Goal: Task Accomplishment & Management: Manage account settings

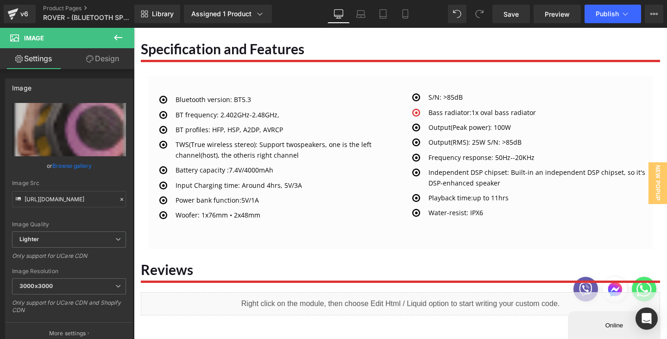
scroll to position [1141, 0]
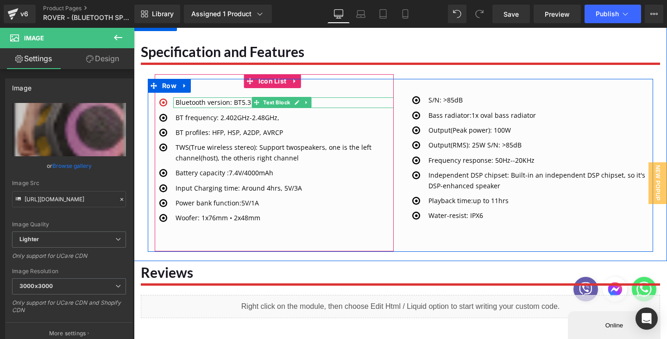
click at [209, 102] on p "Bluetooth version: BT5.3" at bounding box center [285, 102] width 218 height 10
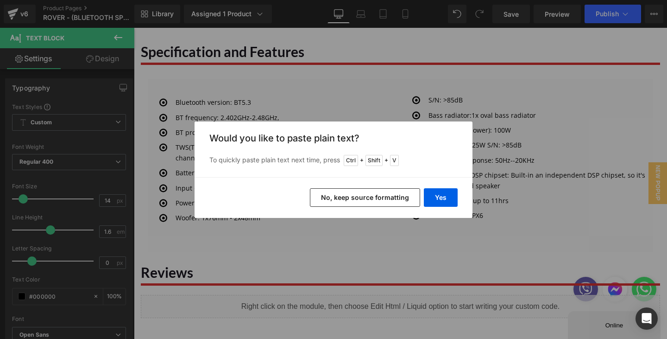
click at [381, 201] on button "No, keep source formatting" at bounding box center [365, 197] width 110 height 19
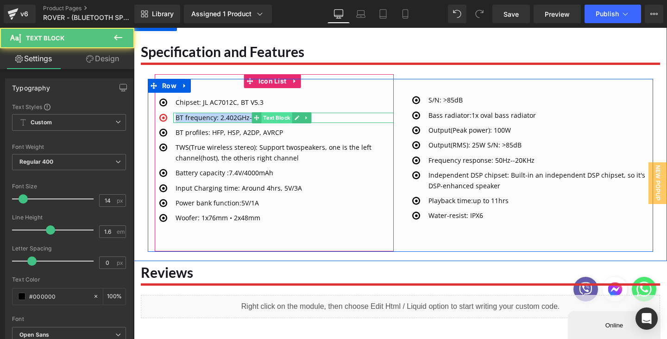
drag, startPoint x: 240, startPoint y: 116, endPoint x: 282, endPoint y: 116, distance: 41.2
click at [282, 116] on div "BT frequency: 2.402GHz-2.48GHz, Text Block" at bounding box center [283, 118] width 220 height 10
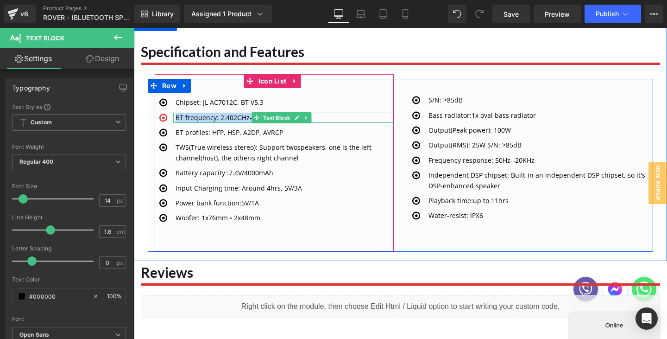
click at [261, 116] on div "BT frequency: 2.402GHz-2.48GHz, Text Block" at bounding box center [283, 118] width 220 height 10
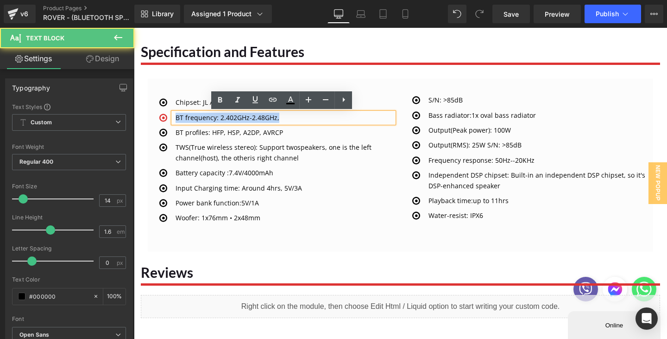
click at [261, 116] on p "BT frequency: 2.402GHz-2.48GHz," at bounding box center [285, 118] width 218 height 10
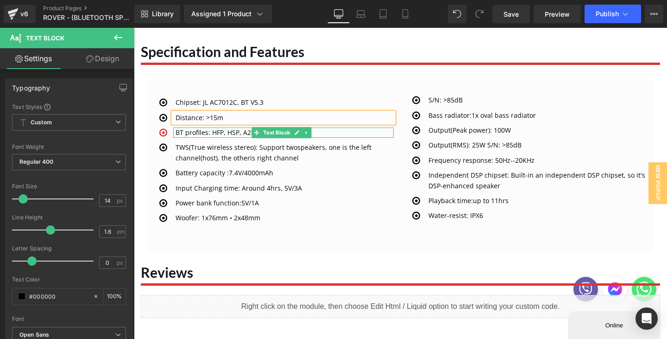
click at [175, 132] on div at bounding box center [174, 132] width 2 height 10
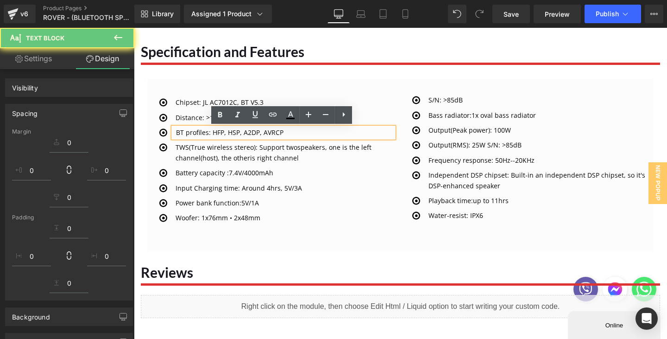
click at [177, 133] on p "BT profiles: HFP, HSP, A2DP, AVRCP" at bounding box center [285, 132] width 218 height 10
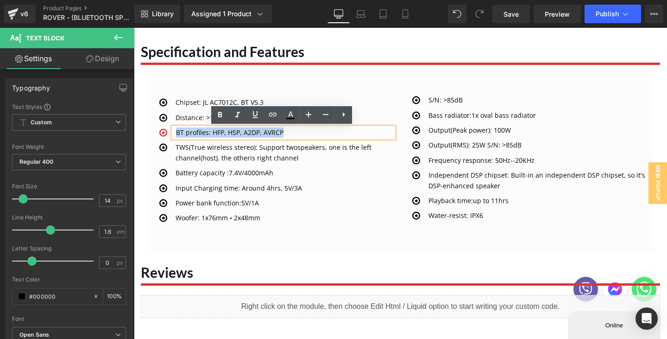
click at [283, 132] on p "BT profiles: HFP, HSP, A2DP, AVRCP" at bounding box center [285, 132] width 218 height 10
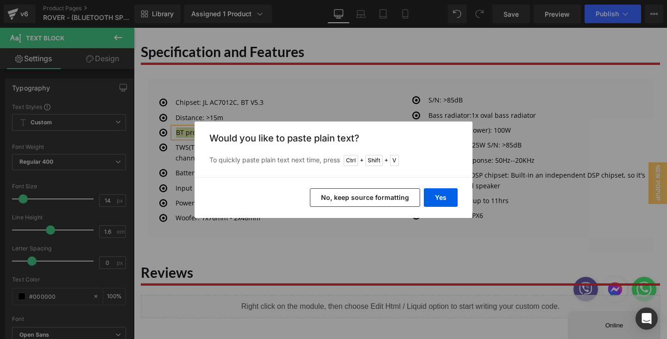
drag, startPoint x: 396, startPoint y: 200, endPoint x: 394, endPoint y: 147, distance: 52.9
click at [396, 200] on button "No, keep source formatting" at bounding box center [365, 197] width 110 height 19
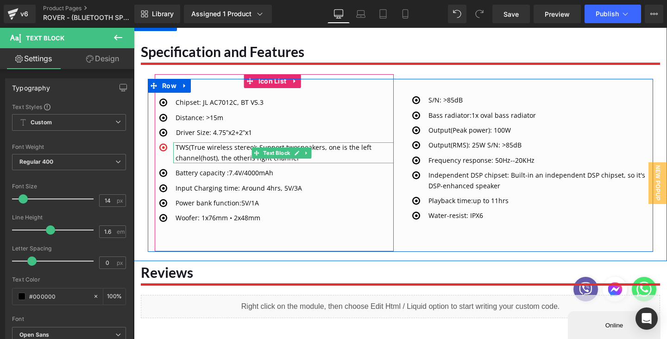
click at [183, 149] on p "TWS(True wireless stereo): Support two speakers, one is the left channel(host),…" at bounding box center [285, 152] width 218 height 21
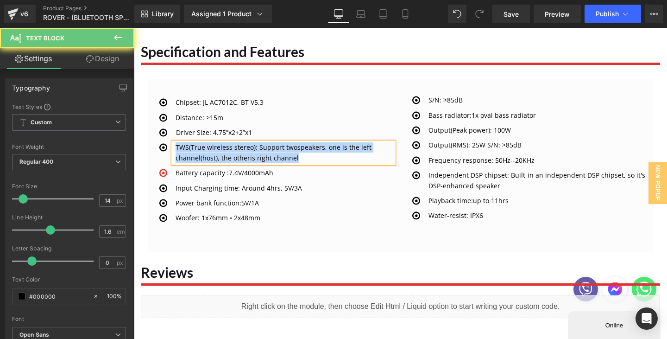
paste div
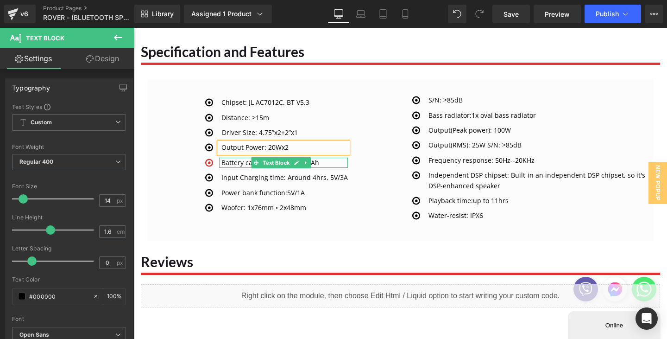
click at [225, 163] on p "Battery capacity : 7.4V/4000mAh" at bounding box center [284, 162] width 126 height 10
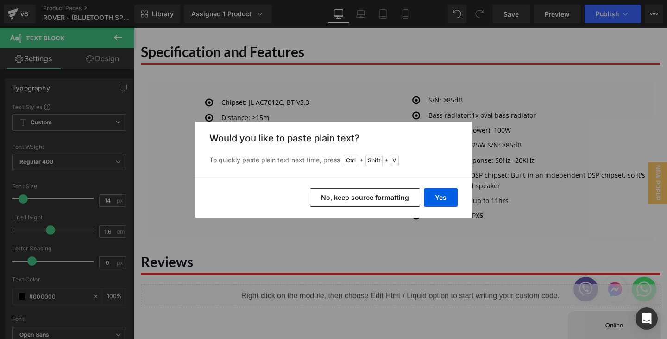
click at [365, 200] on button "No, keep source formatting" at bounding box center [365, 197] width 110 height 19
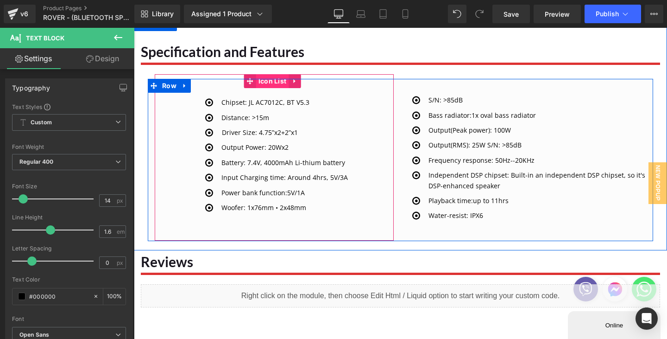
click at [280, 82] on link "Icon List" at bounding box center [266, 81] width 45 height 14
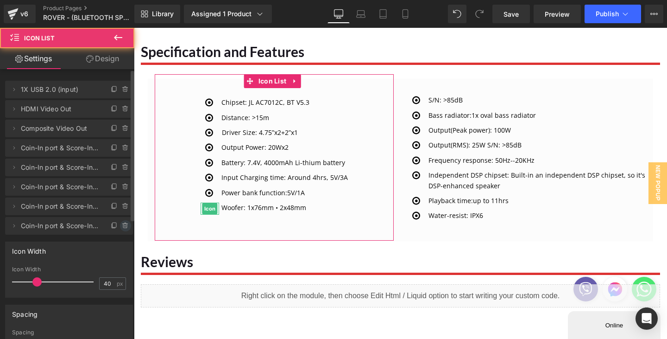
click at [122, 222] on icon at bounding box center [125, 225] width 7 height 7
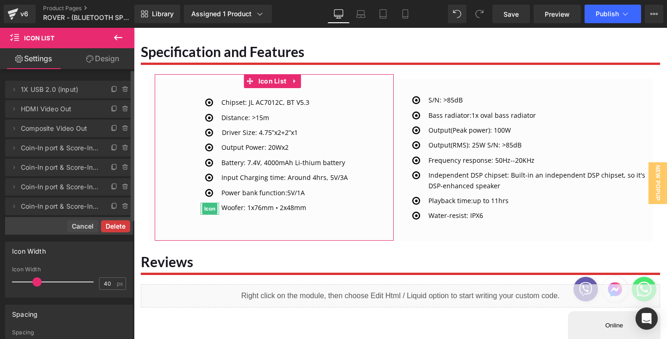
click at [120, 223] on button "Delete" at bounding box center [115, 226] width 29 height 12
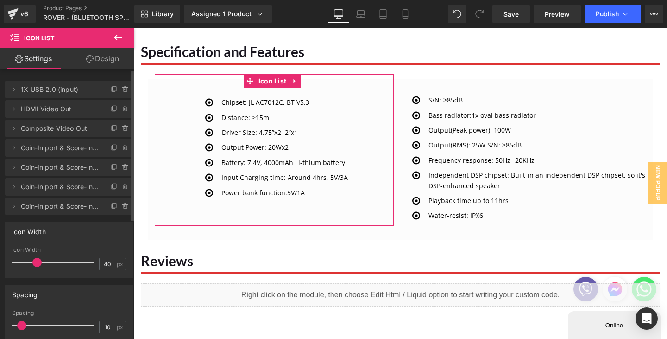
click at [120, 223] on div "Icon Width" at bounding box center [69, 231] width 127 height 18
click at [125, 206] on icon at bounding box center [125, 206] width 0 height 2
click at [121, 206] on button "Delete" at bounding box center [115, 207] width 29 height 12
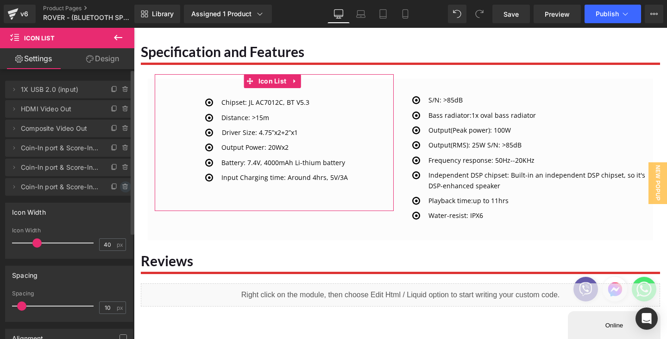
click at [122, 185] on icon at bounding box center [125, 186] width 7 height 7
drag, startPoint x: 121, startPoint y: 185, endPoint x: 171, endPoint y: 186, distance: 50.5
click at [121, 185] on button "Delete" at bounding box center [115, 187] width 29 height 12
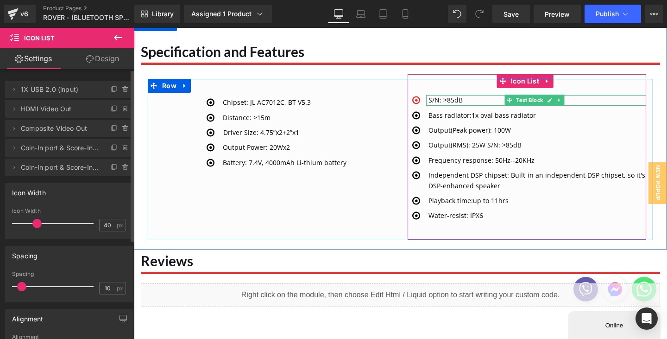
drag, startPoint x: 434, startPoint y: 99, endPoint x: 446, endPoint y: 103, distance: 12.0
click at [434, 99] on p "S/N: >85dB" at bounding box center [537, 100] width 218 height 10
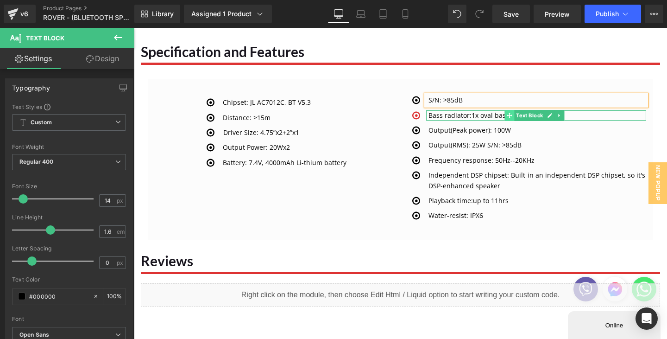
paste div
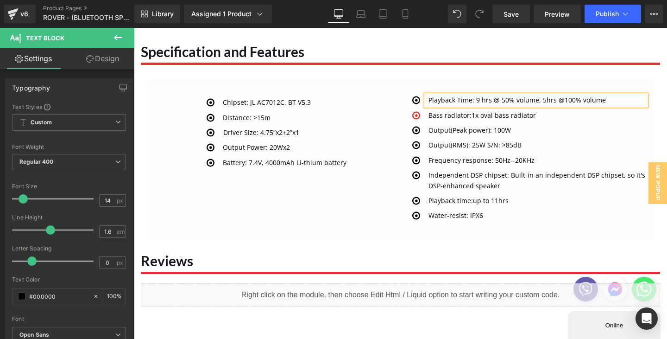
click at [448, 114] on p "Bass radiator: 1x oval bass radiator" at bounding box center [537, 115] width 218 height 10
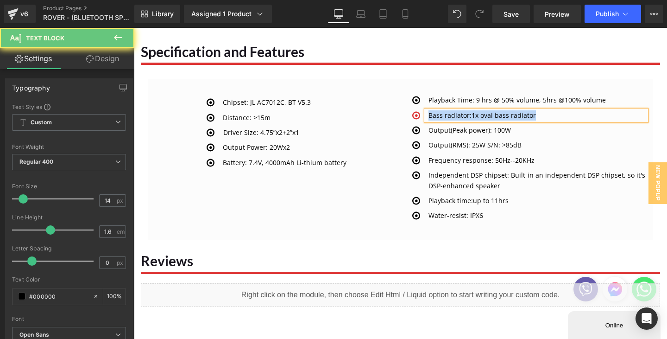
paste div
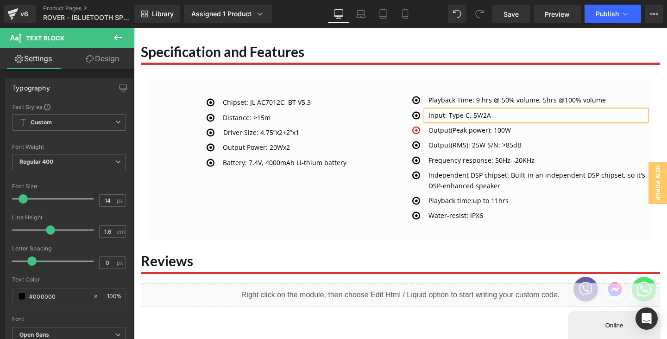
click at [465, 130] on p "Output(Peak power): 100W" at bounding box center [537, 130] width 218 height 10
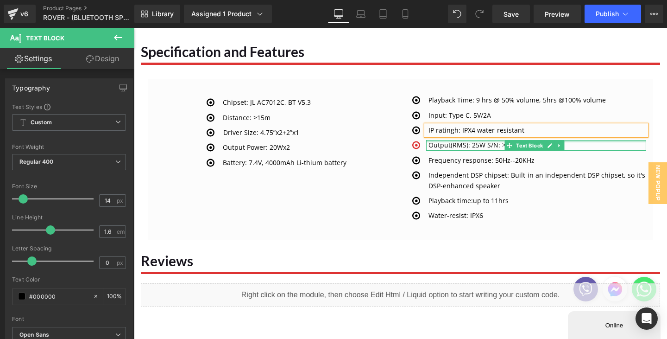
click at [443, 142] on div "Output(RMS): 25W S/N: >85dB Text Block" at bounding box center [536, 145] width 220 height 10
click at [443, 142] on p "Output(RMS): 25W S/N: >85dB" at bounding box center [537, 145] width 218 height 10
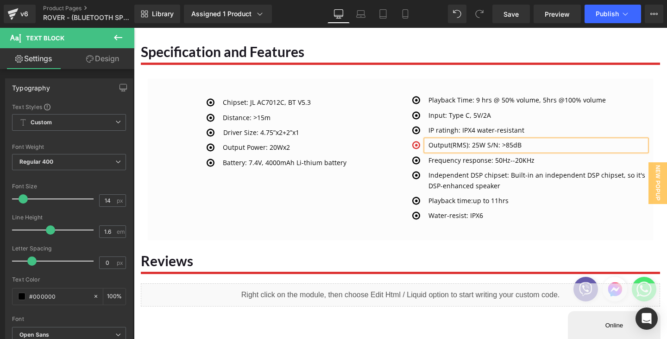
paste div
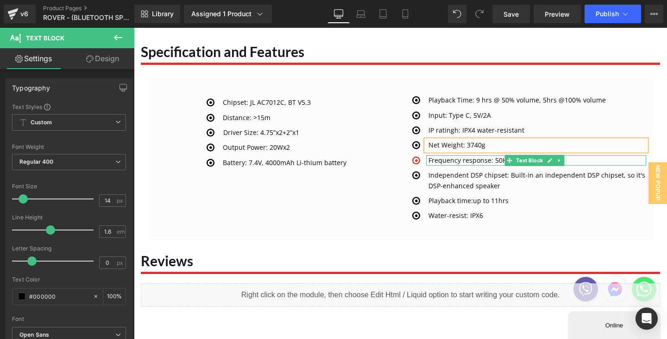
click at [446, 161] on p "Frequency response: 50Hz--20KHz" at bounding box center [537, 160] width 218 height 10
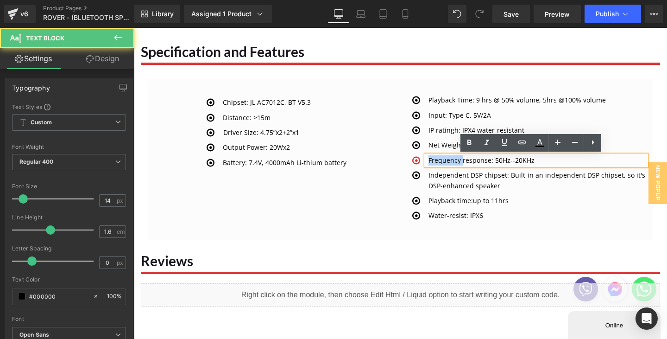
click at [446, 161] on p "Frequency response: 50Hz--20KHz" at bounding box center [537, 160] width 218 height 10
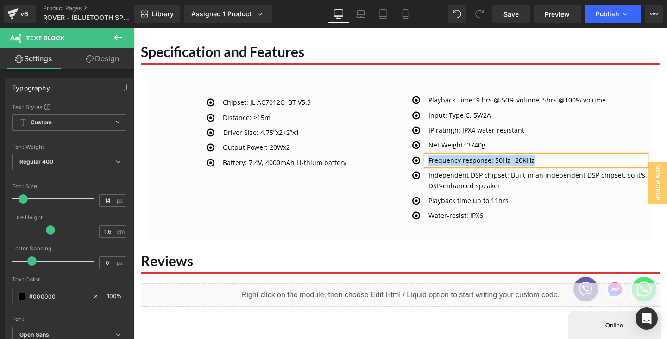
paste div
click at [521, 88] on div "Icon Playback Time: 9 hrs @ 50% volume, 5hrs @100% volume Text Block Icon Input…" at bounding box center [527, 156] width 239 height 165
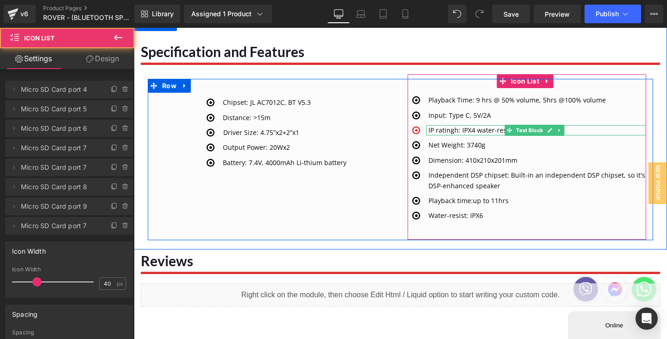
click at [545, 133] on link at bounding box center [550, 130] width 10 height 11
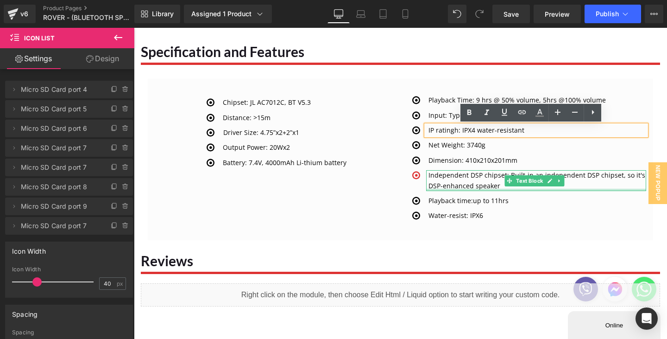
click at [532, 190] on div at bounding box center [536, 190] width 220 height 2
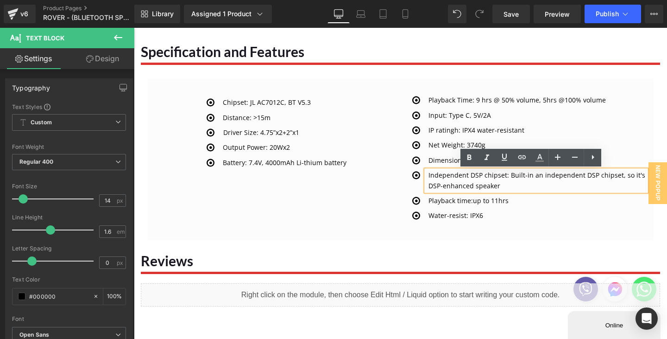
click at [516, 82] on div "Icon Playback Time: 9 hrs @ 50% volume, 5hrs @100% volume Text Block Icon Input…" at bounding box center [527, 156] width 239 height 165
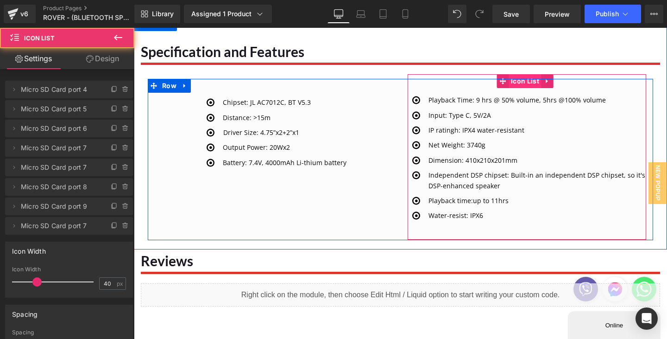
click at [519, 84] on span "Icon List" at bounding box center [525, 81] width 33 height 14
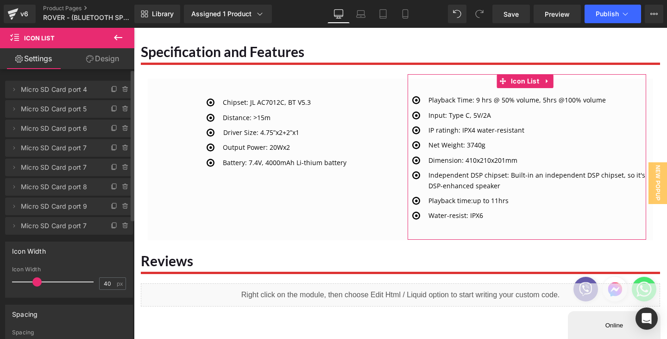
click at [122, 228] on icon at bounding box center [125, 225] width 7 height 7
click at [120, 225] on button "Delete" at bounding box center [115, 226] width 29 height 12
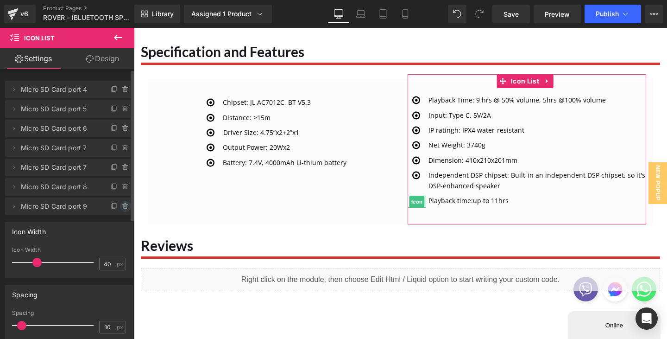
click at [123, 207] on icon at bounding box center [125, 205] width 7 height 7
click at [123, 207] on button "Delete" at bounding box center [115, 207] width 29 height 12
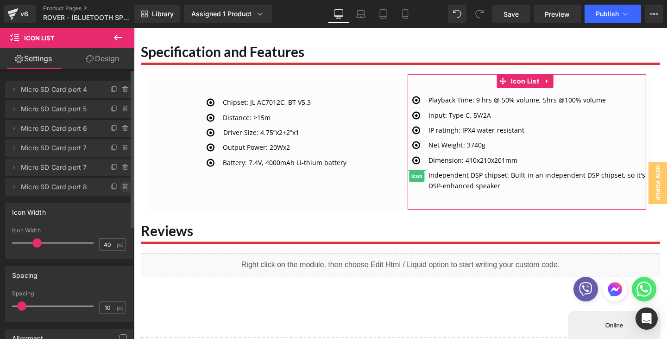
click at [124, 185] on icon at bounding box center [125, 186] width 7 height 7
drag, startPoint x: 123, startPoint y: 185, endPoint x: 219, endPoint y: 190, distance: 96.5
click at [123, 185] on button "Delete" at bounding box center [115, 187] width 29 height 12
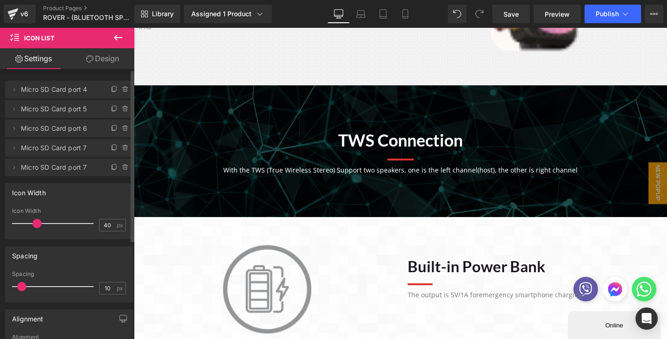
scroll to position [631, 0]
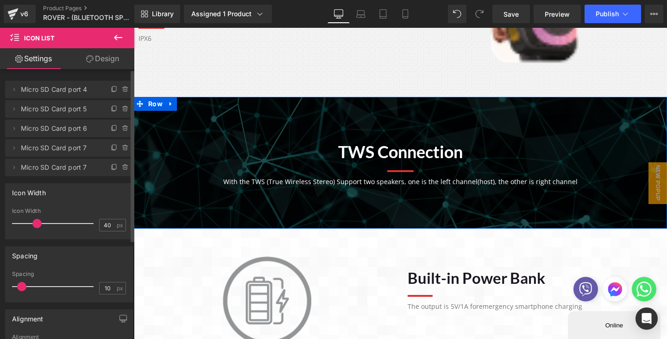
click at [307, 106] on div at bounding box center [400, 163] width 533 height 132
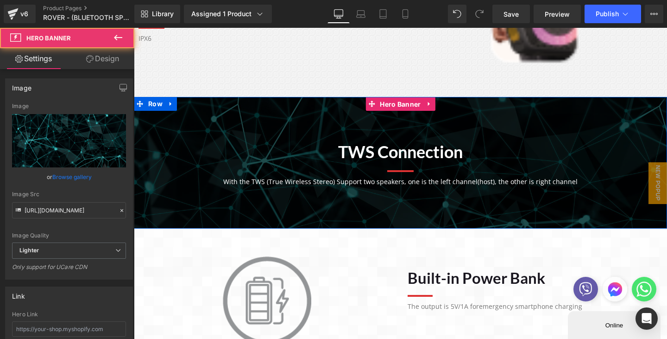
click at [396, 103] on span "Hero Banner" at bounding box center [400, 104] width 45 height 14
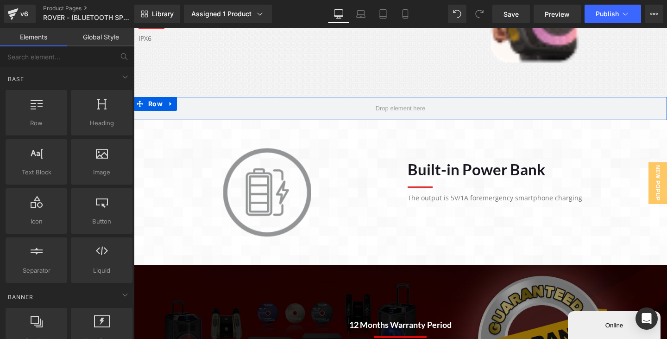
click at [396, 102] on span at bounding box center [400, 108] width 57 height 14
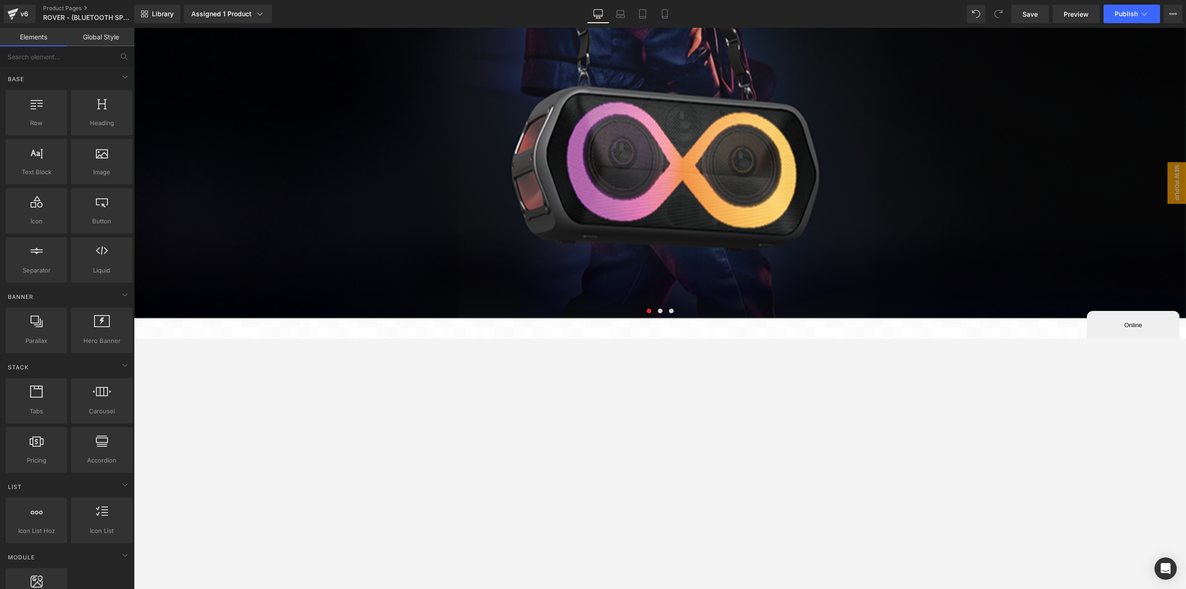
scroll to position [260, 0]
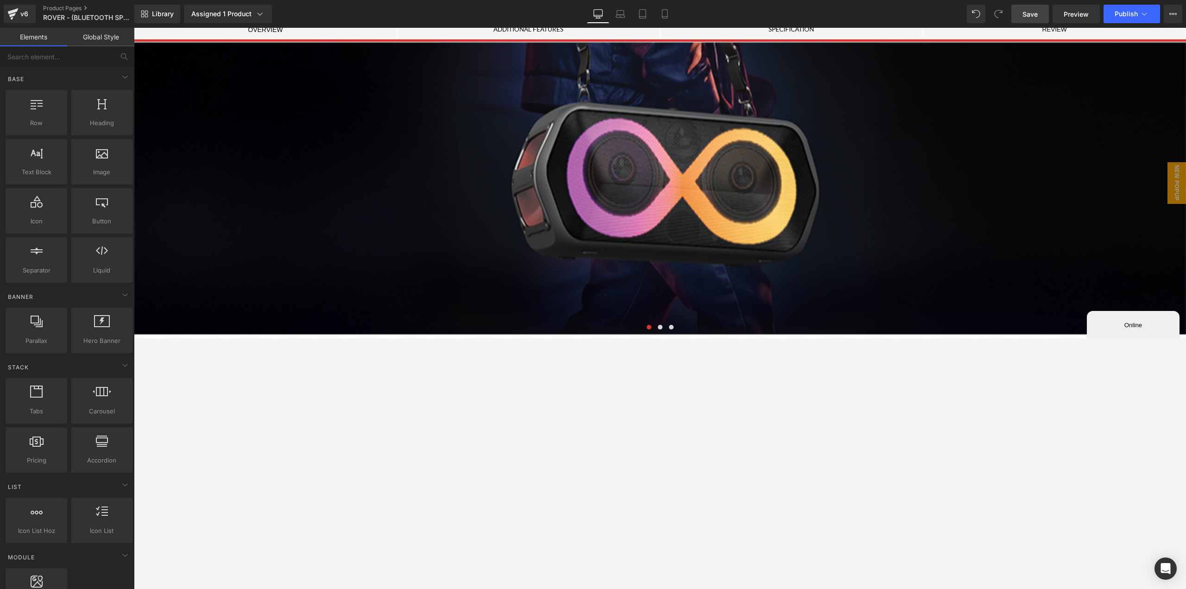
click at [1033, 13] on span "Save" at bounding box center [1029, 14] width 15 height 10
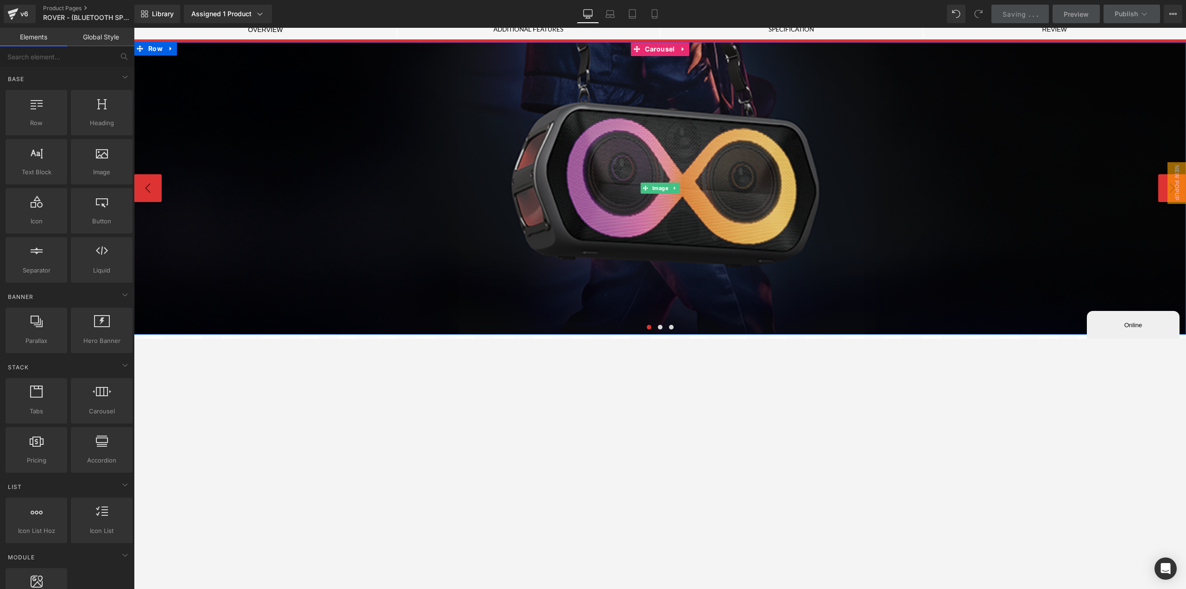
click at [394, 249] on img at bounding box center [660, 188] width 1052 height 292
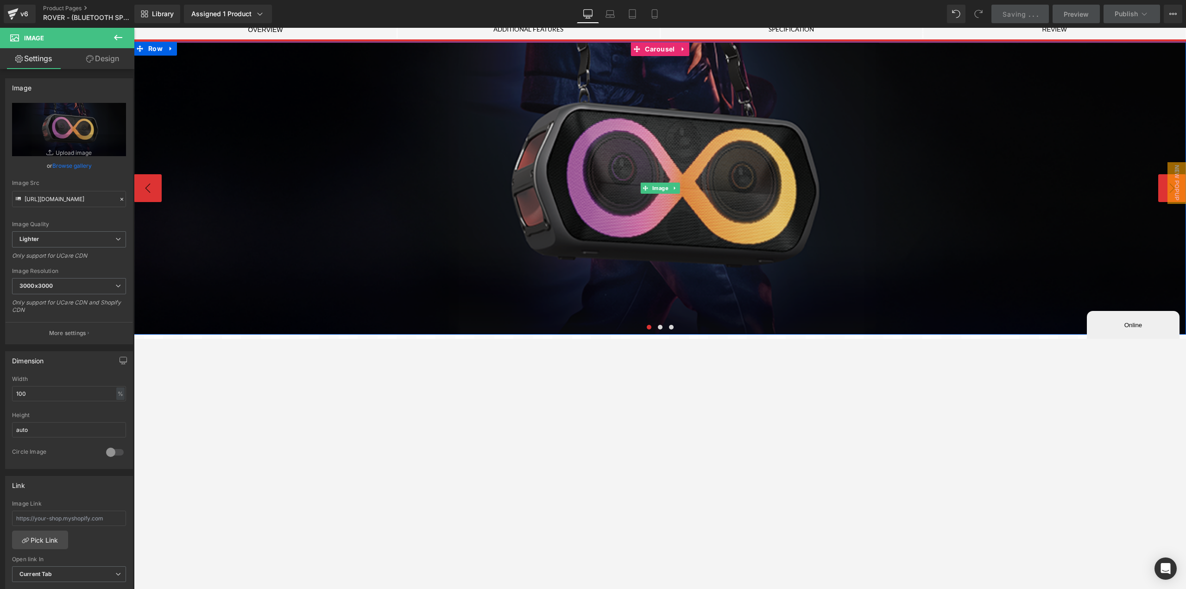
scroll to position [491, 0]
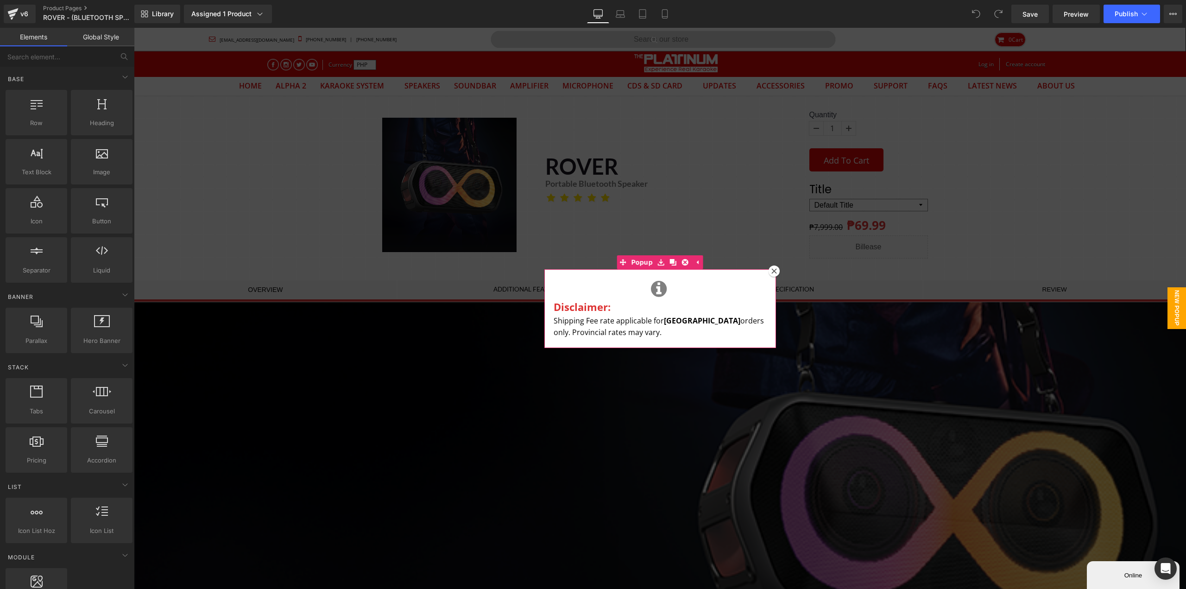
drag, startPoint x: 769, startPoint y: 271, endPoint x: 726, endPoint y: 271, distance: 43.1
click at [771, 271] on icon at bounding box center [774, 271] width 6 height 6
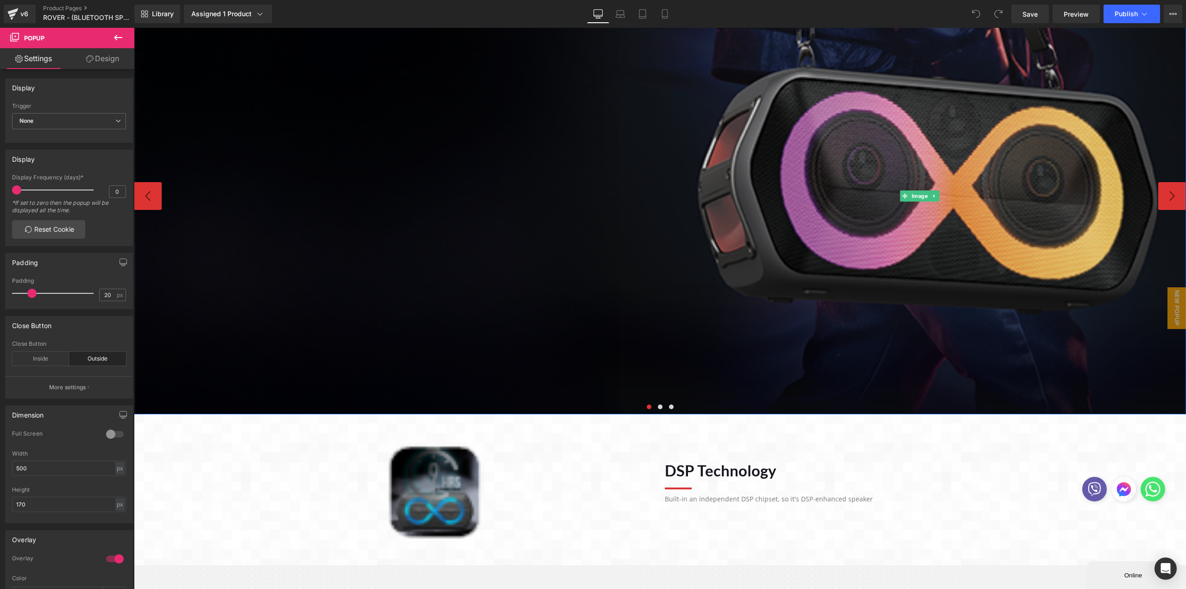
scroll to position [602, 0]
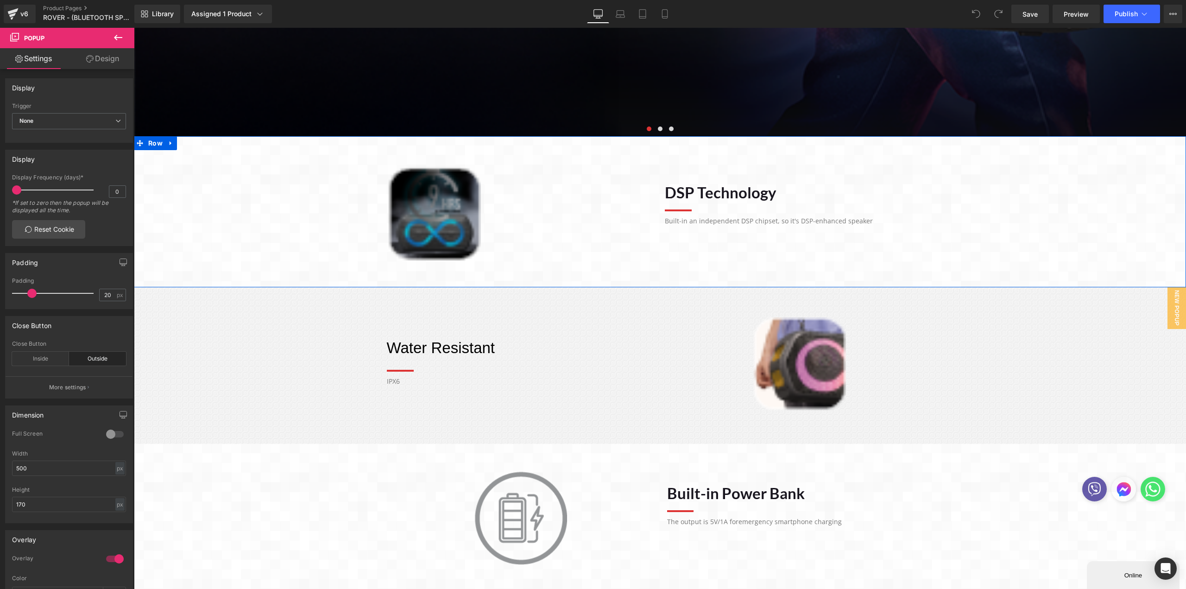
click at [501, 218] on span at bounding box center [506, 213] width 10 height 11
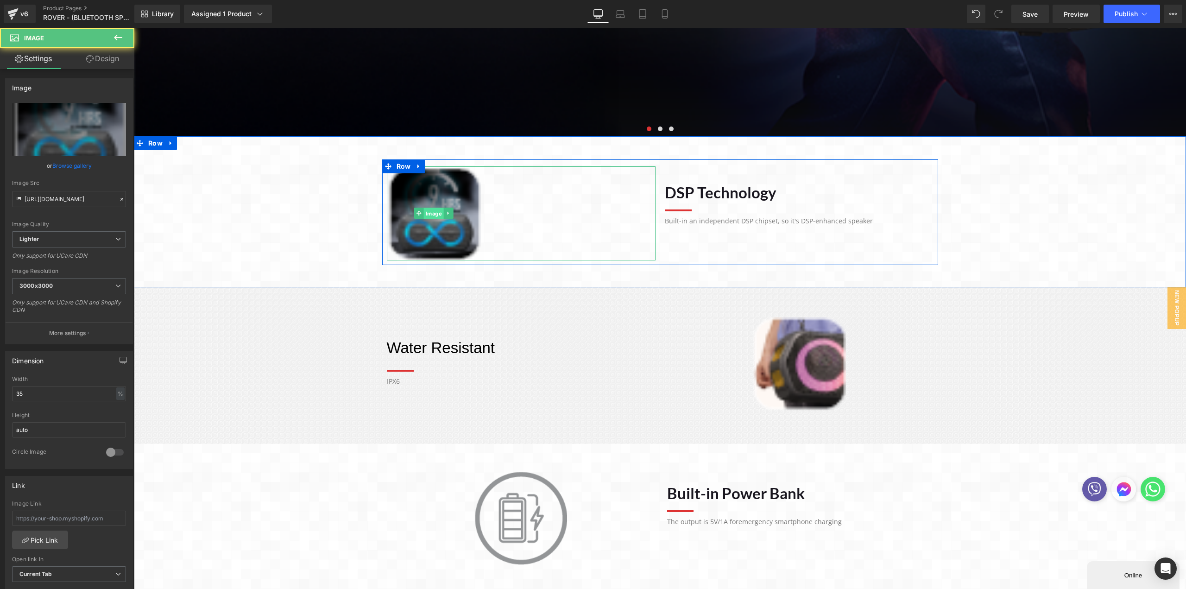
click at [433, 218] on link "Image" at bounding box center [429, 213] width 30 height 11
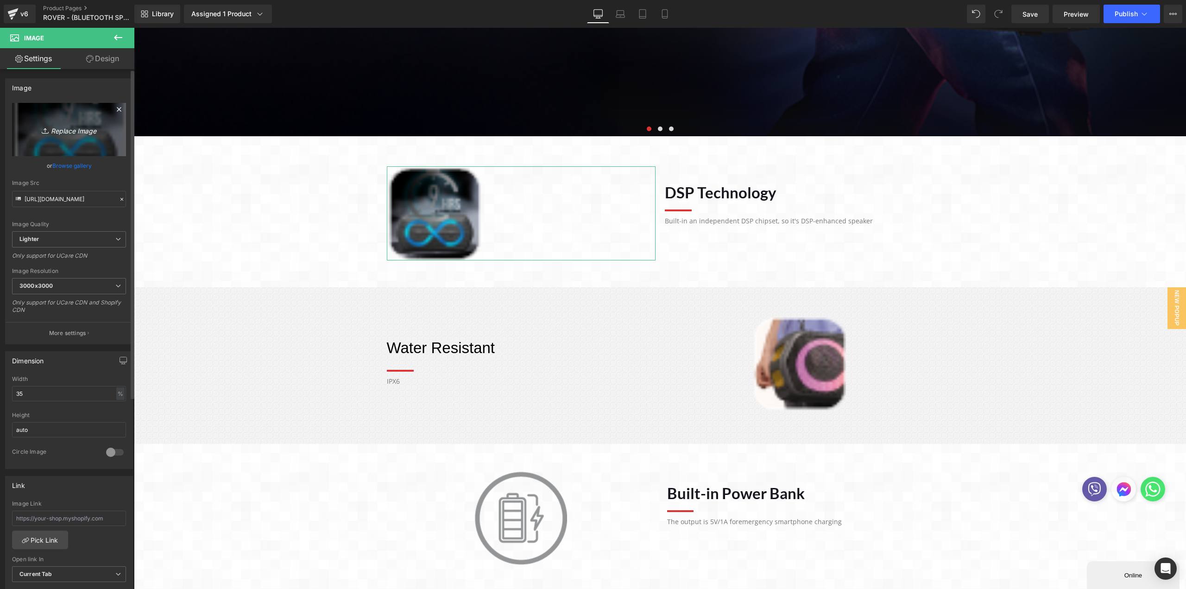
click at [73, 138] on link "Replace Image" at bounding box center [69, 129] width 114 height 53
type input "C:\fakepath\PLAYING TIME.webp"
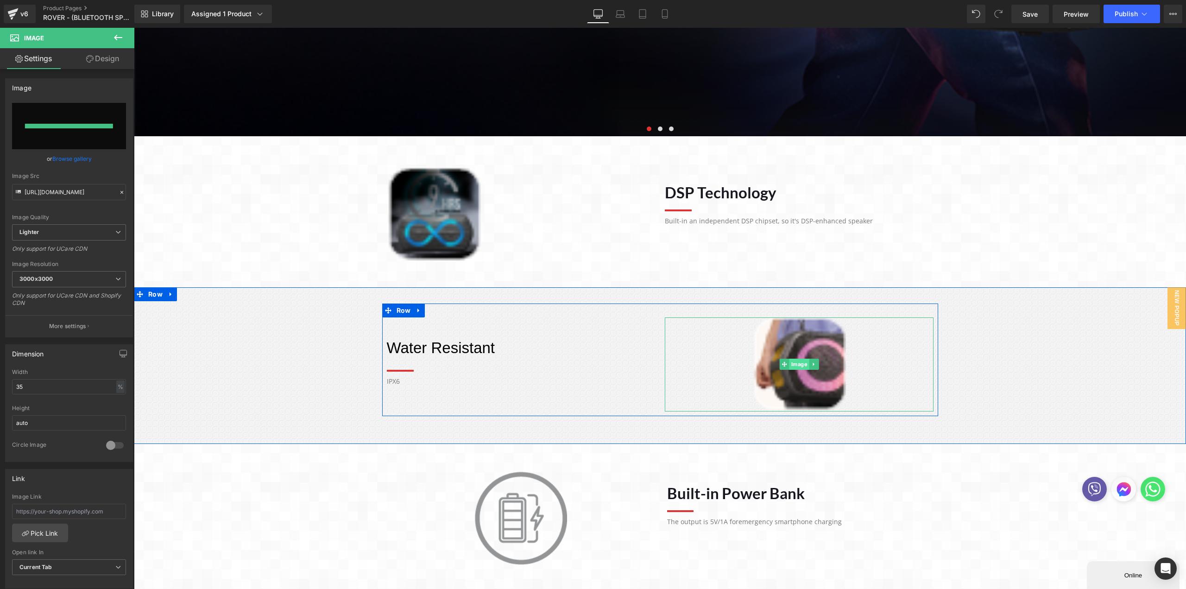
type input "https://ucarecdn.com/90657459-c053-4d37-ac7c-38052717054d/-/format/auto/-/previ…"
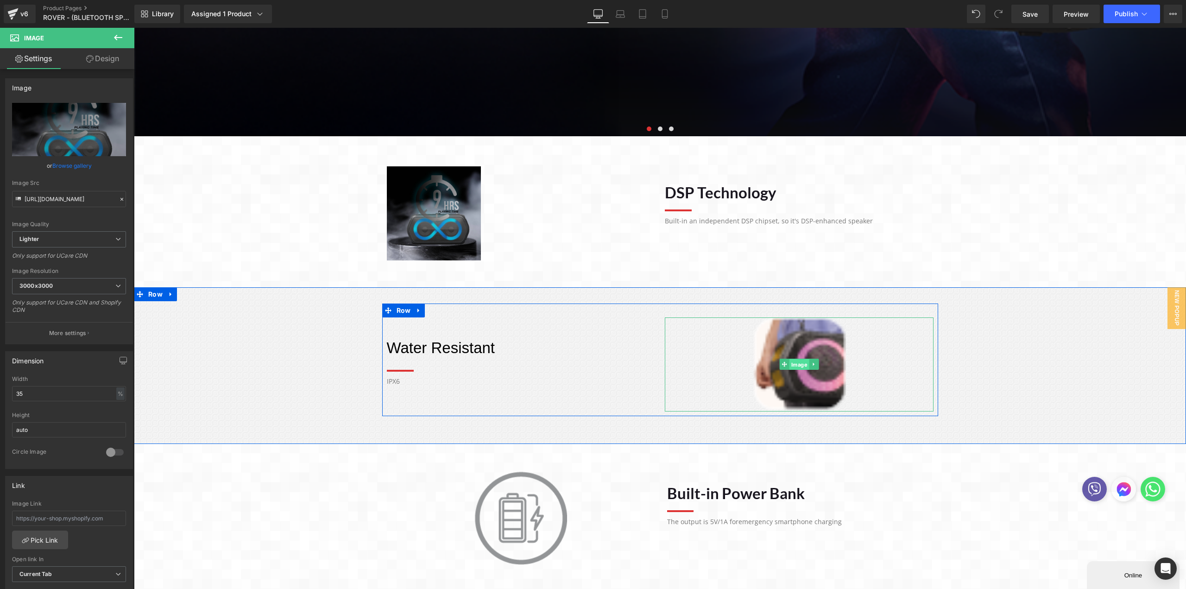
click at [793, 364] on div "Image" at bounding box center [799, 364] width 269 height 94
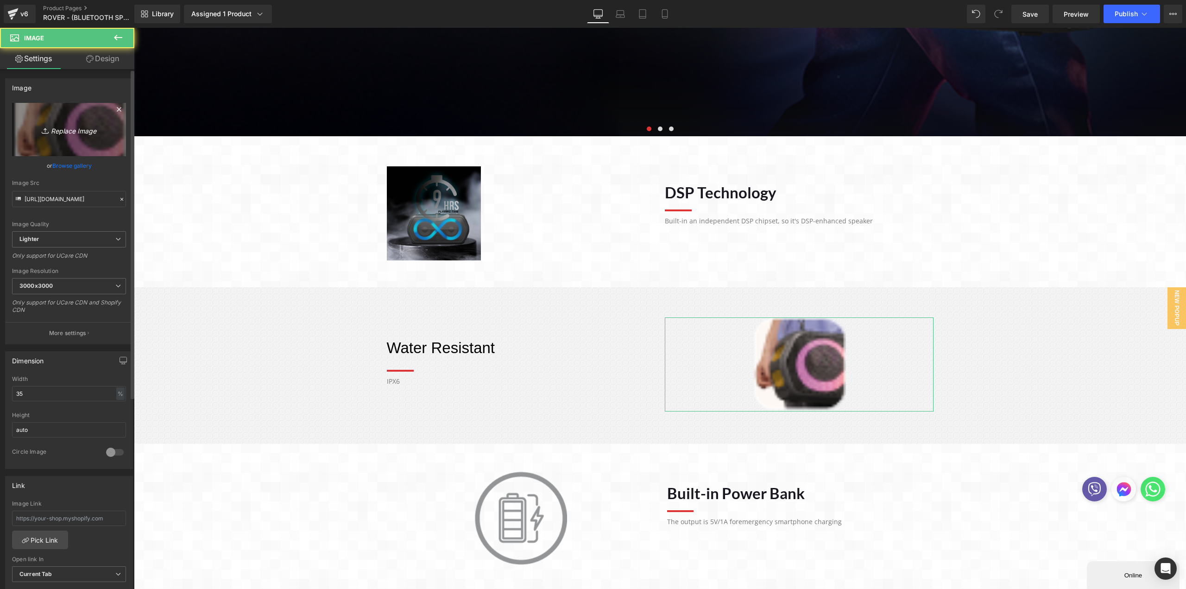
click at [79, 132] on icon "Replace Image" at bounding box center [69, 130] width 74 height 12
type input "C:\fakepath\BUDDY.webp"
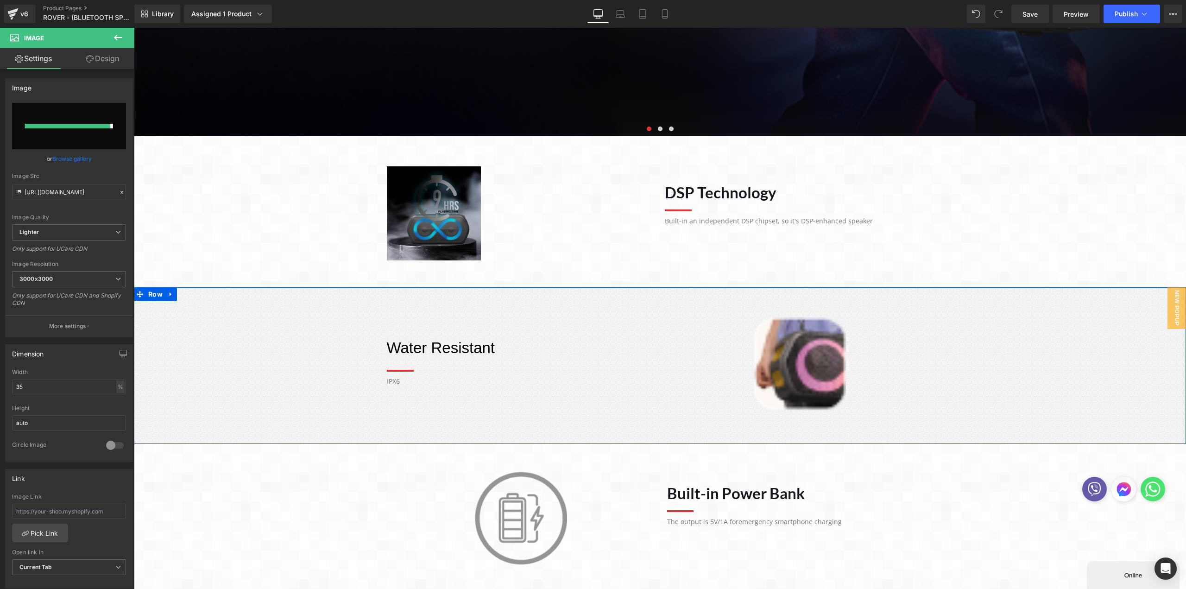
type input "https://ucarecdn.com/7c04be48-a3f7-4262-8344-c24b41e51391/-/format/auto/-/previ…"
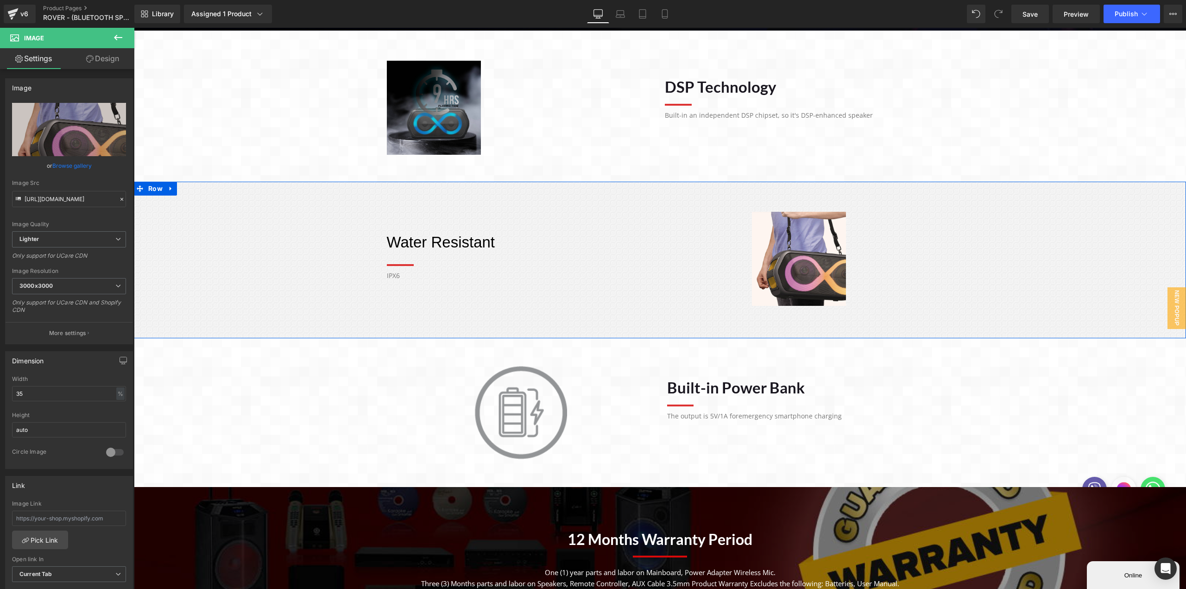
scroll to position [741, 0]
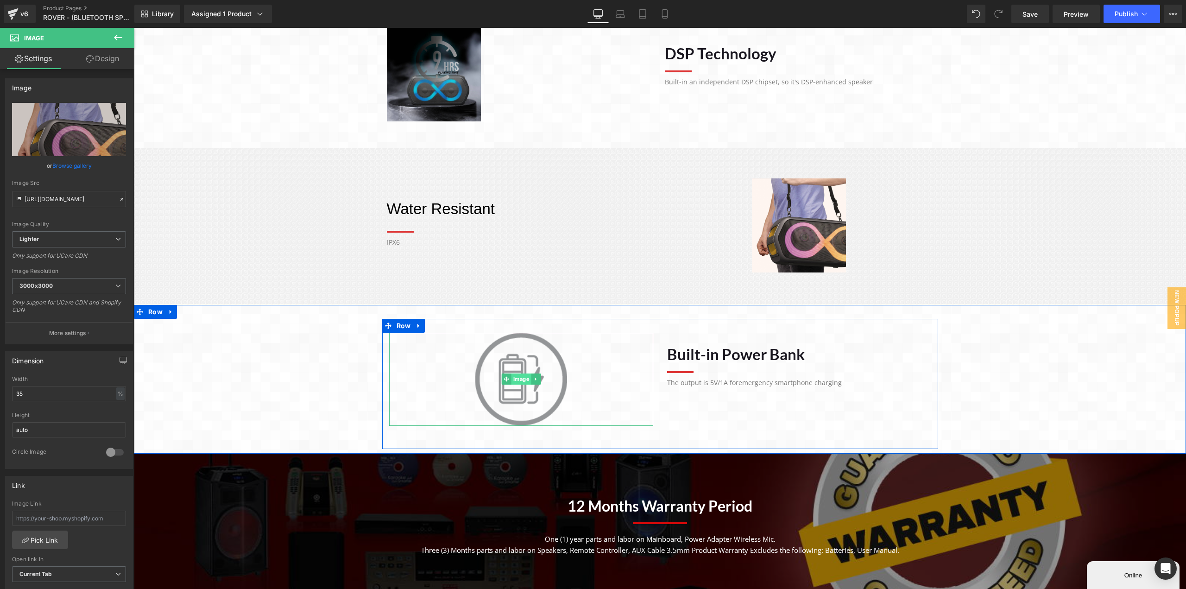
click at [515, 380] on div "Image" at bounding box center [521, 379] width 264 height 93
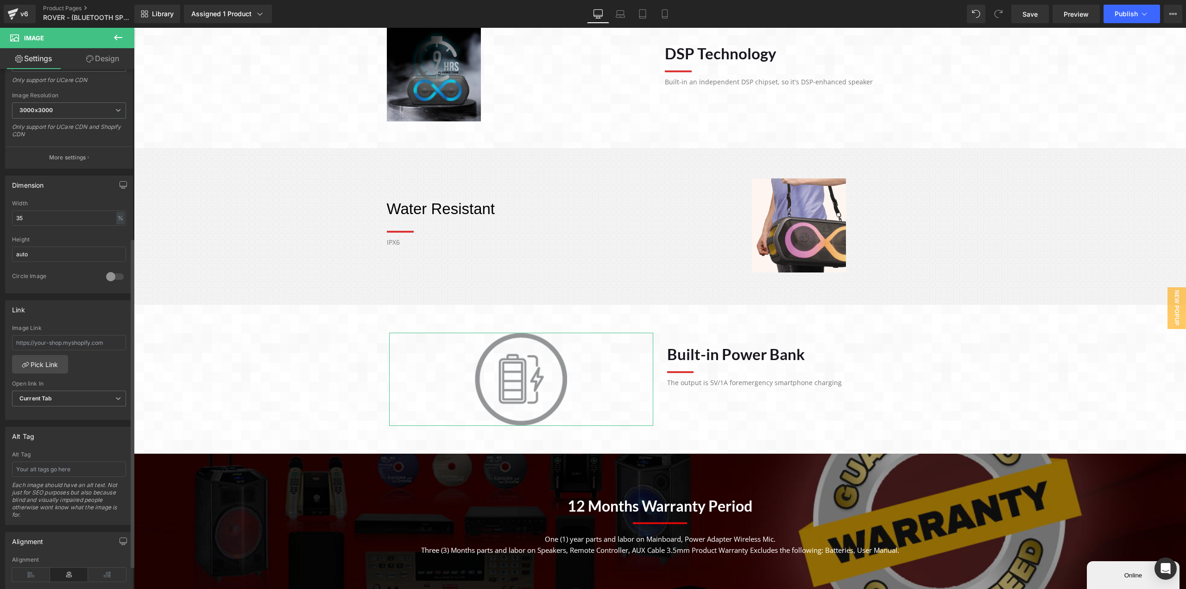
scroll to position [303, 0]
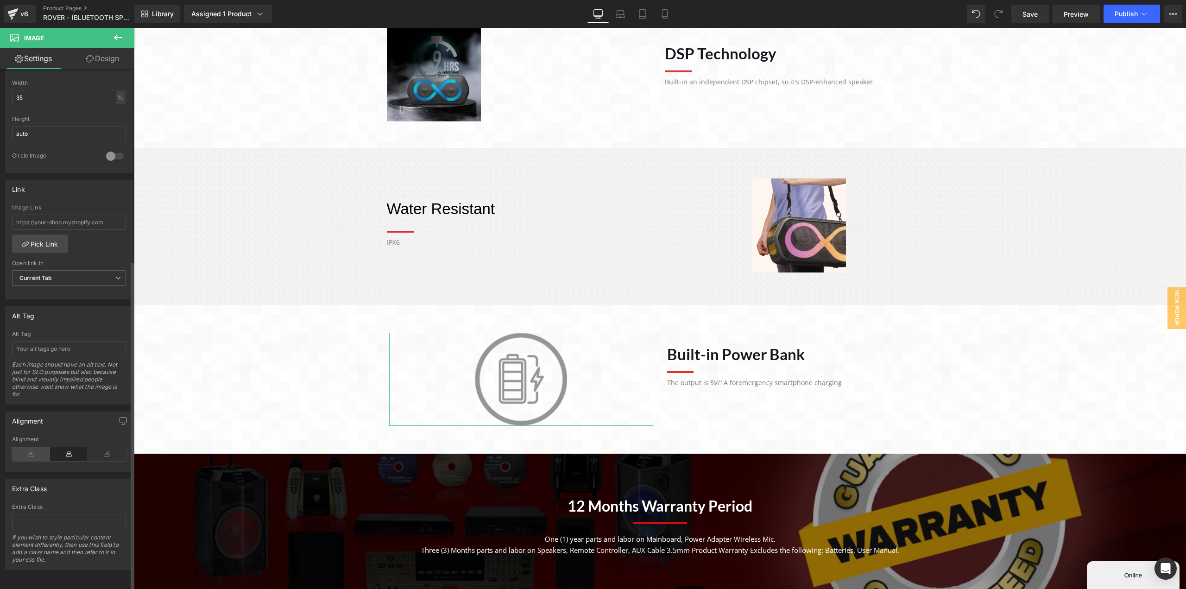
click at [44, 447] on icon at bounding box center [31, 454] width 38 height 14
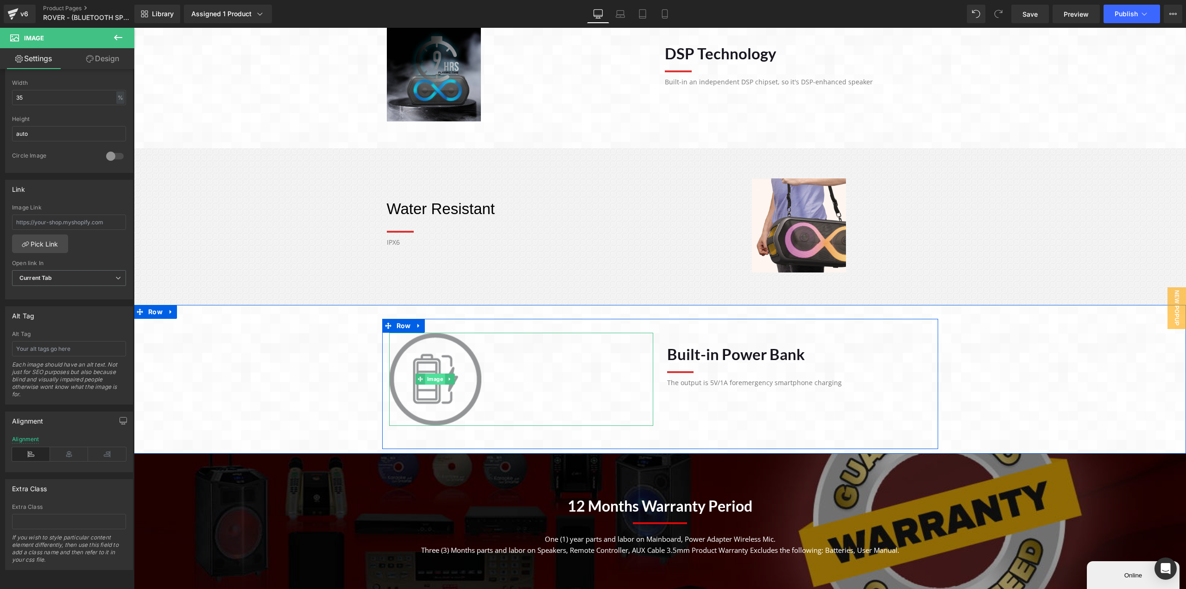
click at [433, 378] on div "Image" at bounding box center [521, 379] width 264 height 93
click at [473, 377] on img at bounding box center [435, 379] width 93 height 93
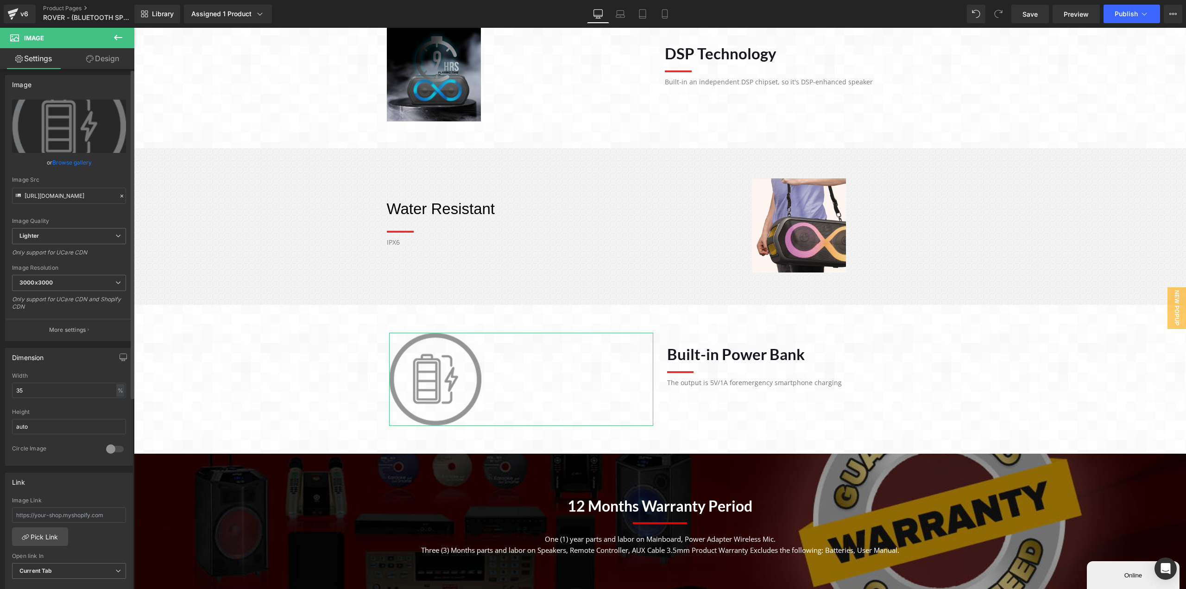
scroll to position [0, 0]
click at [65, 132] on icon "Replace Image" at bounding box center [69, 130] width 74 height 12
type input "C:\fakepath\WATER_RESISTANT.webp"
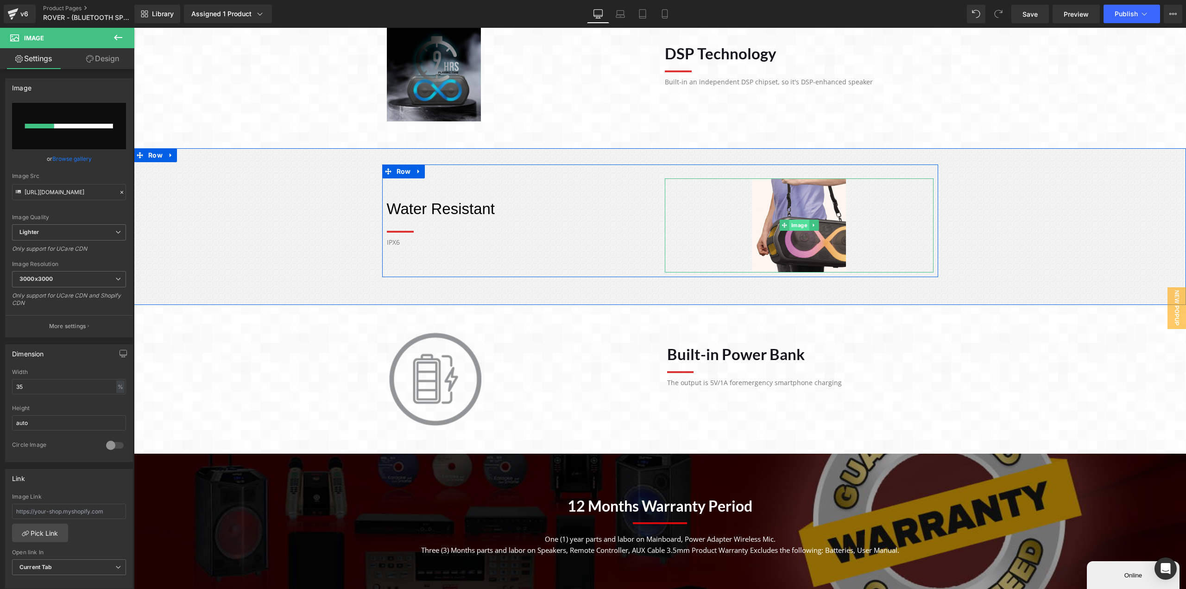
click at [797, 227] on link "Image" at bounding box center [794, 225] width 30 height 11
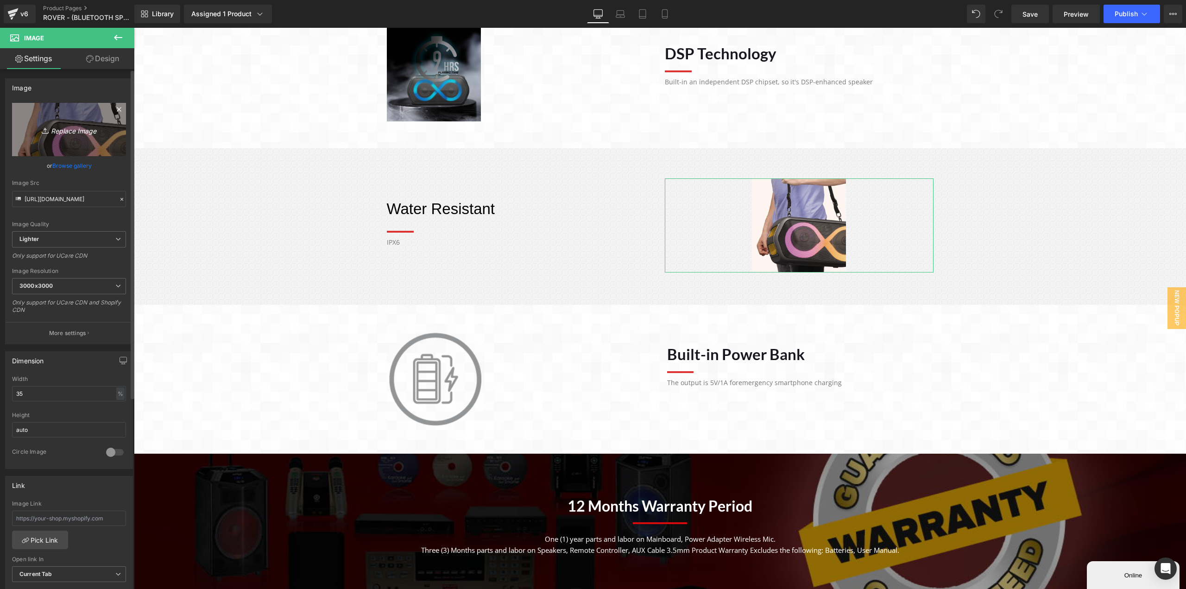
click at [82, 131] on icon "Replace Image" at bounding box center [69, 130] width 74 height 12
type input "C:\fakepath\WATER_RESISTANT.webp"
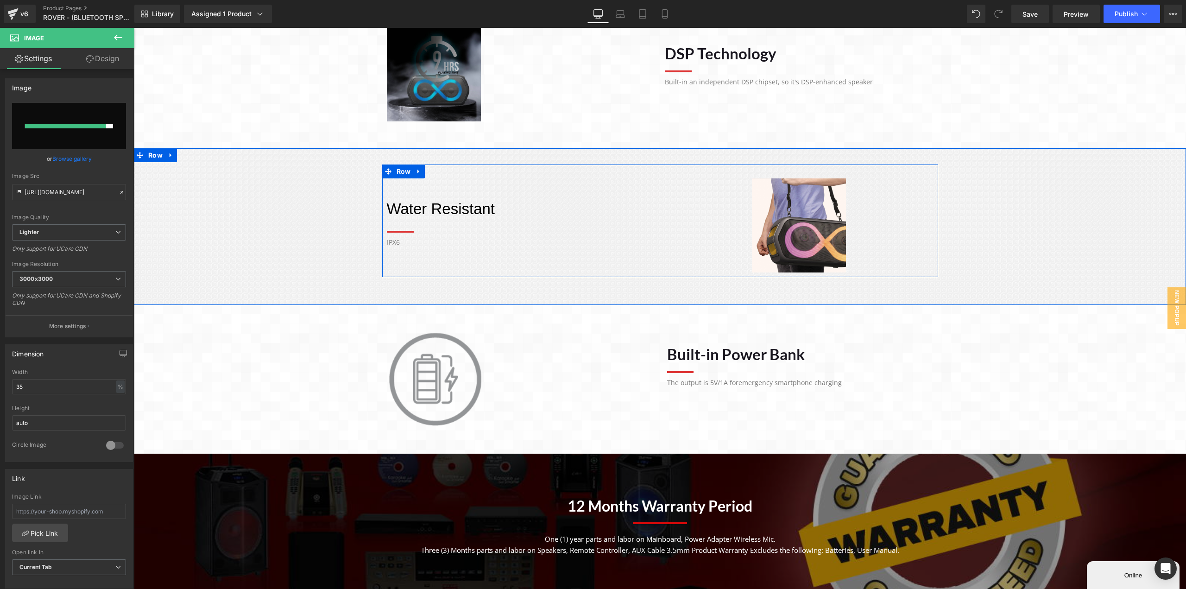
type input "https://ucarecdn.com/5f6c94df-494f-4c02-9d82-468fdfd8035e/-/format/auto/-/previ…"
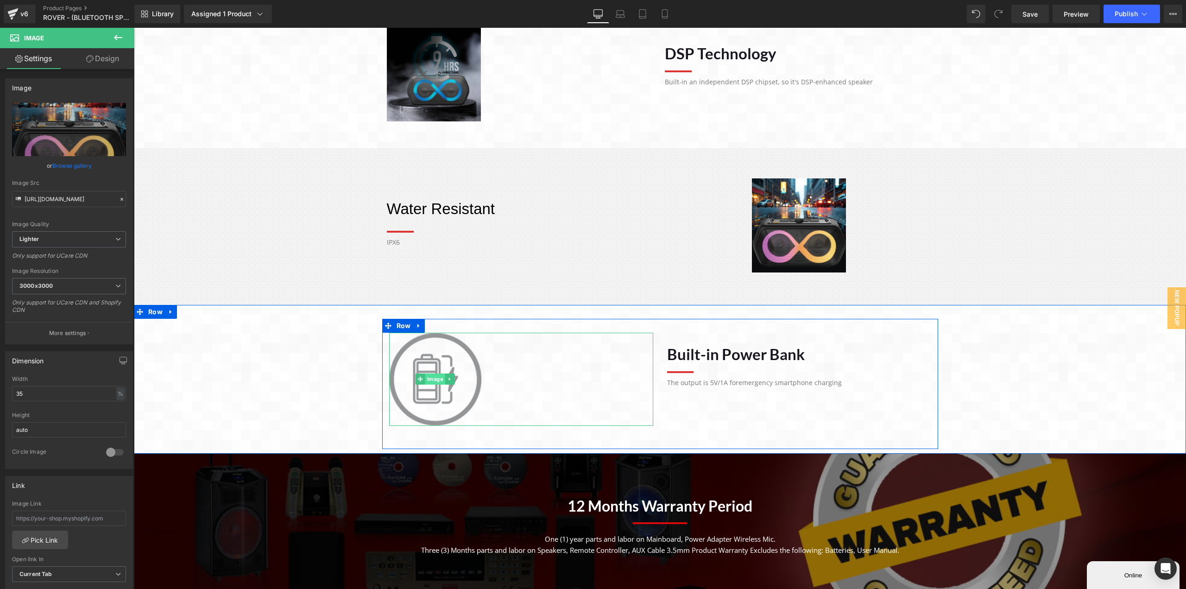
click at [431, 379] on span "Image" at bounding box center [435, 378] width 20 height 11
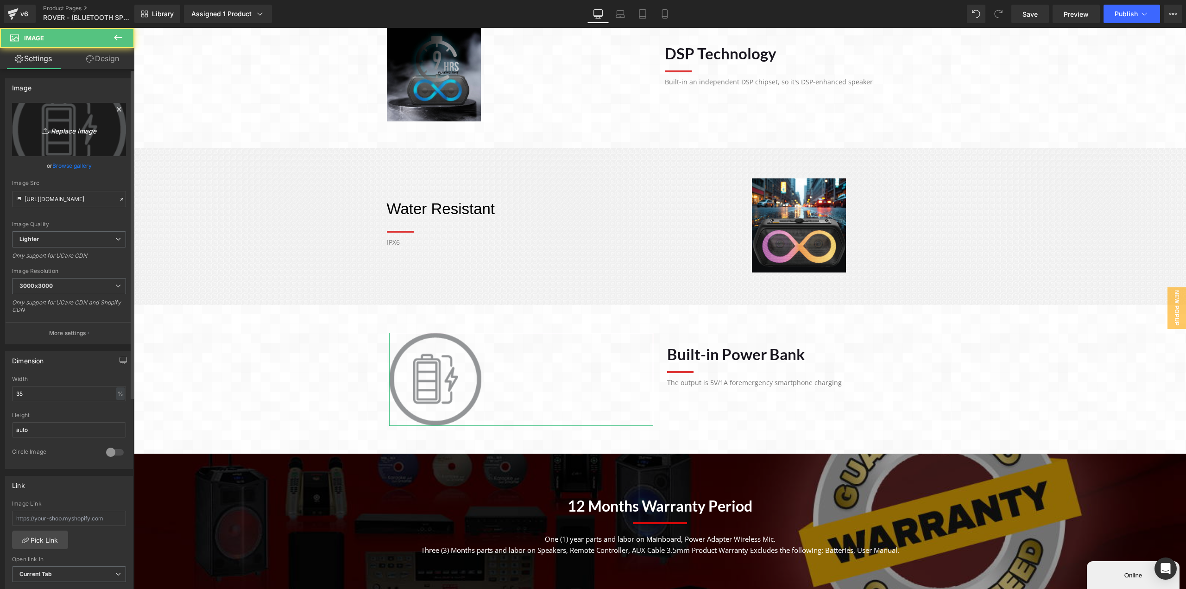
click at [64, 130] on icon "Replace Image" at bounding box center [69, 130] width 74 height 12
type input "C:\fakepath\BUDDY.webp"
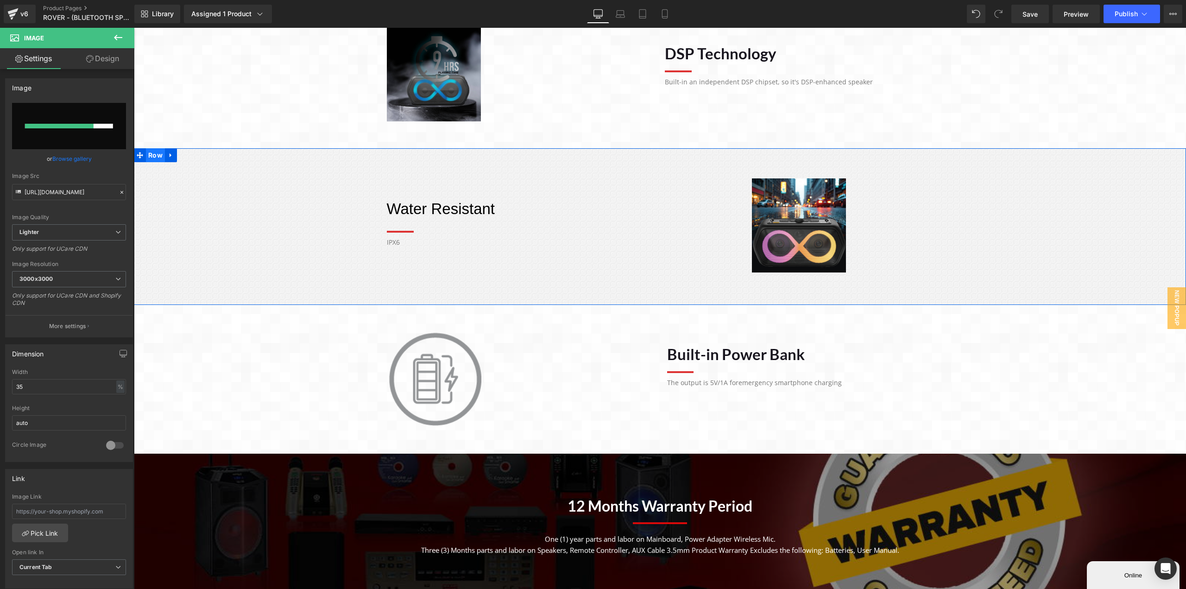
click at [150, 157] on span "Row" at bounding box center [155, 155] width 19 height 14
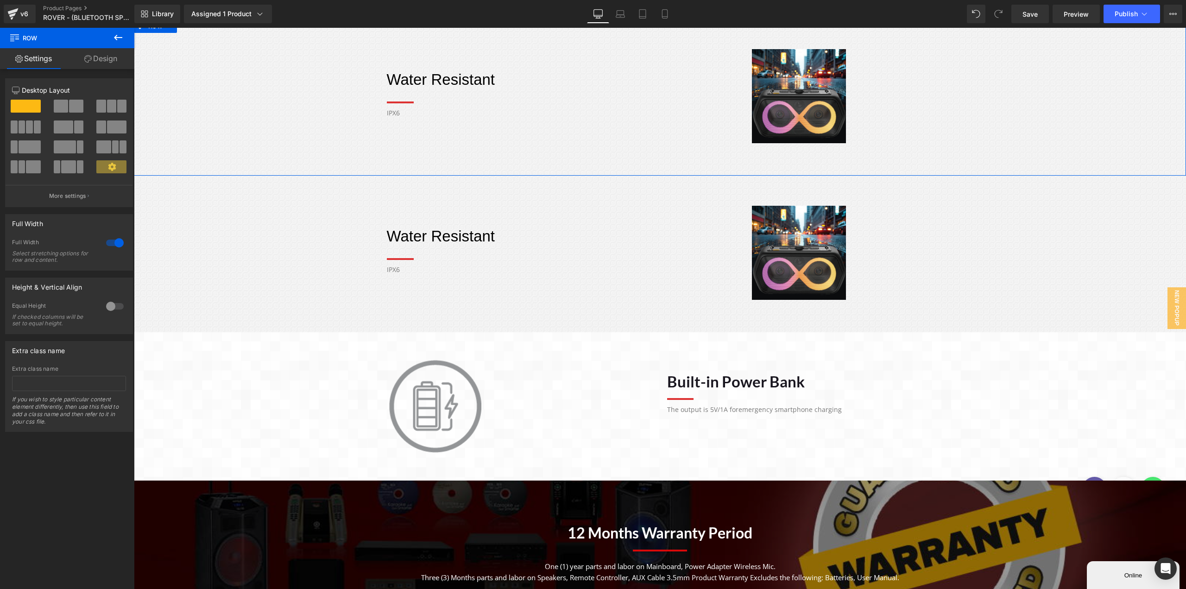
scroll to position [736, 0]
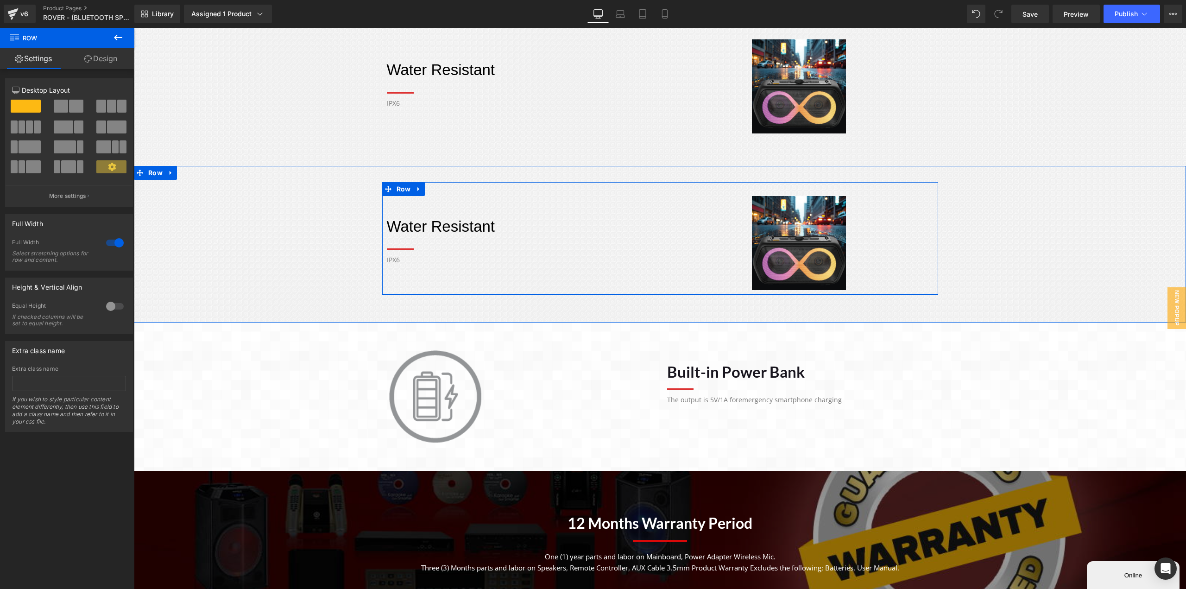
click at [390, 202] on div "Water Resistant Heading Separator IPX6 Text Block" at bounding box center [521, 230] width 278 height 69
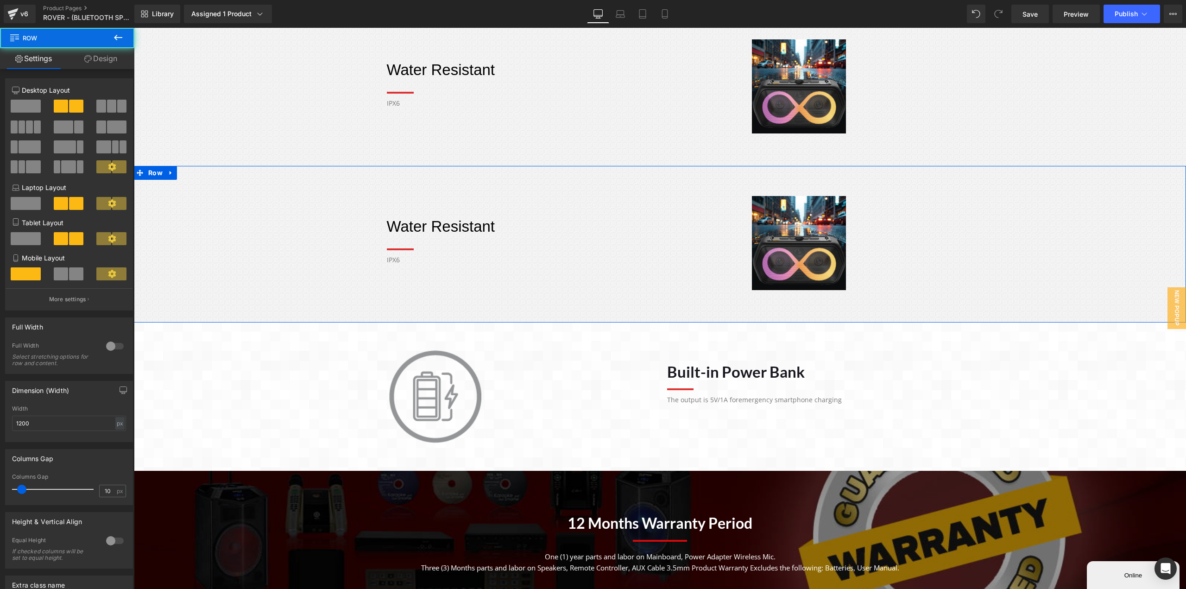
click at [287, 212] on div "Water Resistant Heading Separator IPX6 Text Block Image Row" at bounding box center [660, 238] width 1052 height 113
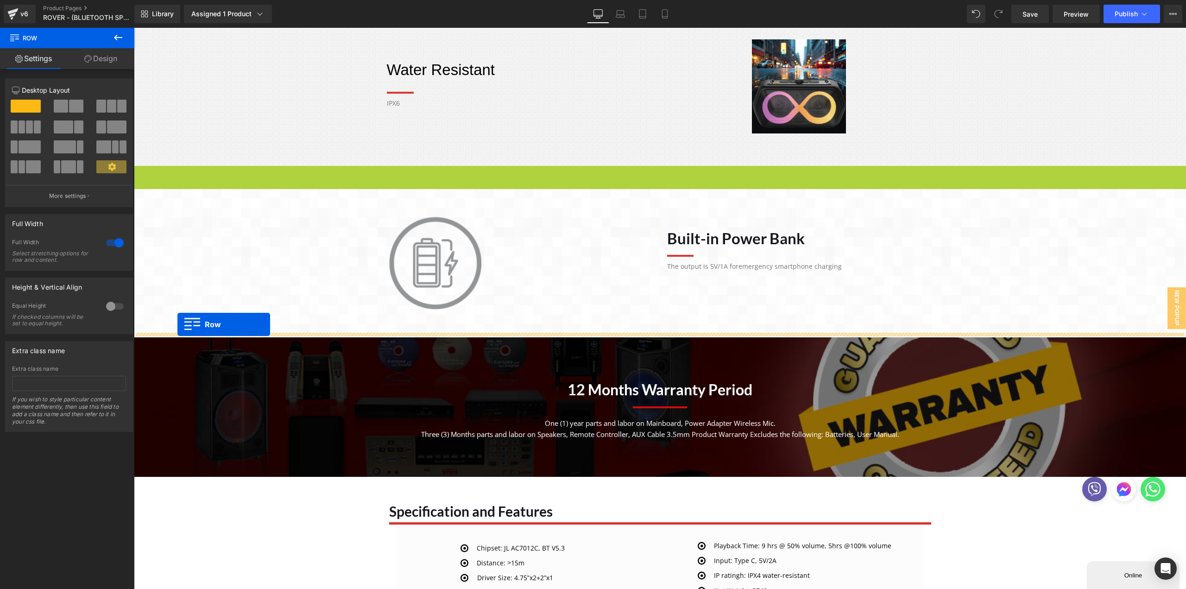
drag, startPoint x: 139, startPoint y: 175, endPoint x: 177, endPoint y: 324, distance: 154.5
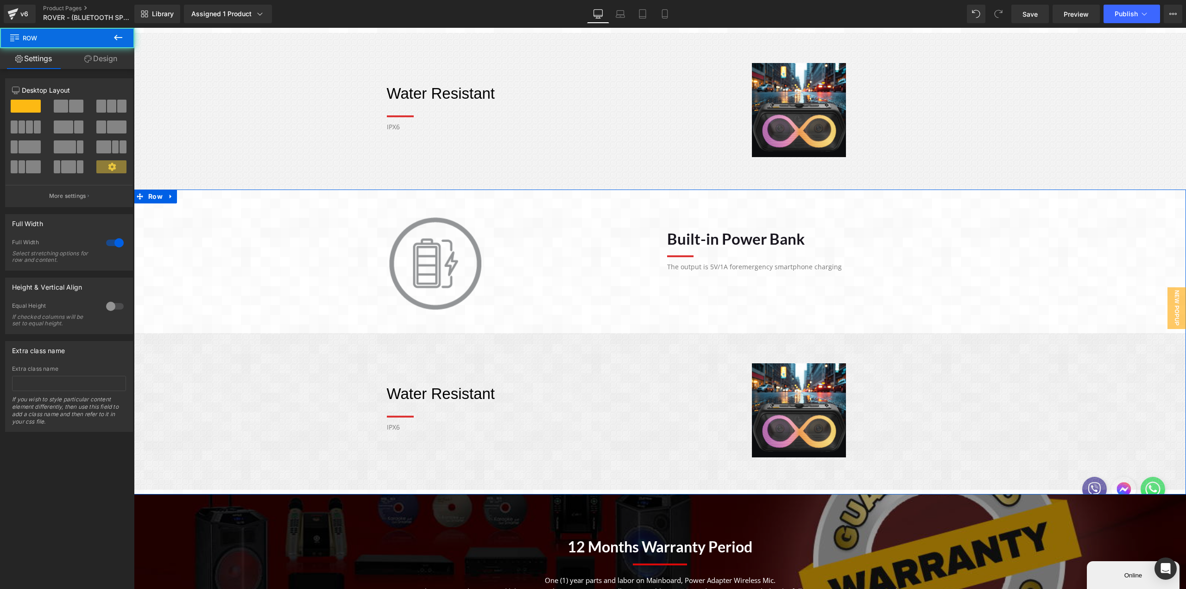
scroll to position [690, 0]
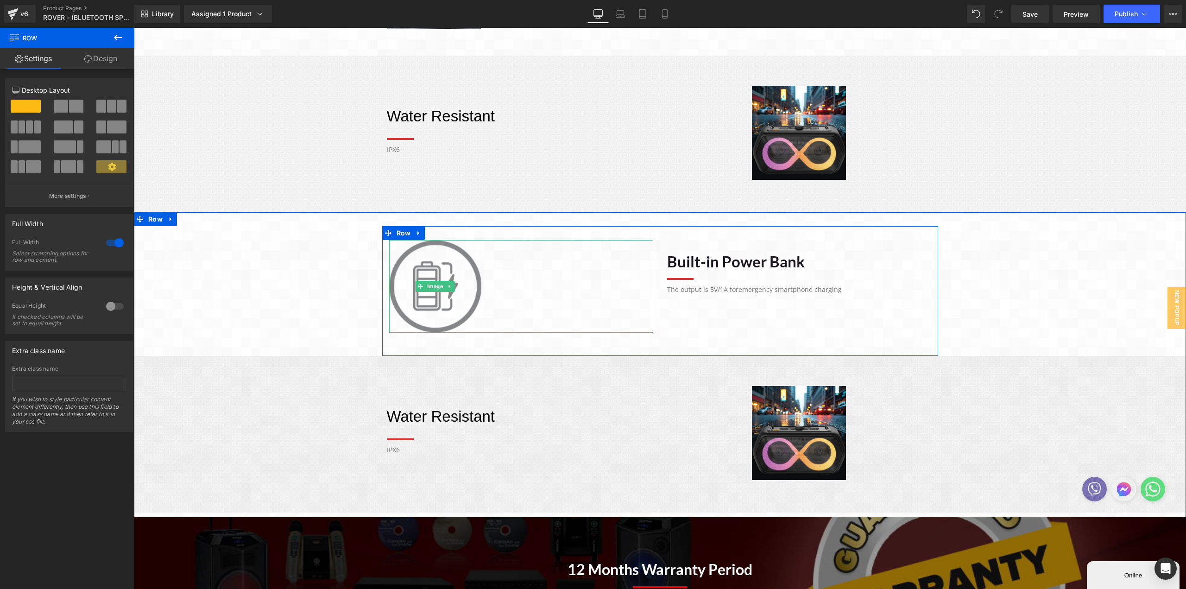
click at [434, 293] on img at bounding box center [435, 286] width 93 height 93
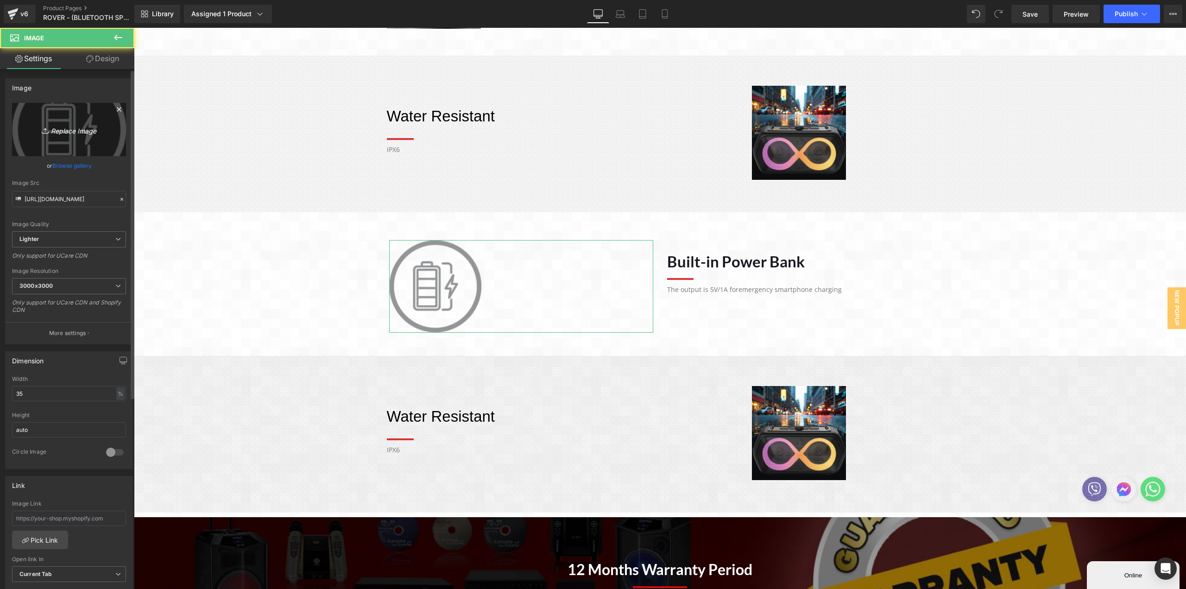
click at [65, 121] on link "Replace Image" at bounding box center [69, 129] width 114 height 53
type input "C:\fakepath\BUDDY.webp"
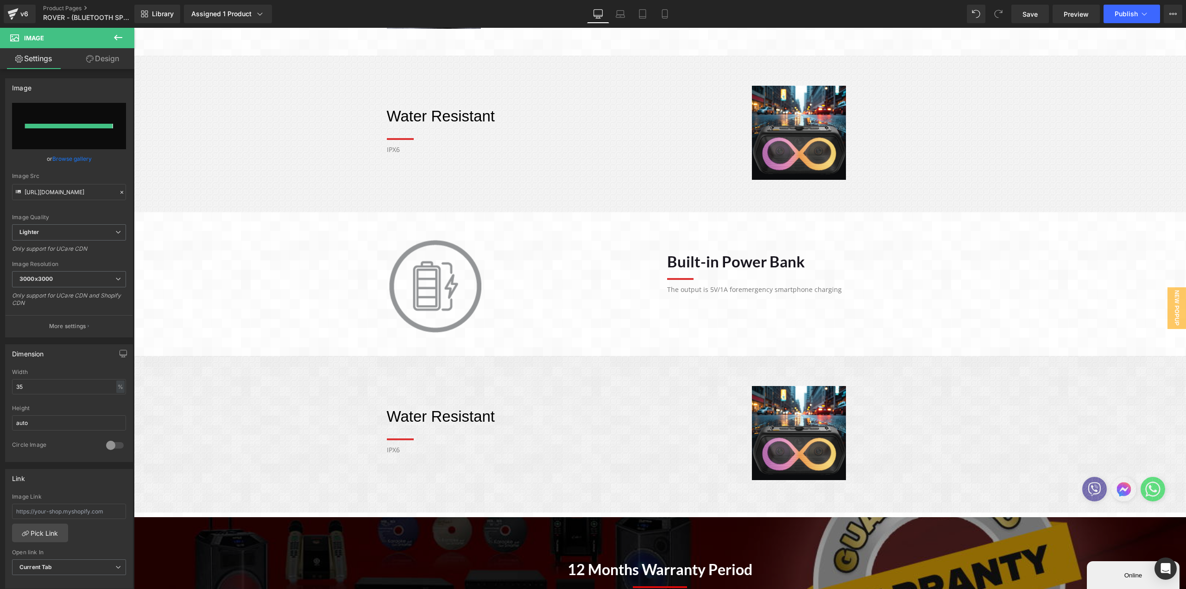
type input "https://ucarecdn.com/a75efaa4-c4d4-491b-9e4b-92512fece647/-/format/auto/-/previ…"
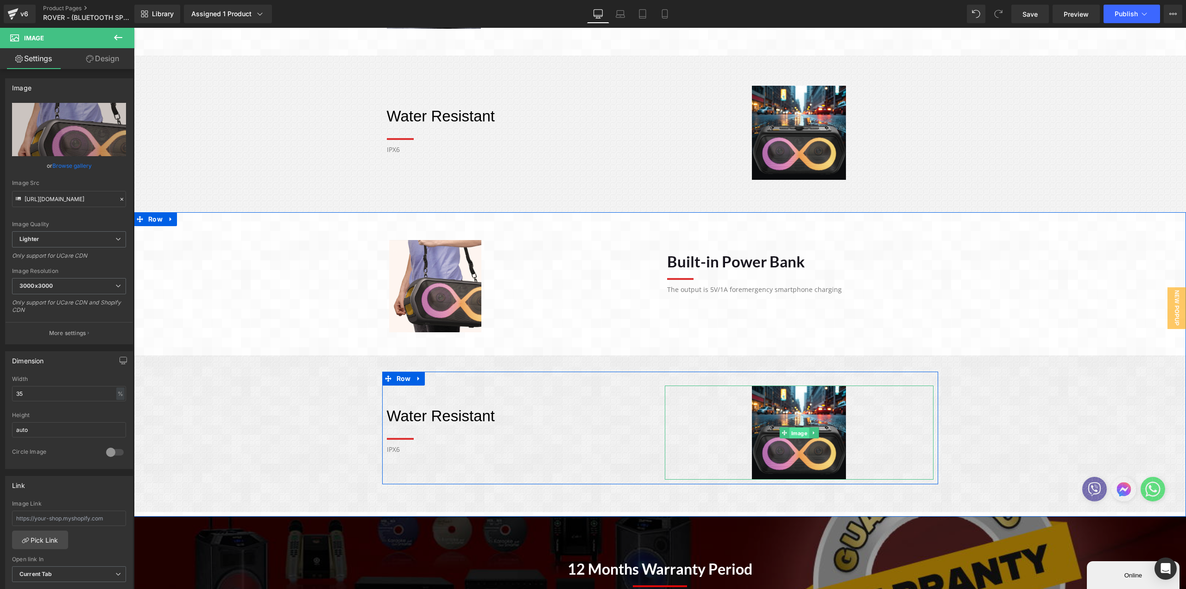
click at [791, 431] on span "Image" at bounding box center [799, 432] width 20 height 11
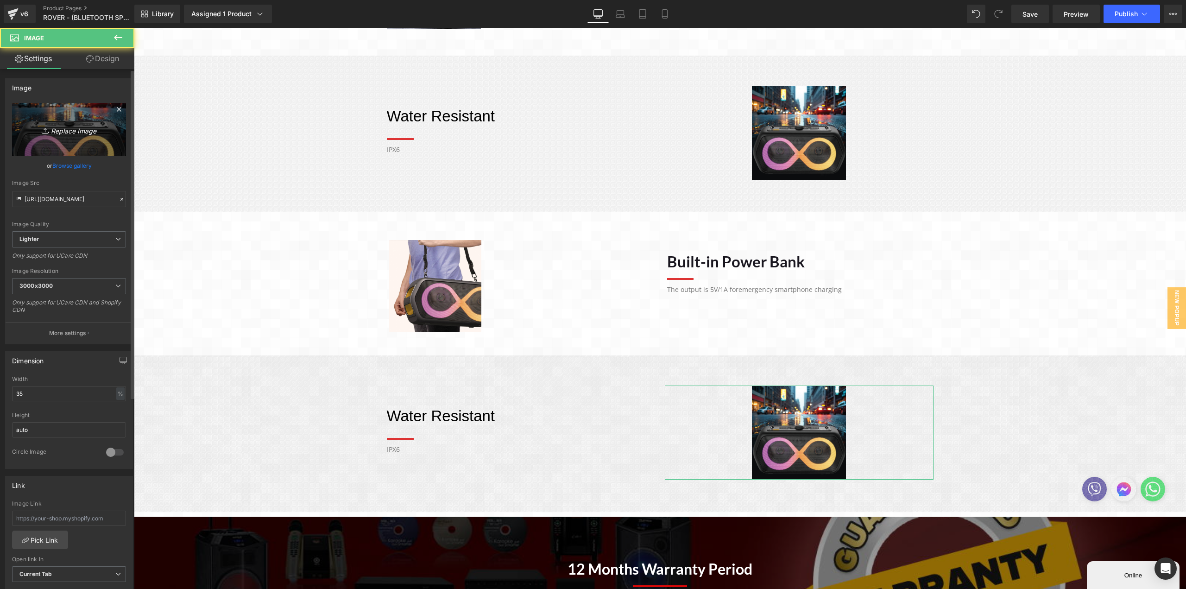
click at [76, 127] on icon "Replace Image" at bounding box center [69, 130] width 74 height 12
type input "C:\fakepath\KARAOKE.webp"
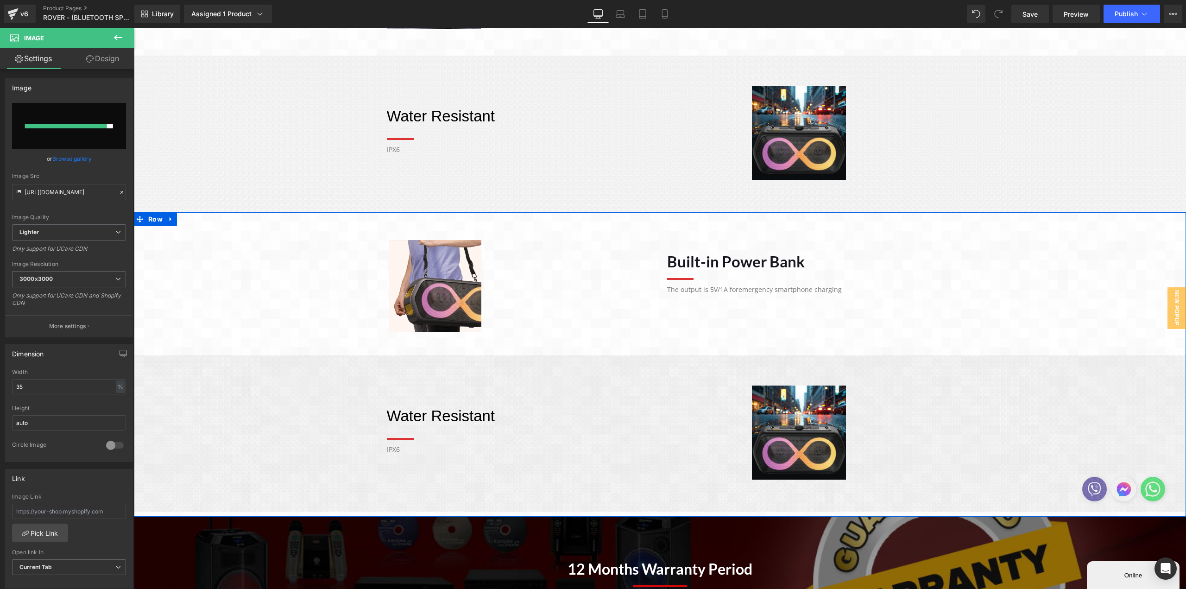
type input "https://ucarecdn.com/e48134e9-97f8-4885-b0c5-f0b3ad8e606e/-/format/auto/-/previ…"
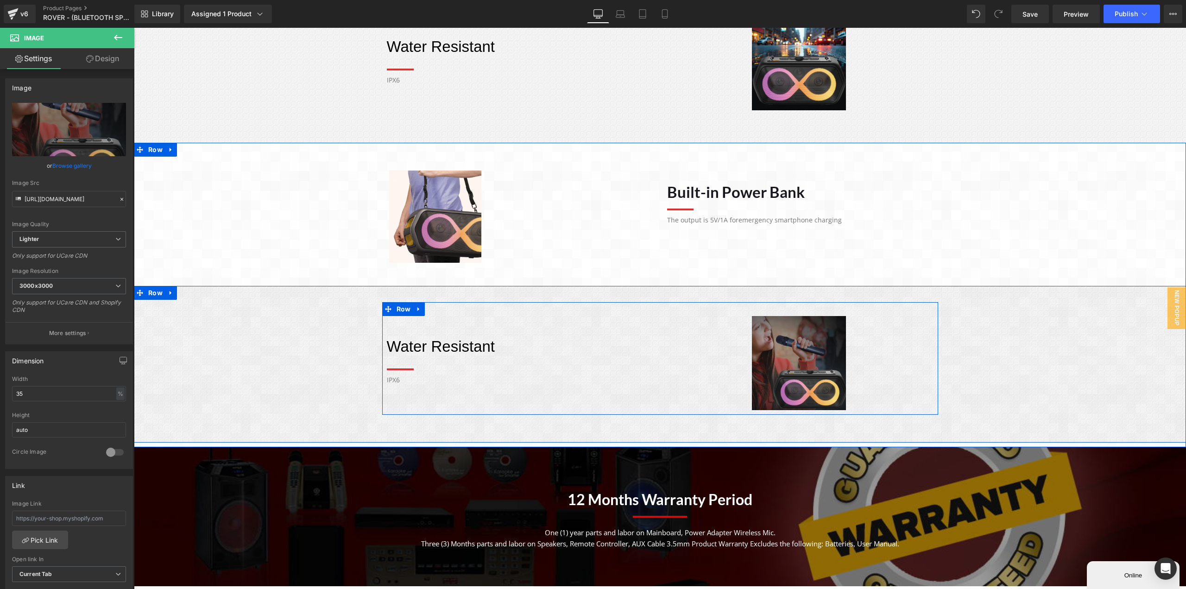
scroll to position [736, 0]
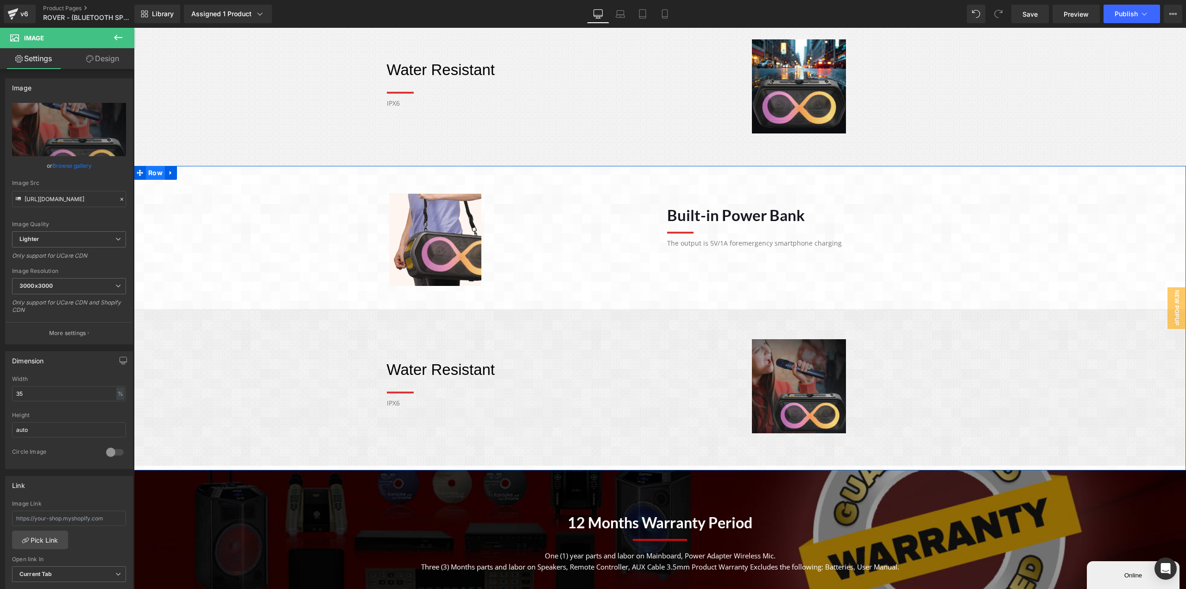
click at [151, 177] on span "Row" at bounding box center [155, 173] width 19 height 14
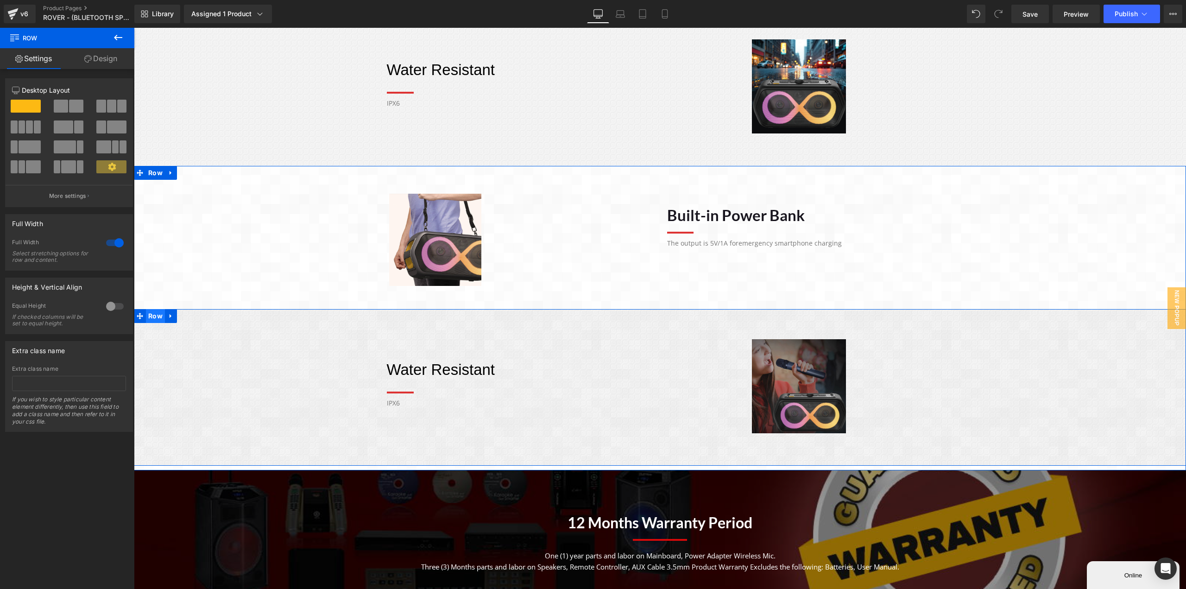
click at [152, 320] on span "Row" at bounding box center [155, 316] width 19 height 14
click at [234, 382] on div "Water Resistant Heading Separator IPX6 Text Block Image Row" at bounding box center [660, 381] width 1052 height 113
click at [247, 229] on div "Image Built-in Power Bank Heading Separator The output is 5V/1A for emergency s…" at bounding box center [660, 323] width 1052 height 286
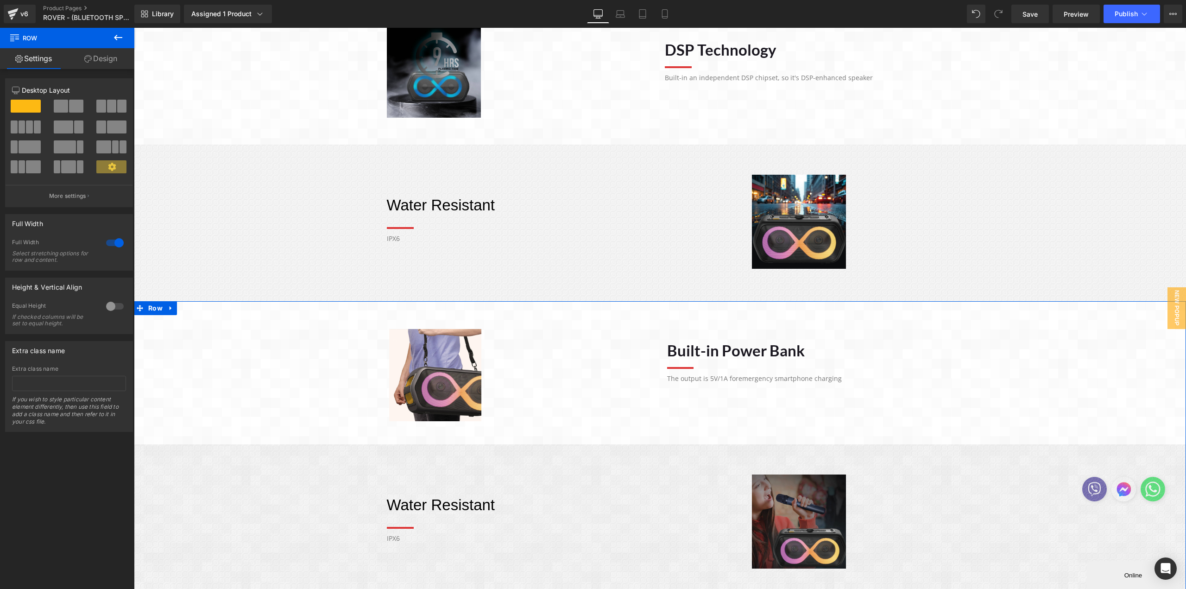
scroll to position [597, 0]
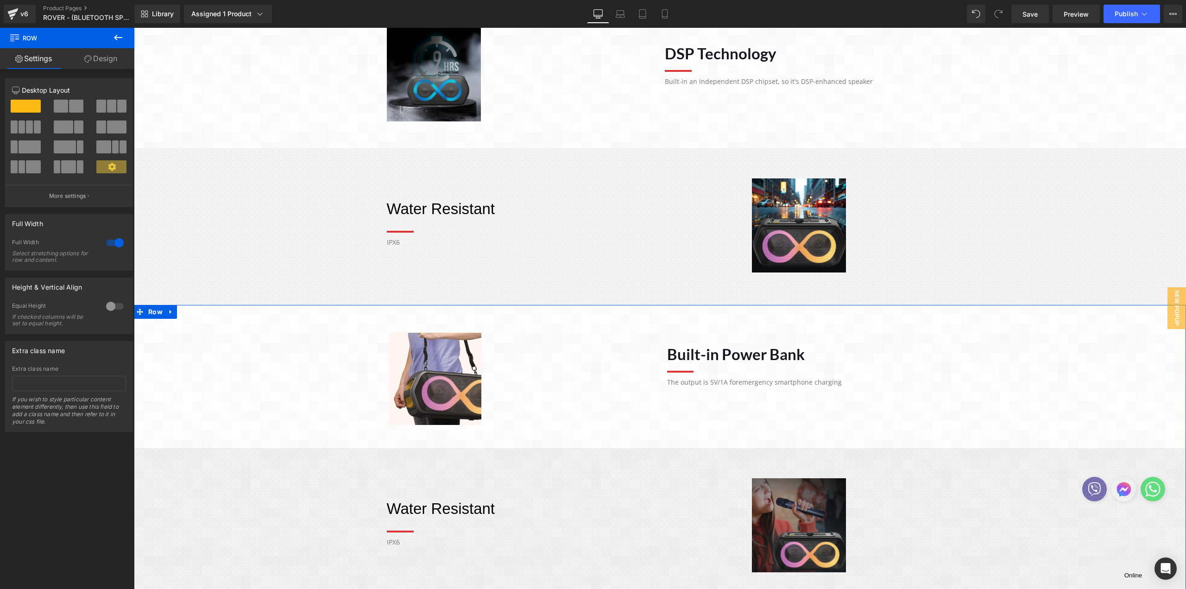
click at [274, 361] on div "Image Built-in Power Bank Heading Separator The output is 5V/1A for emergency s…" at bounding box center [660, 462] width 1052 height 286
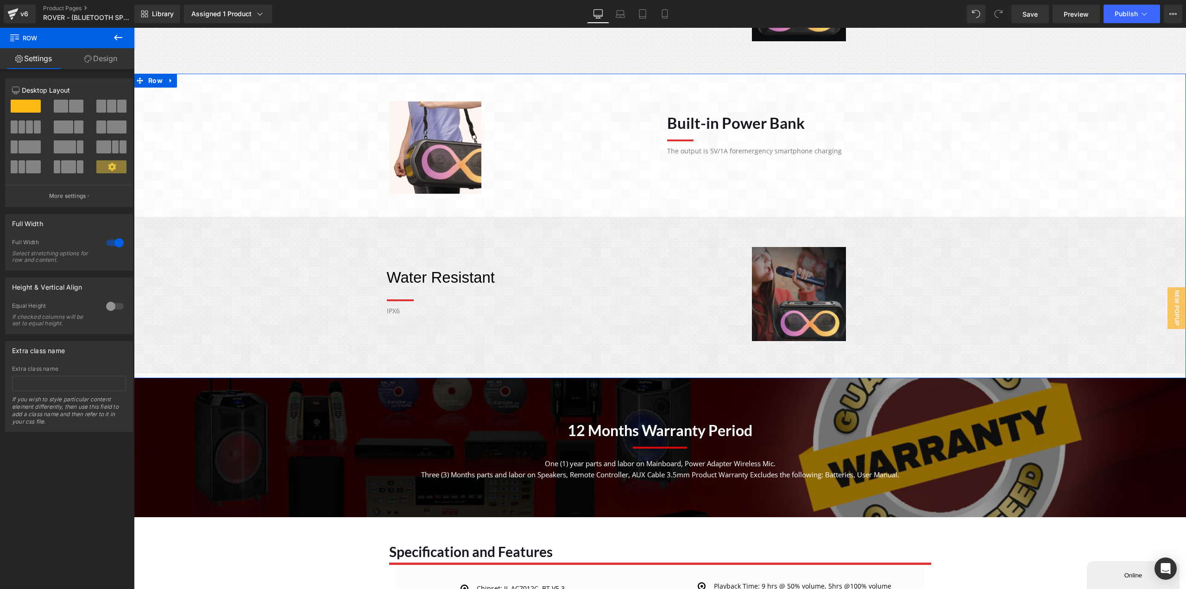
scroll to position [829, 0]
click at [152, 83] on span "Row" at bounding box center [155, 81] width 19 height 14
click at [1177, 13] on button "View Live Page View with current Template Save Template to Library Schedule Pub…" at bounding box center [1173, 14] width 19 height 19
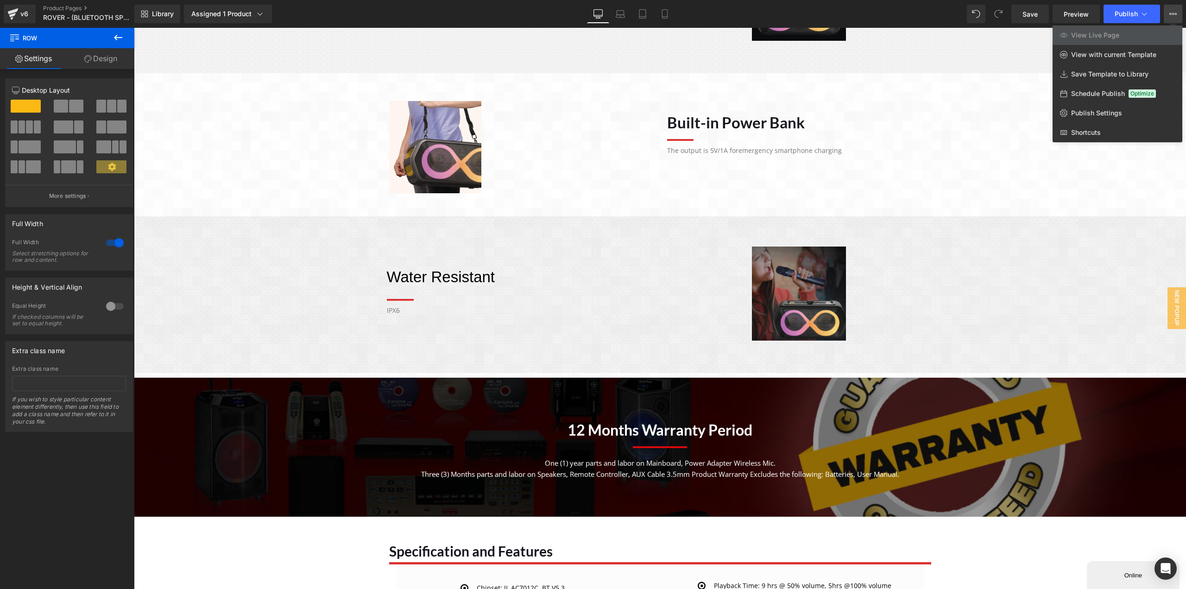
click at [932, 176] on div at bounding box center [660, 308] width 1052 height 561
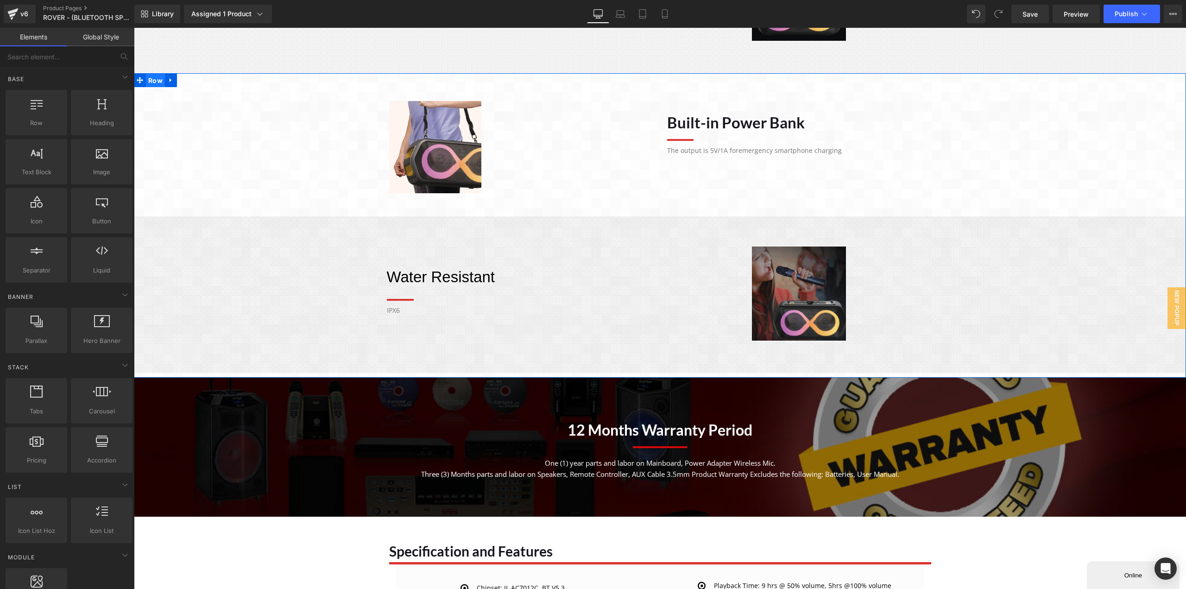
click at [147, 84] on span "Row" at bounding box center [155, 81] width 19 height 14
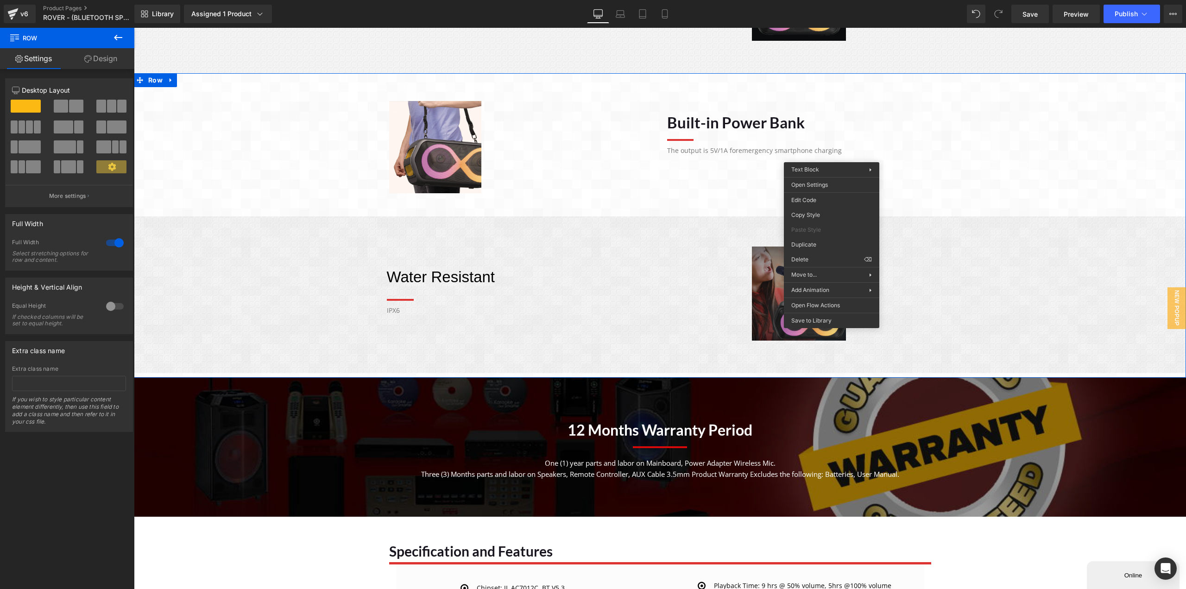
click at [1000, 184] on div "Image Built-in Power Bank Heading Separator The output is 5V/1A for emergency s…" at bounding box center [660, 230] width 1052 height 286
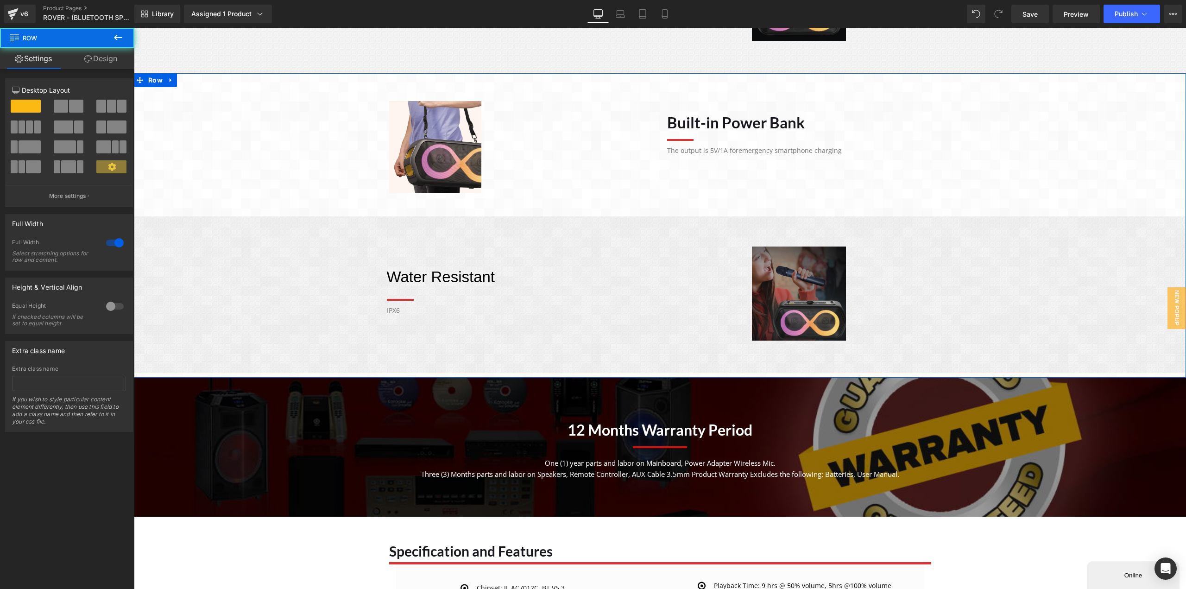
click at [209, 153] on div "Image Built-in Power Bank Heading Separator The output is 5V/1A for emergency s…" at bounding box center [660, 230] width 1052 height 286
click at [142, 79] on link "Row" at bounding box center [149, 80] width 31 height 14
click at [148, 80] on span "Row" at bounding box center [155, 80] width 19 height 14
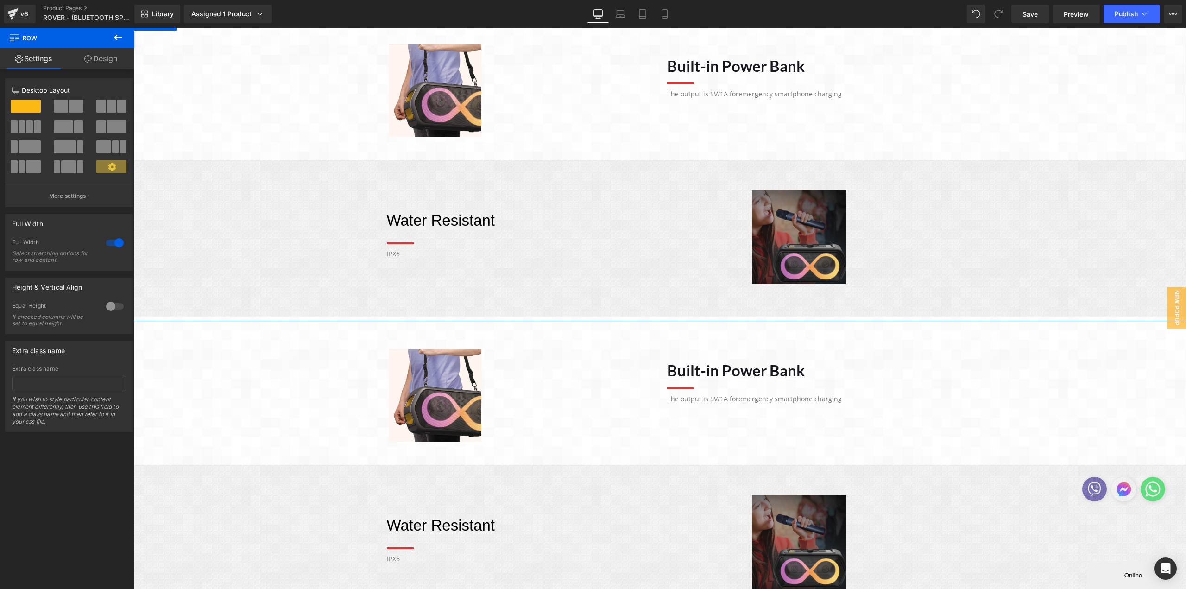
scroll to position [1014, 0]
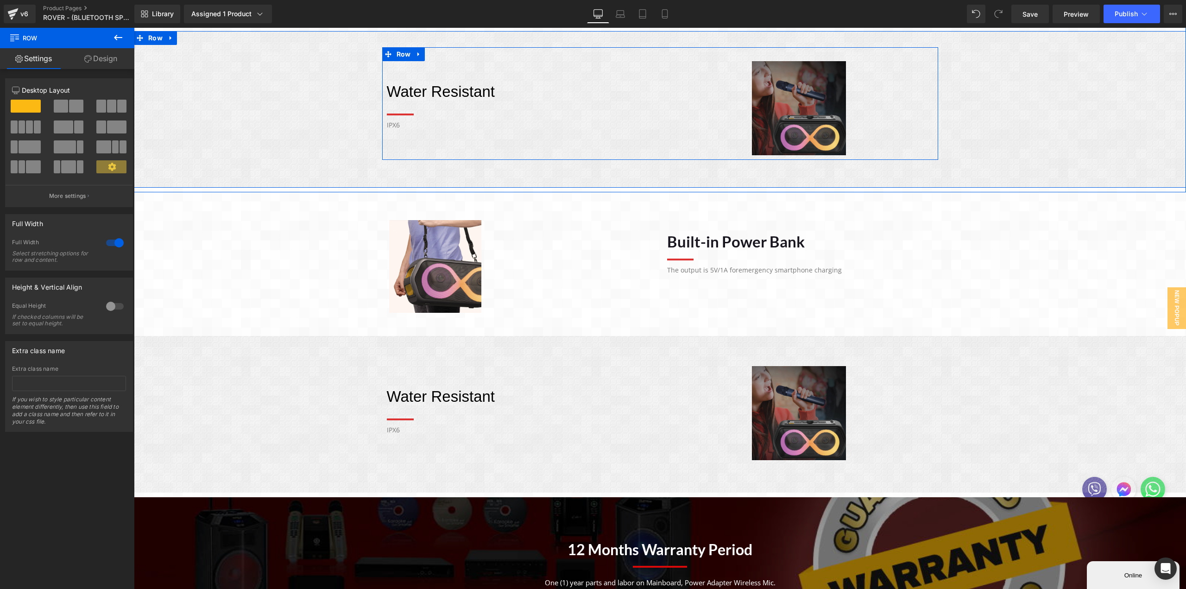
drag, startPoint x: 718, startPoint y: 126, endPoint x: 707, endPoint y: 130, distance: 11.6
click at [717, 126] on div at bounding box center [799, 108] width 269 height 94
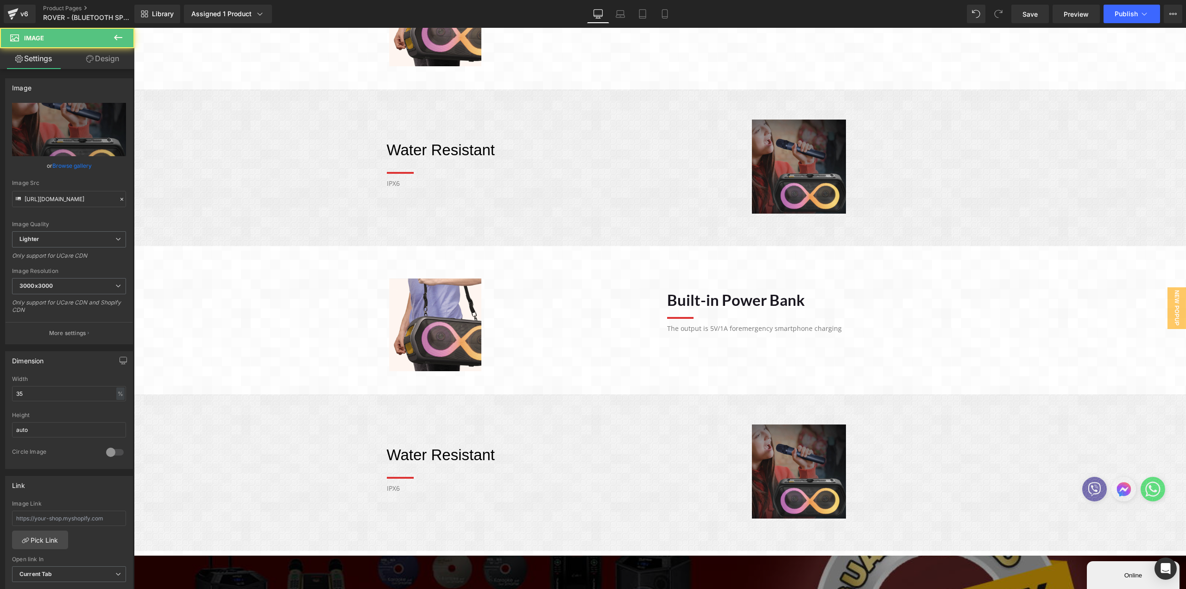
scroll to position [921, 0]
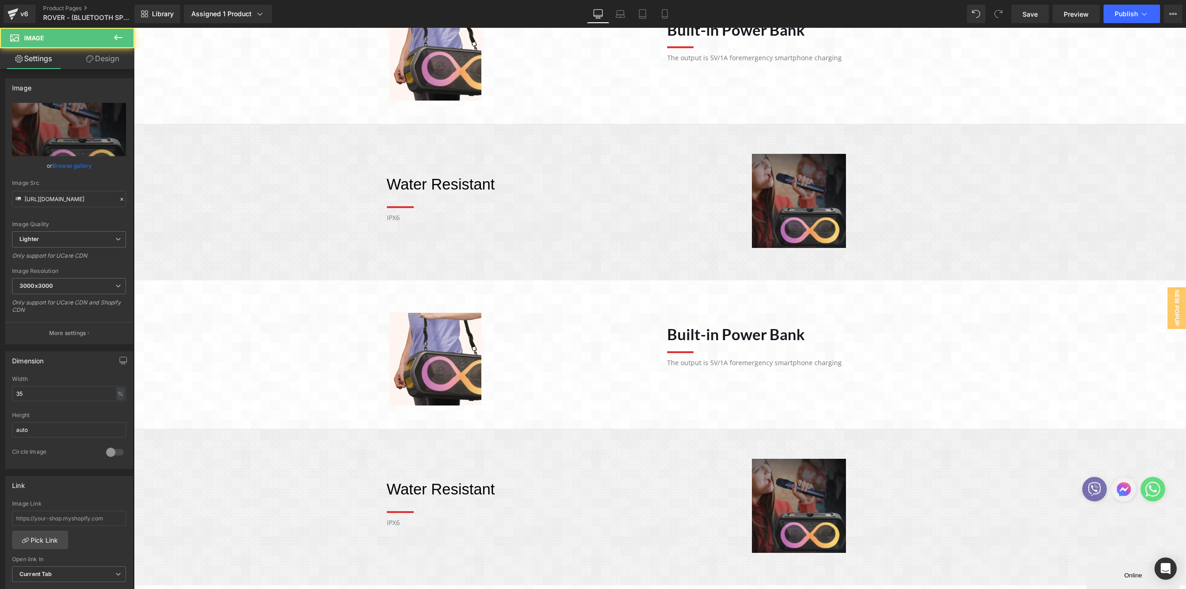
click at [199, 189] on div "Water Resistant Heading Separator IPX6 Text Block Image Row" at bounding box center [660, 196] width 1052 height 113
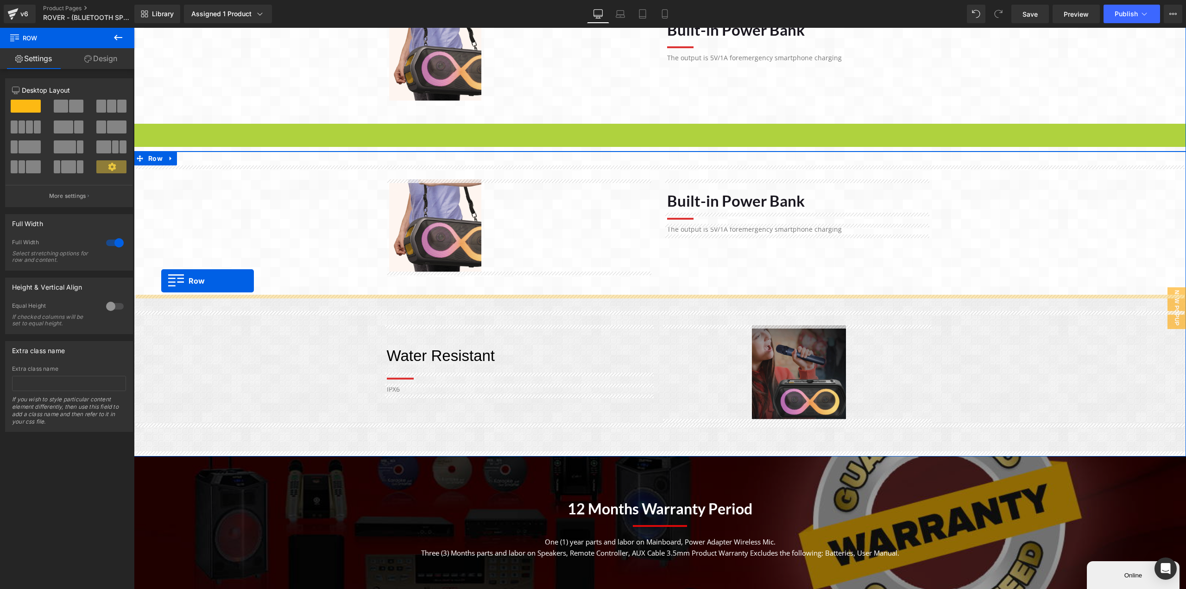
drag, startPoint x: 139, startPoint y: 130, endPoint x: 161, endPoint y: 281, distance: 152.6
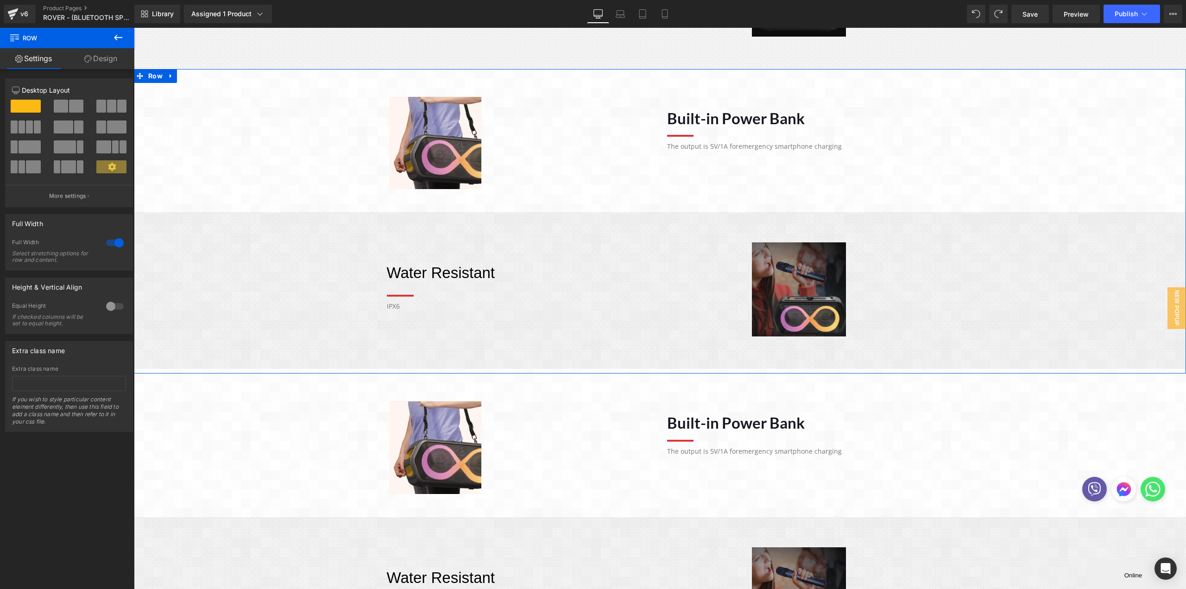
scroll to position [829, 0]
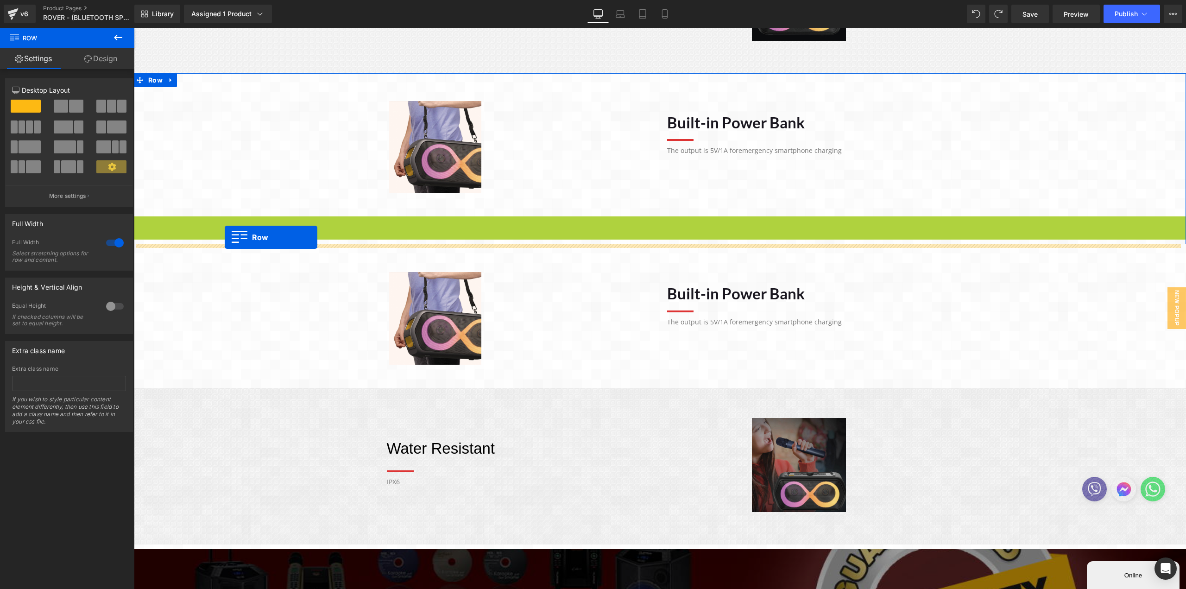
drag, startPoint x: 151, startPoint y: 258, endPoint x: 225, endPoint y: 237, distance: 76.4
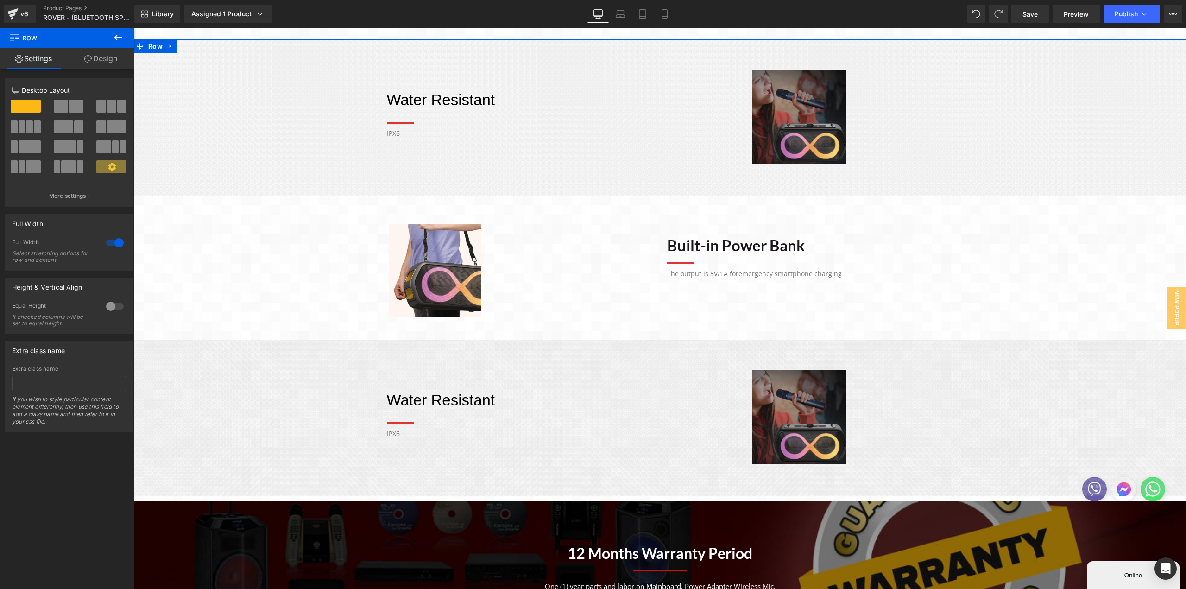
scroll to position [1014, 0]
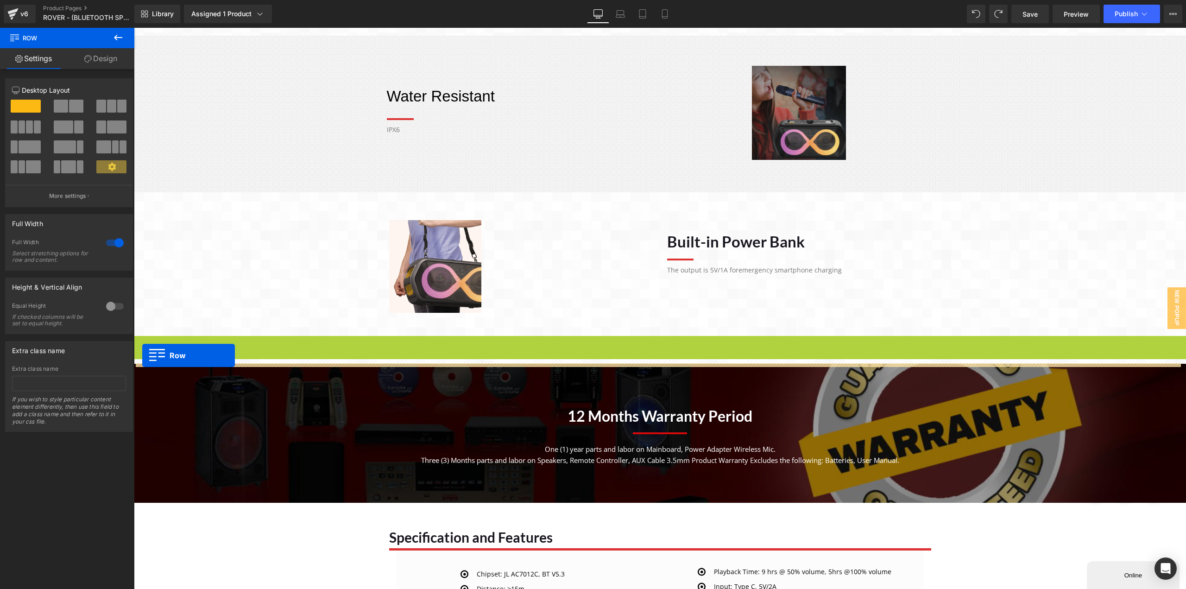
drag, startPoint x: 139, startPoint y: 341, endPoint x: 142, endPoint y: 355, distance: 14.6
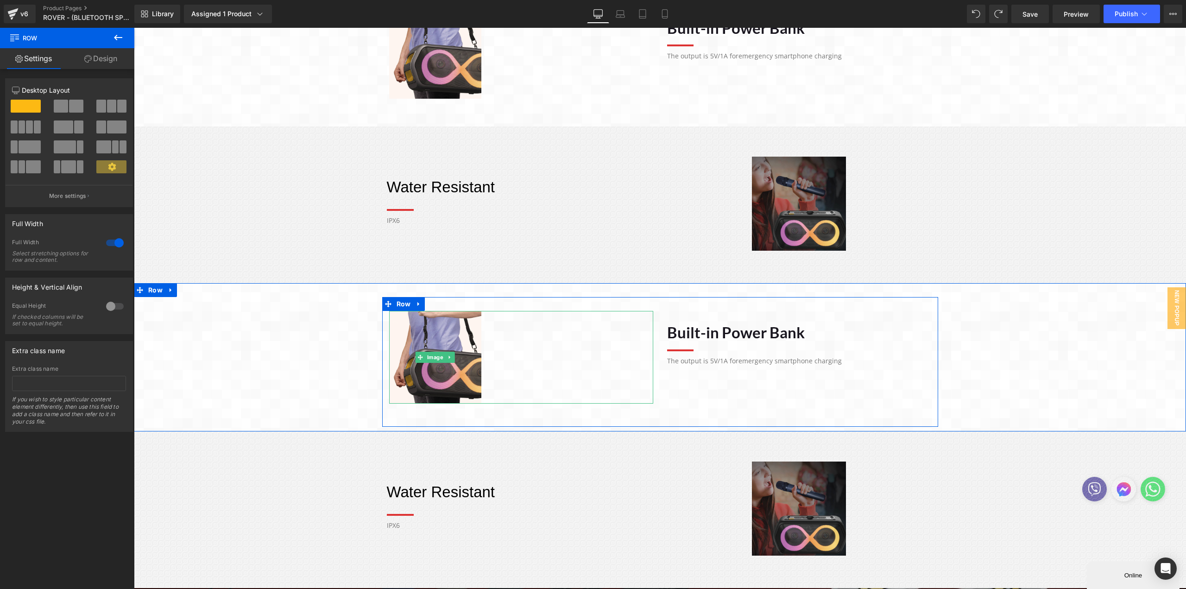
scroll to position [921, 0]
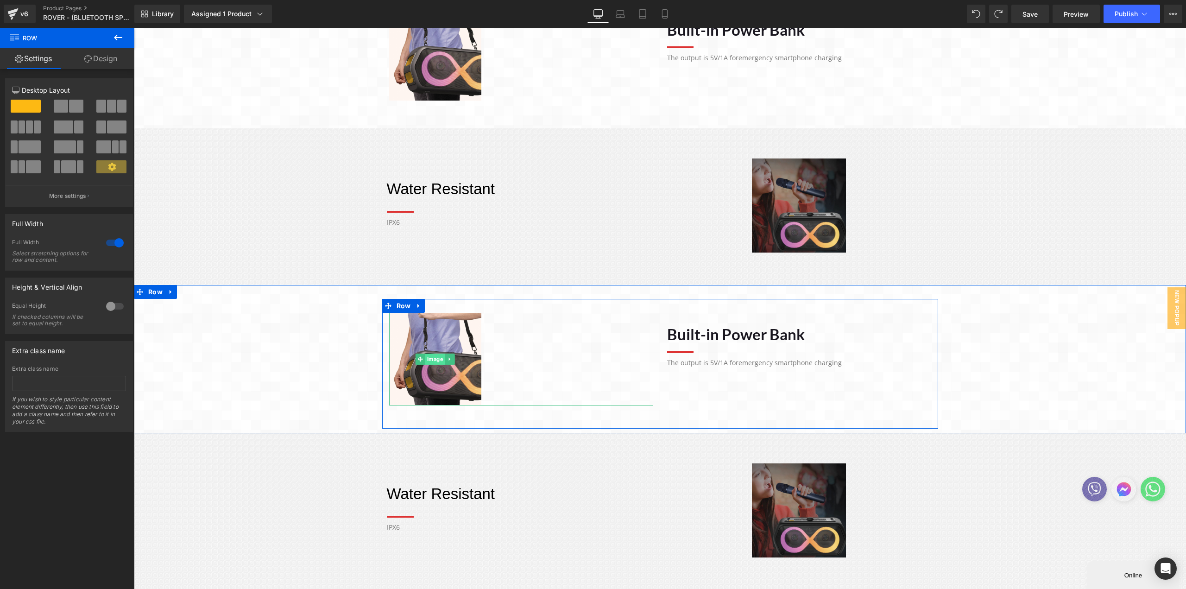
click at [436, 359] on link "Image" at bounding box center [430, 358] width 30 height 11
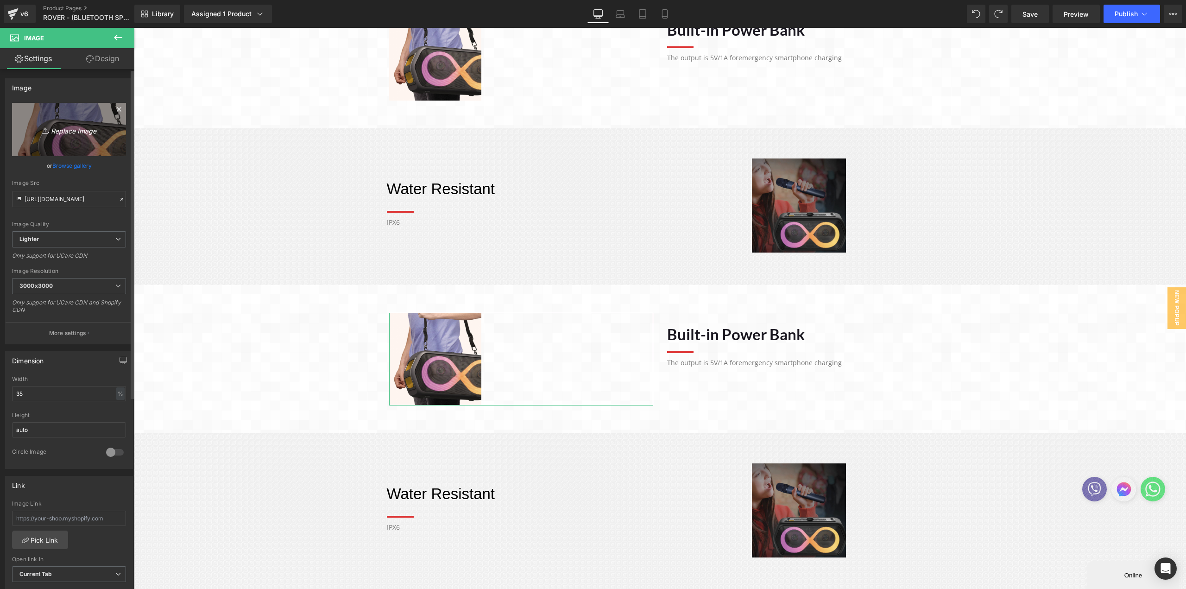
click at [84, 138] on link "Replace Image" at bounding box center [69, 129] width 114 height 53
type input "C:\fakepath\OUTDOOR.webp"
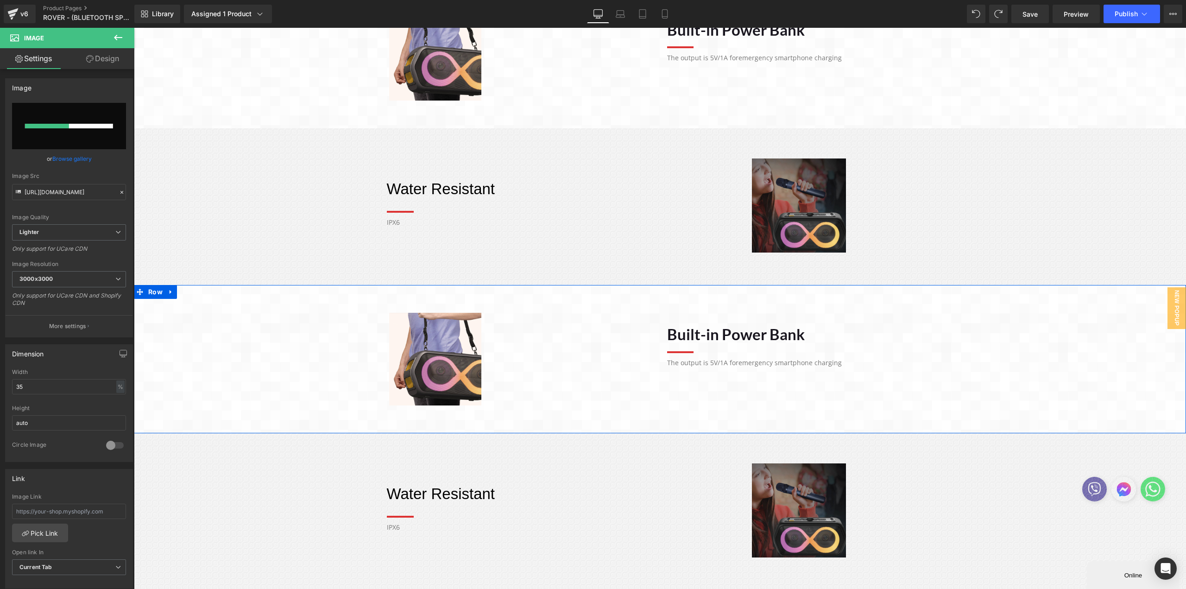
scroll to position [968, 0]
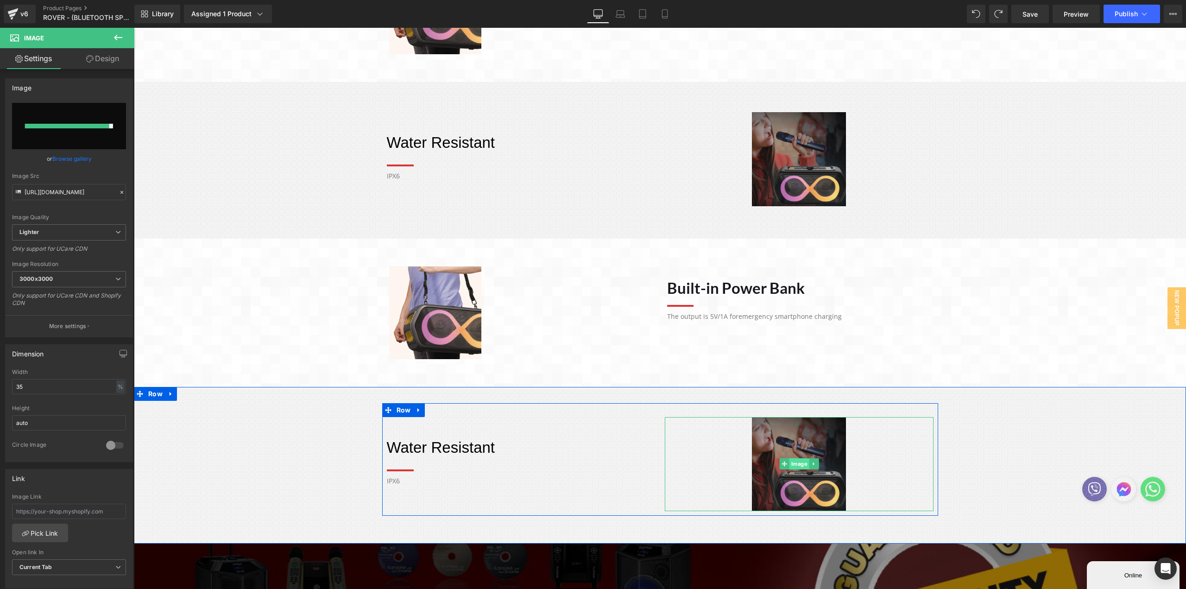
type input "https://ucarecdn.com/0620796f-3bff-4dcb-8a4a-85f58350da48/-/format/auto/-/previ…"
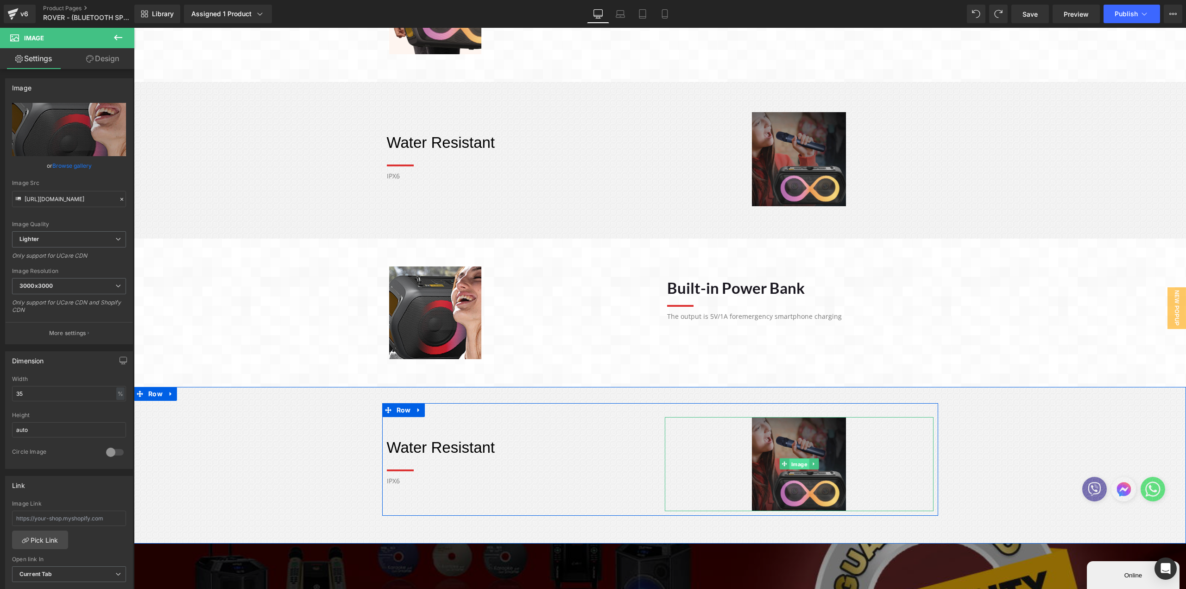
click at [794, 461] on div "Image" at bounding box center [799, 464] width 269 height 94
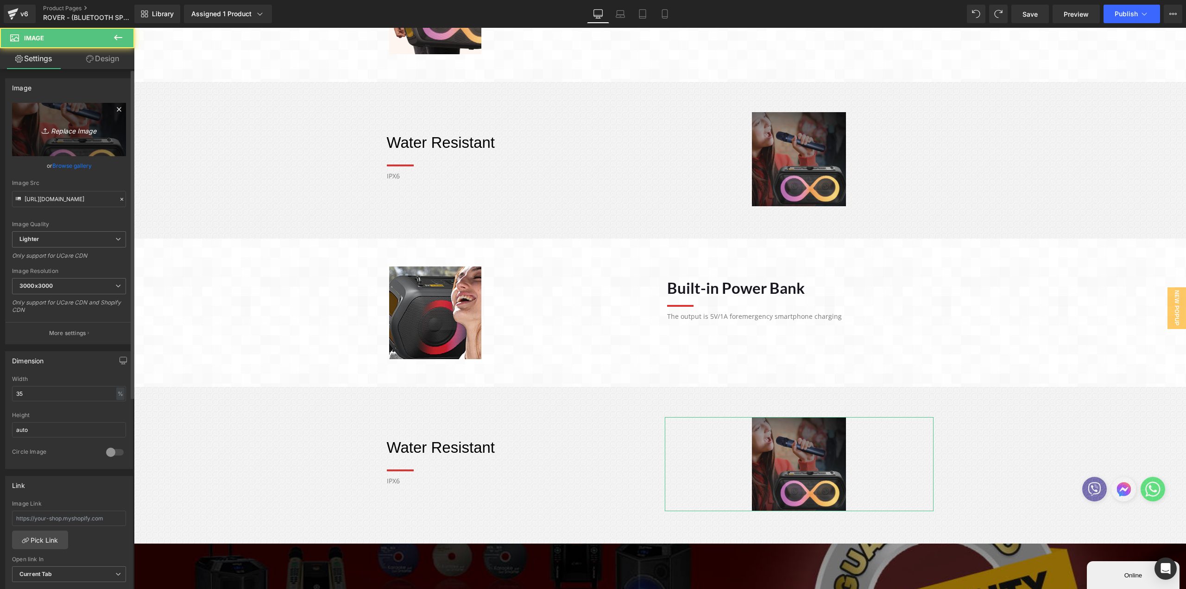
click at [91, 128] on icon "Replace Image" at bounding box center [69, 130] width 74 height 12
type input "C:\fakepath\LIGHTING.webp"
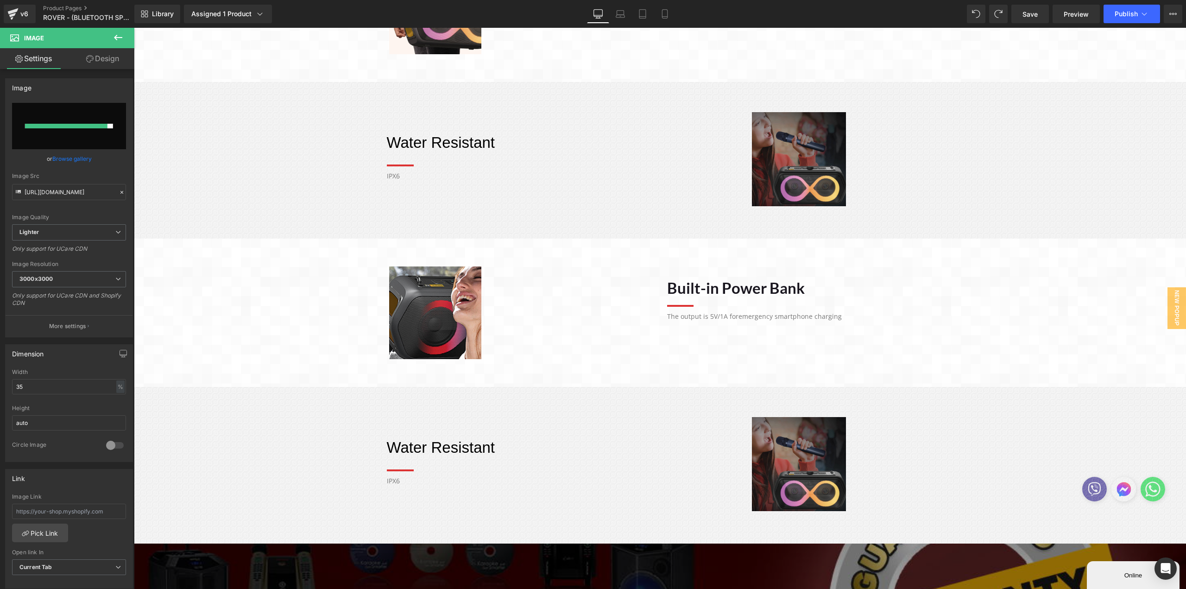
type input "https://ucarecdn.com/3395cfea-7c4f-4ae1-b640-bda334124584/-/format/auto/-/previ…"
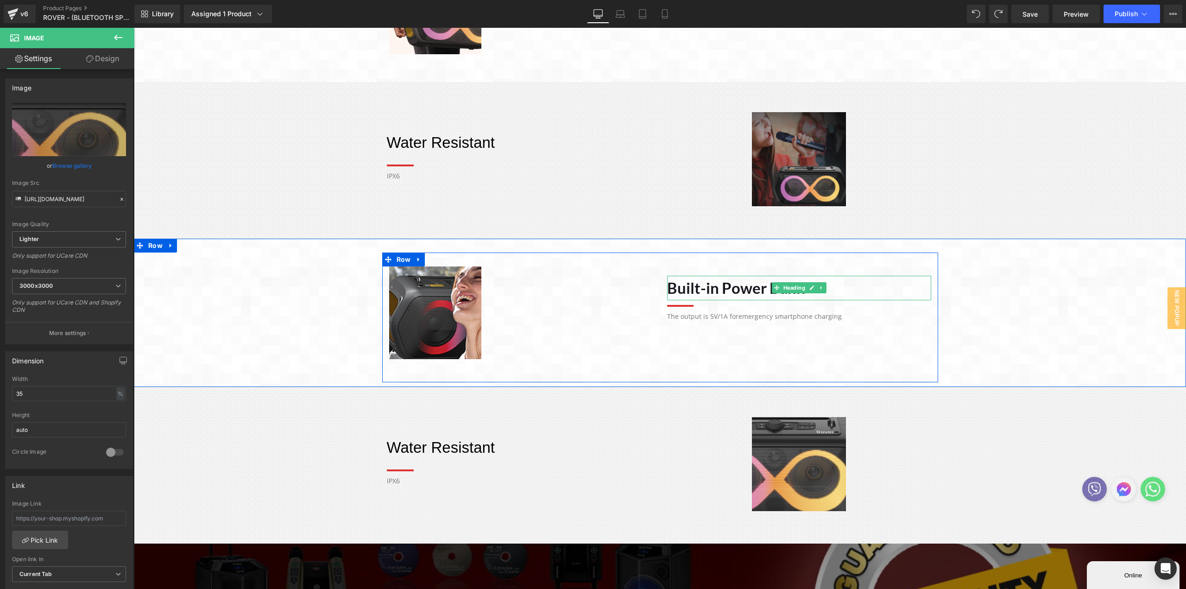
click at [710, 288] on h1 "Built-in Power Bank" at bounding box center [799, 288] width 264 height 25
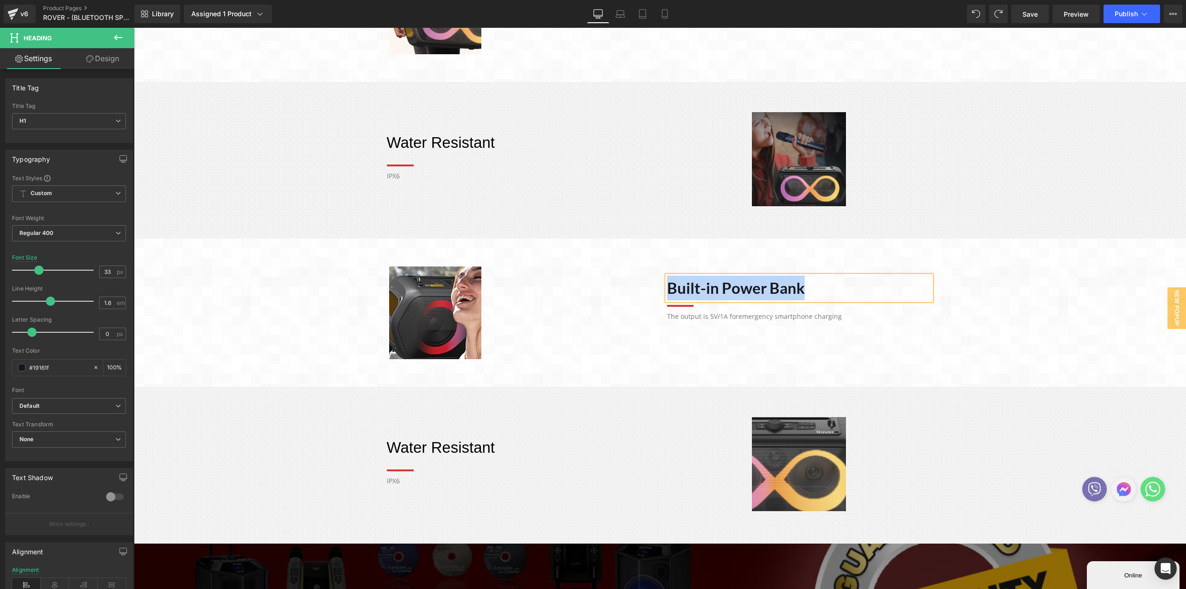
paste div
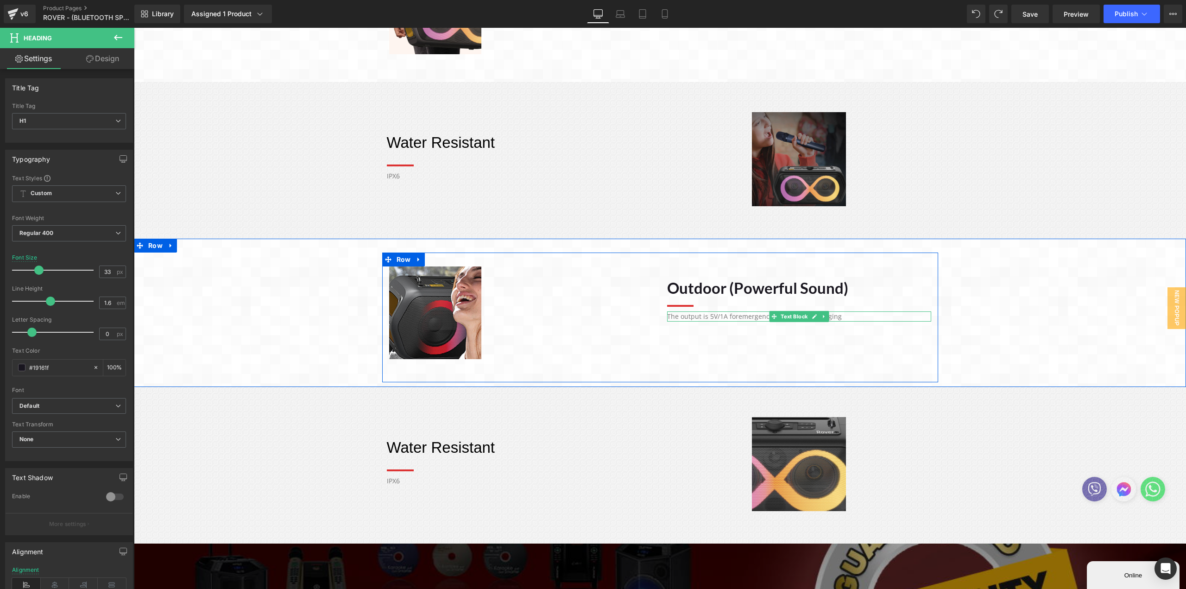
click at [676, 318] on p "The output is 5V/1A for emergency smartphone charging" at bounding box center [799, 316] width 264 height 10
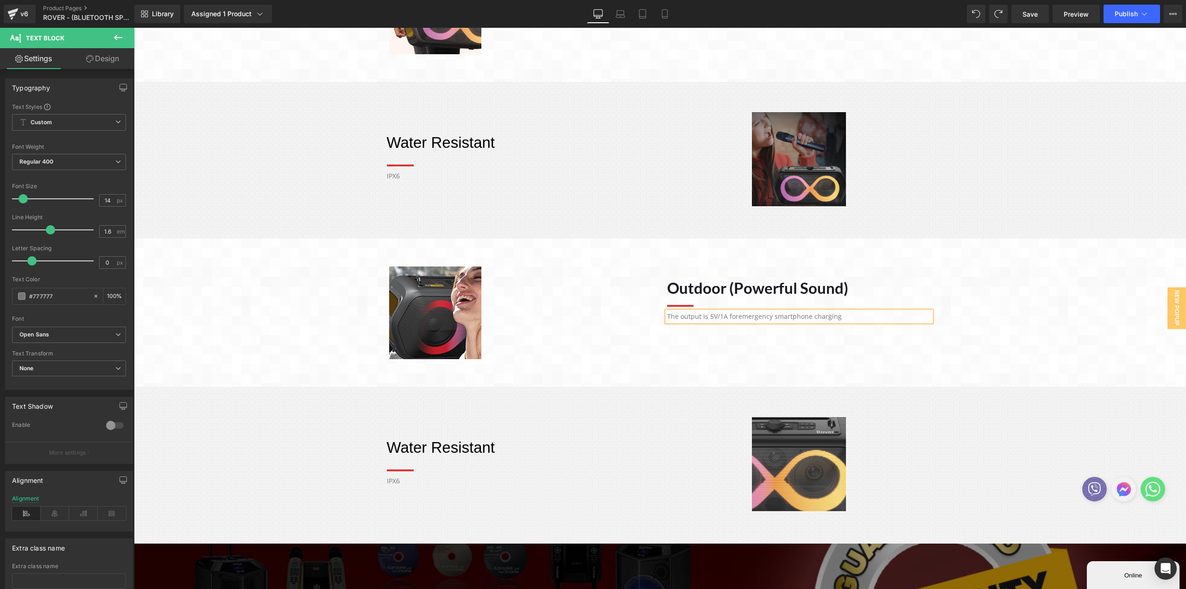
paste div
click at [614, 333] on div at bounding box center [521, 312] width 264 height 93
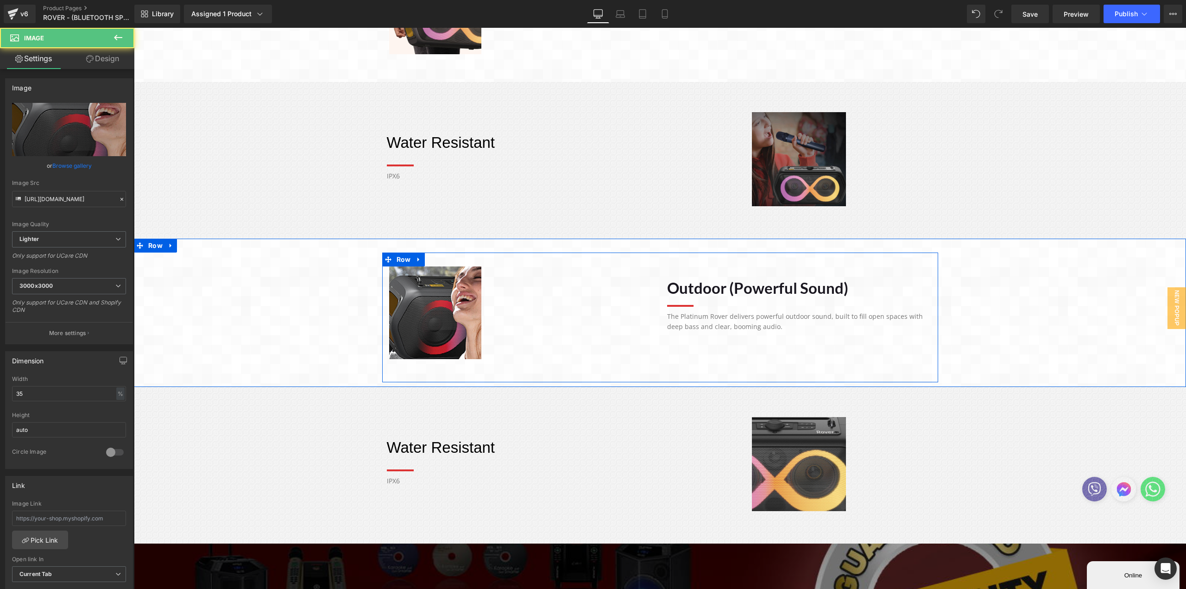
click at [732, 353] on div "Image Outdoor (Powerful Sound) Heading Separator The Platinum Rover delivers po…" at bounding box center [660, 317] width 556 height 130
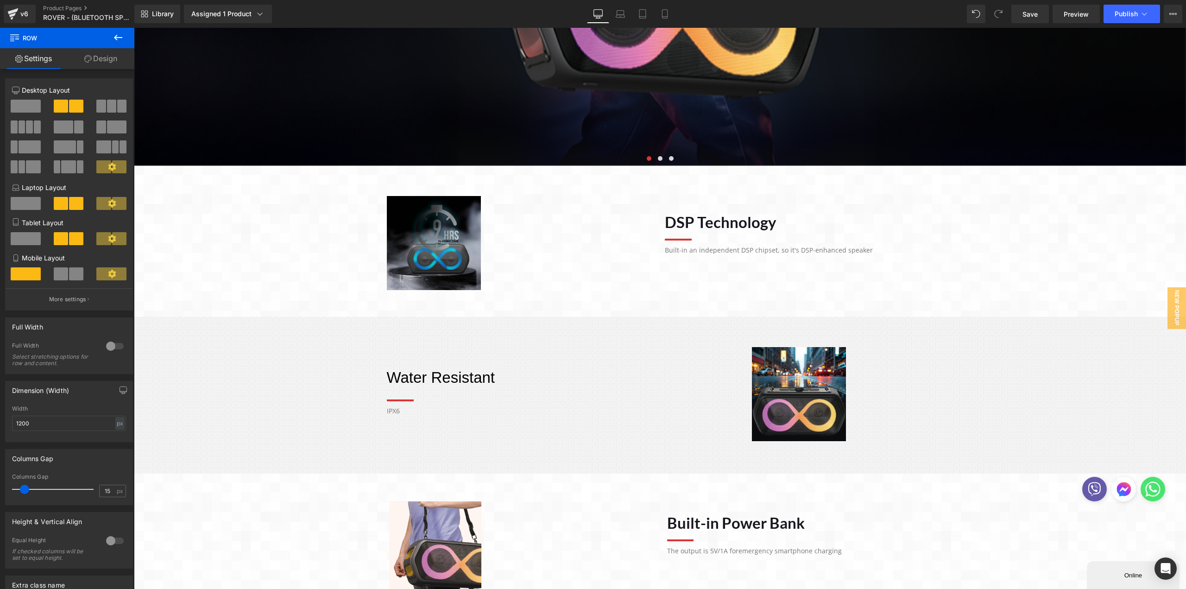
scroll to position [412, 0]
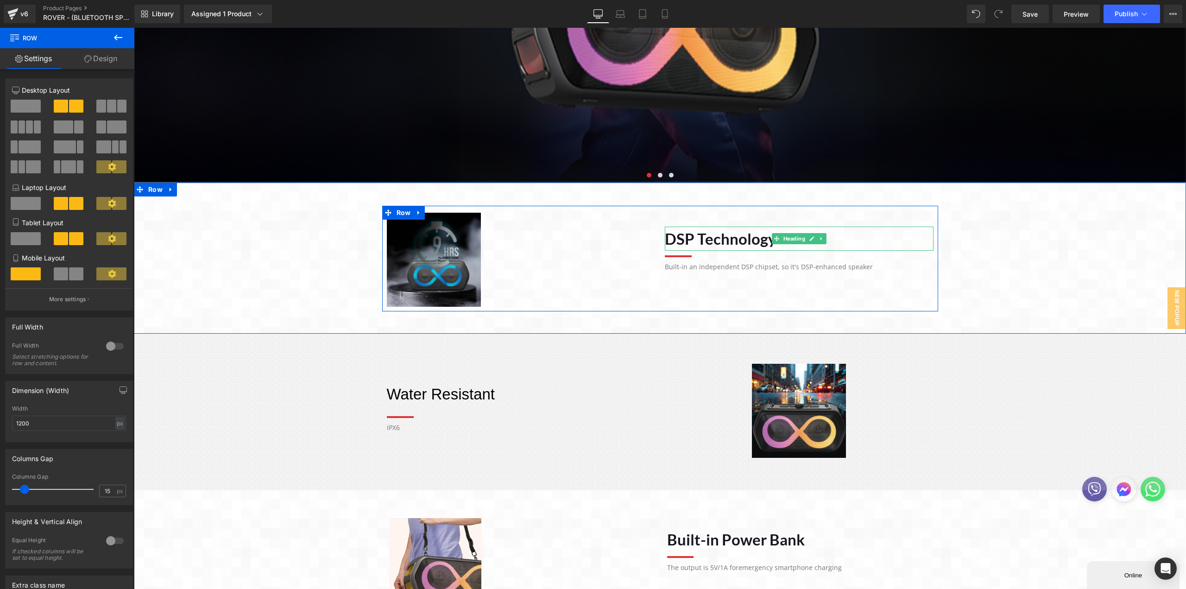
click at [701, 239] on h1 "DSP Technology" at bounding box center [799, 239] width 269 height 25
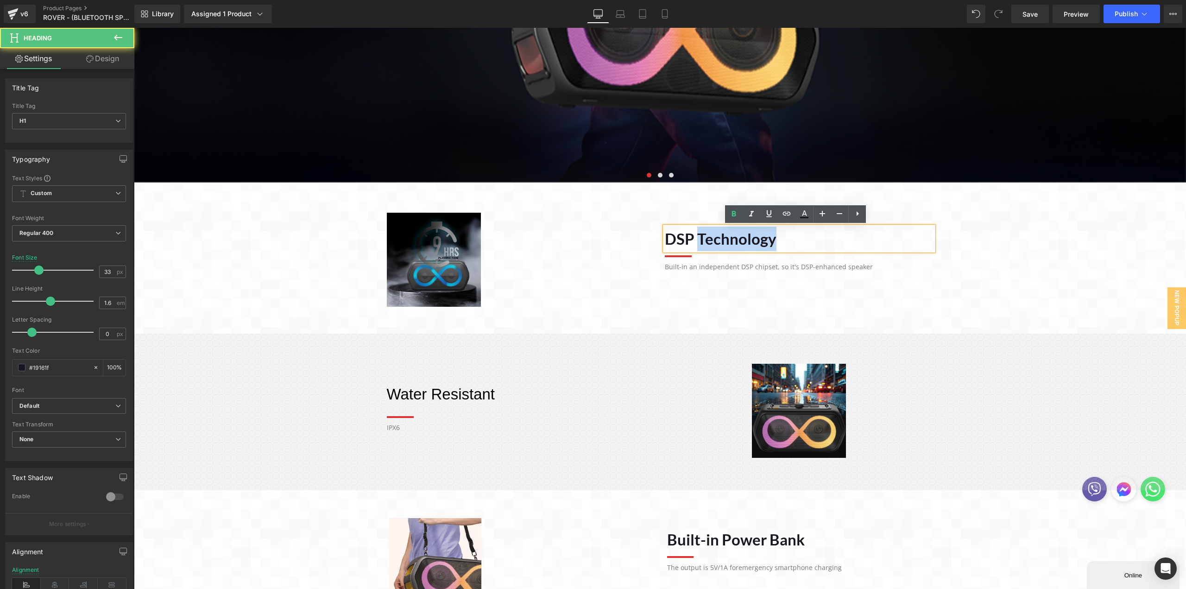
click at [701, 239] on h1 "DSP Technology" at bounding box center [799, 239] width 269 height 25
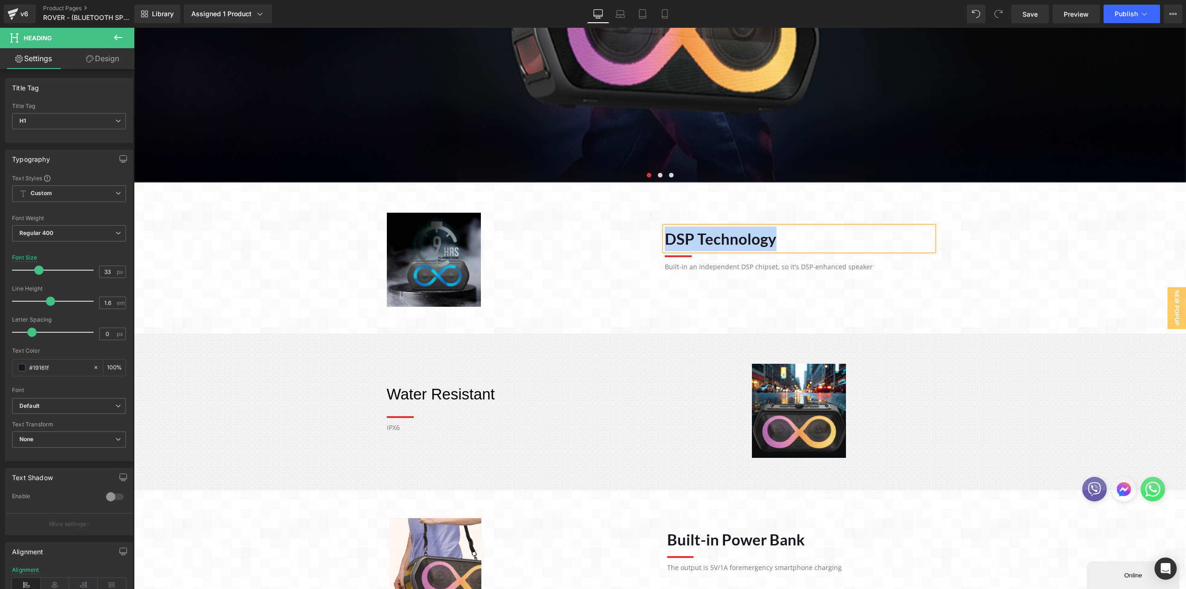
paste div
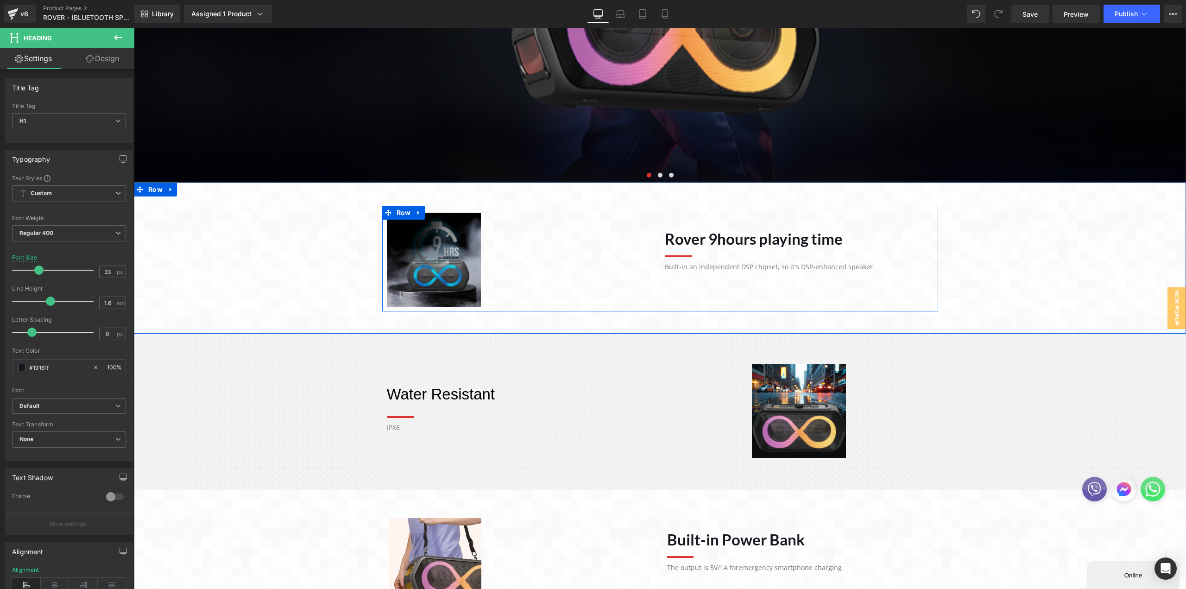
click at [725, 266] on p "Built-in an independent DSP chipset, so it's DSP-enhanced speaker" at bounding box center [799, 267] width 269 height 10
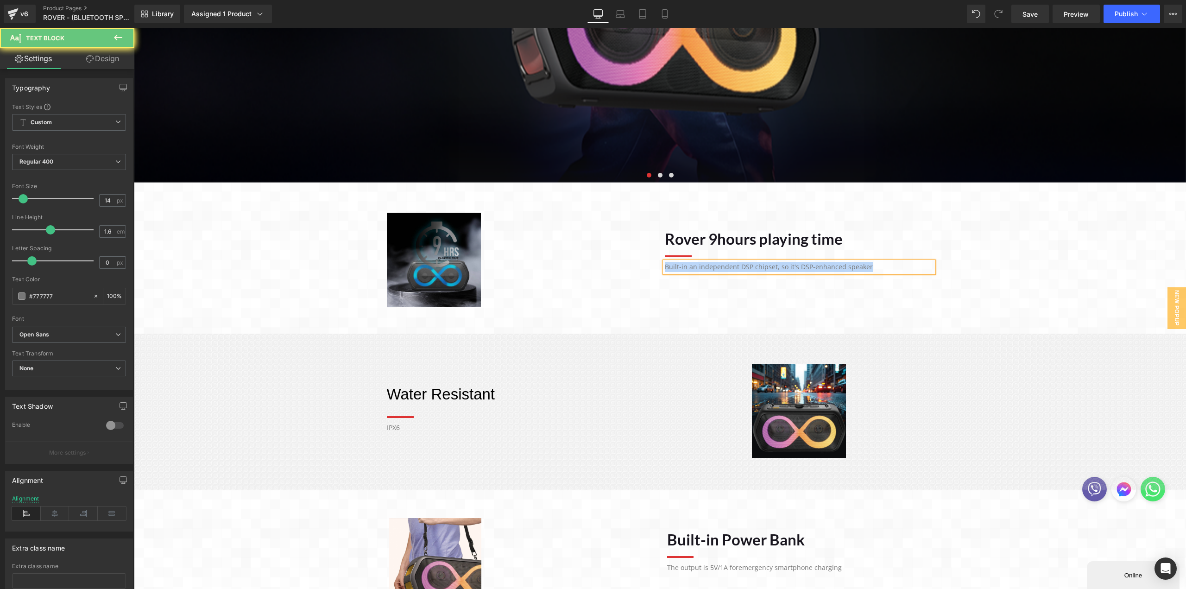
paste div
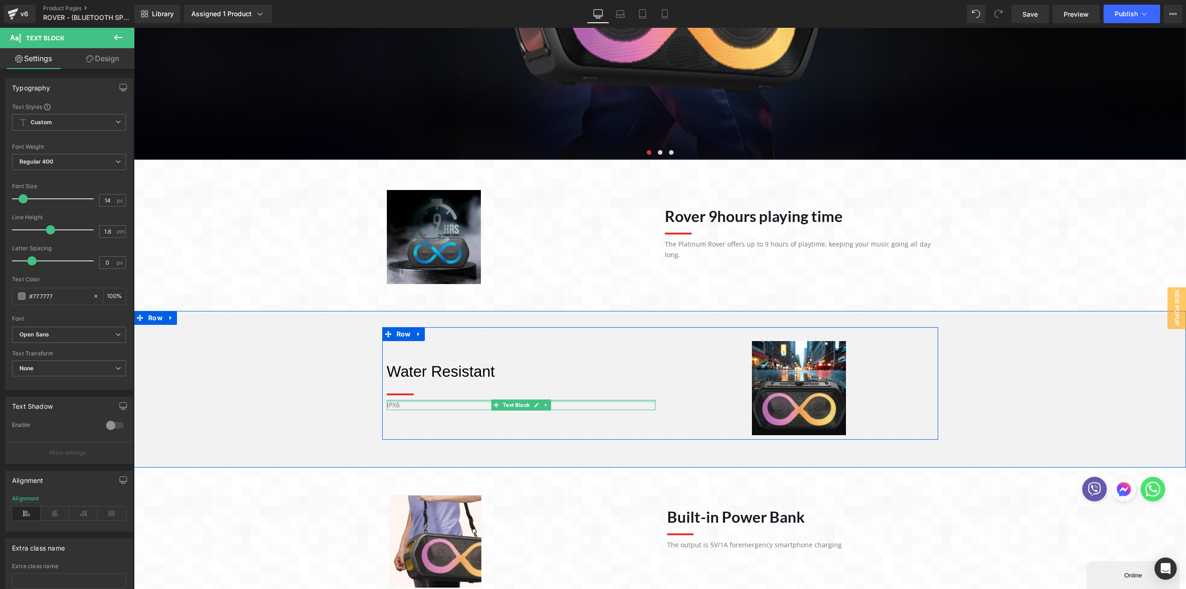
scroll to position [551, 0]
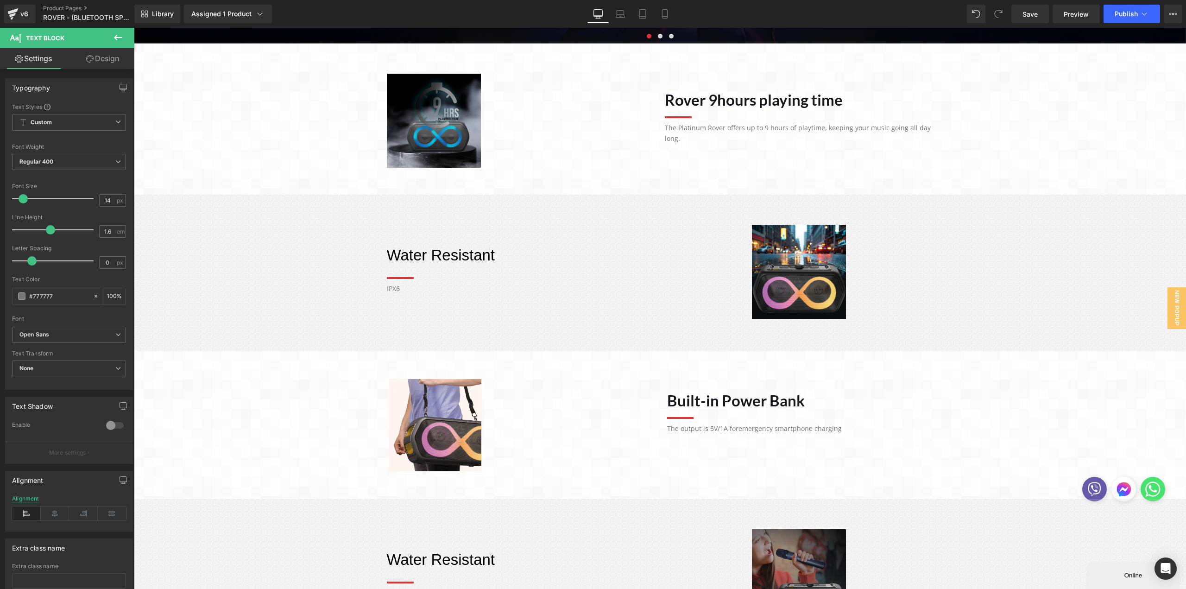
click at [692, 399] on h1 "Built-in Power Bank" at bounding box center [799, 400] width 264 height 25
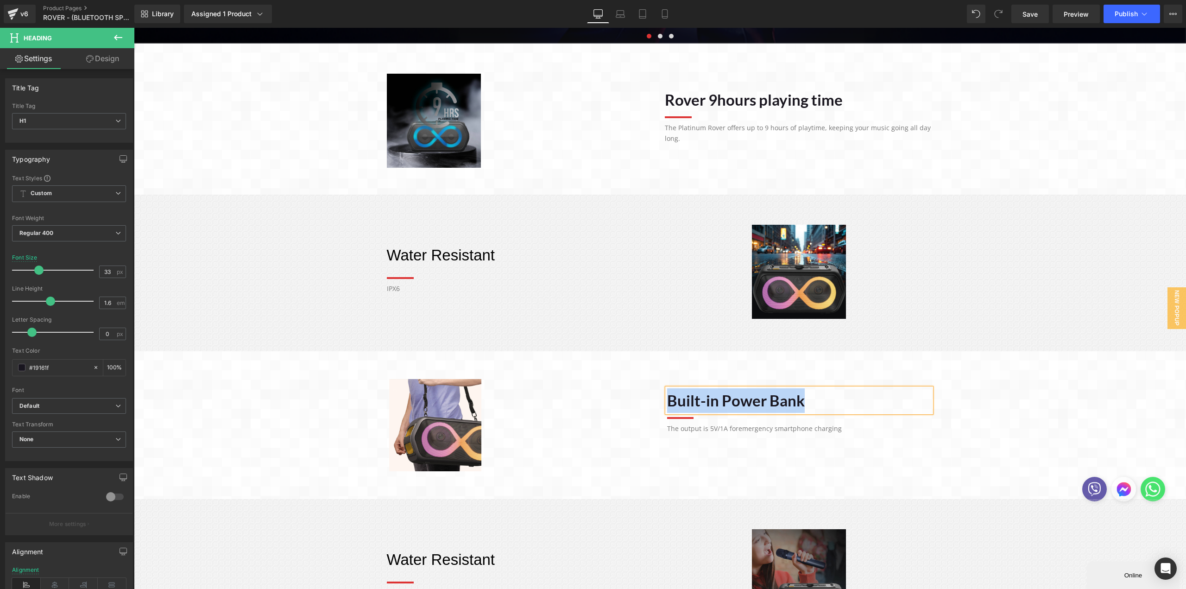
paste div
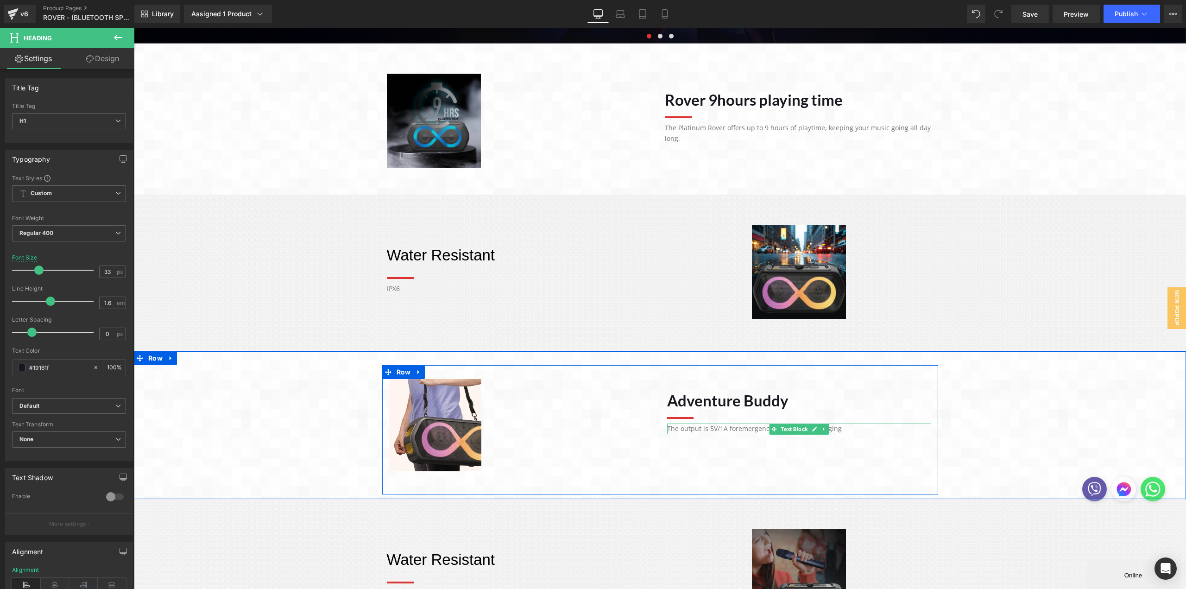
click at [700, 428] on p "The output is 5V/1A for emergency smartphone charging" at bounding box center [799, 428] width 264 height 10
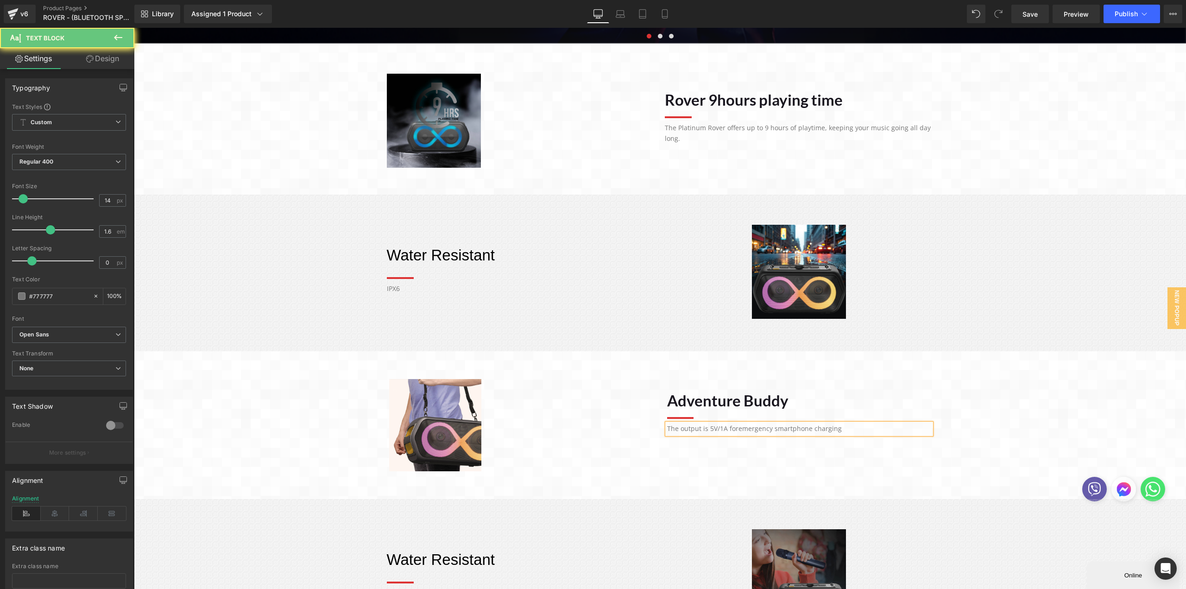
paste div
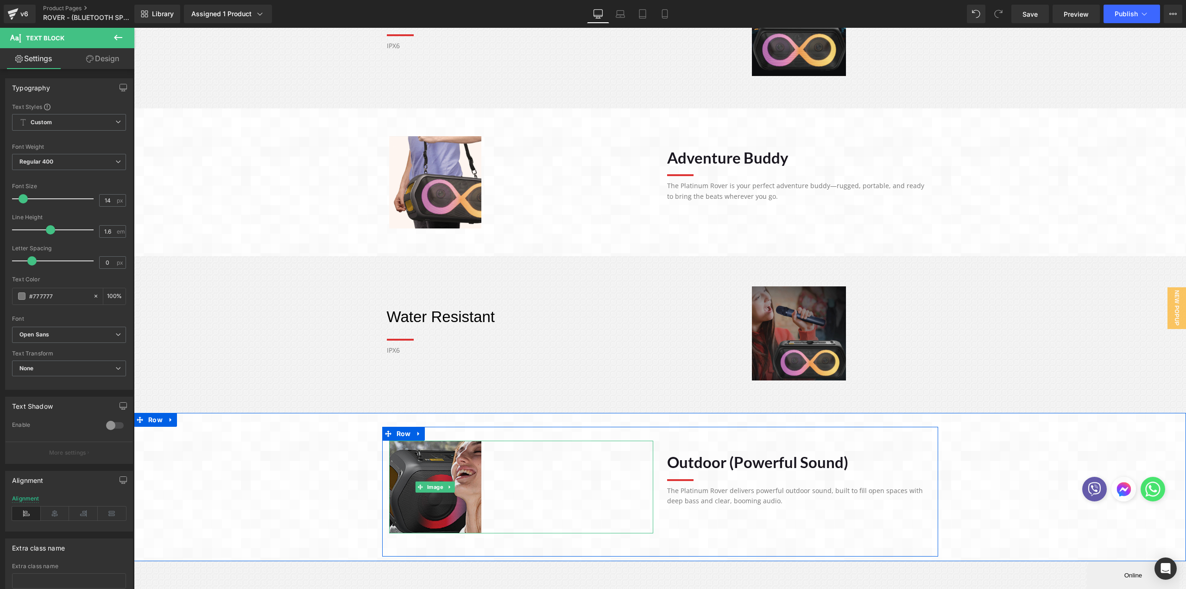
scroll to position [1014, 0]
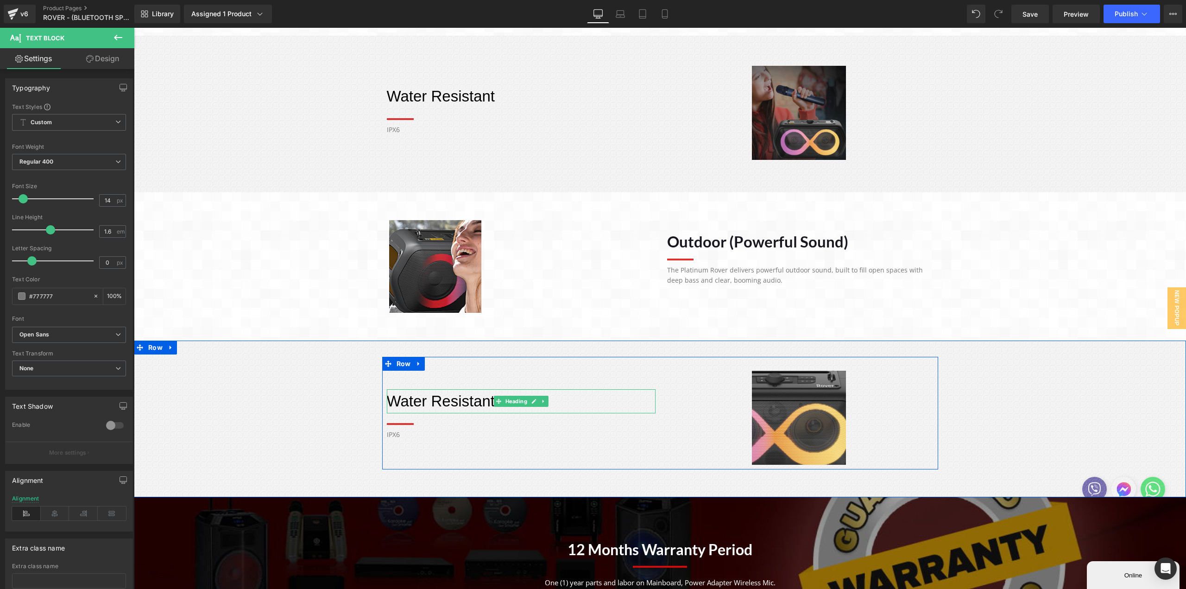
click at [466, 403] on p "Water Resistant" at bounding box center [521, 401] width 269 height 25
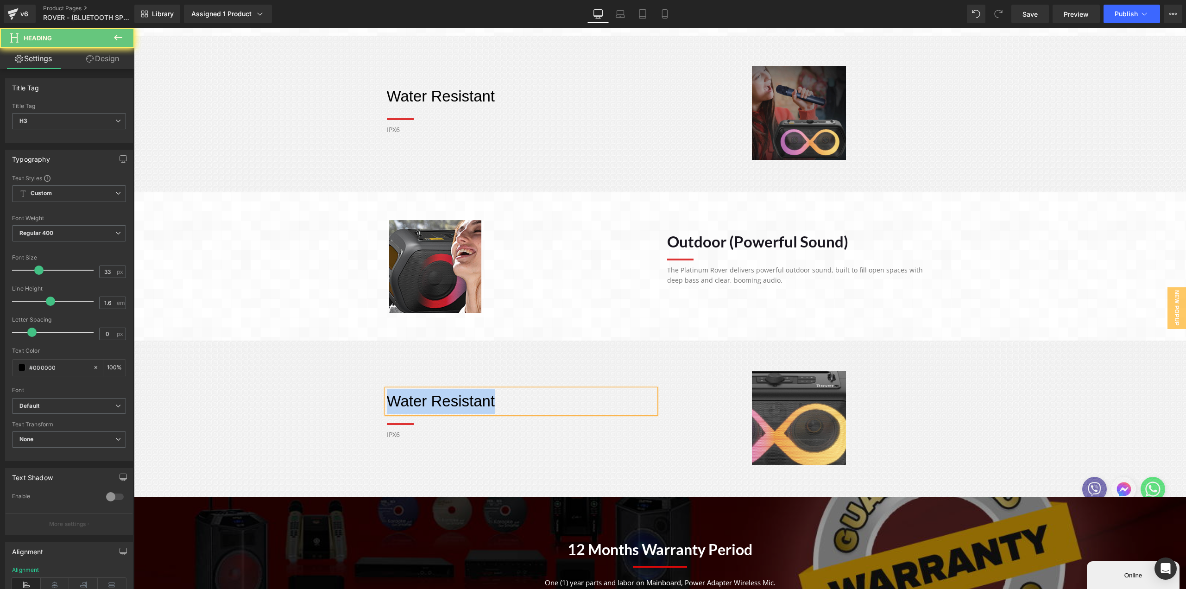
paste div
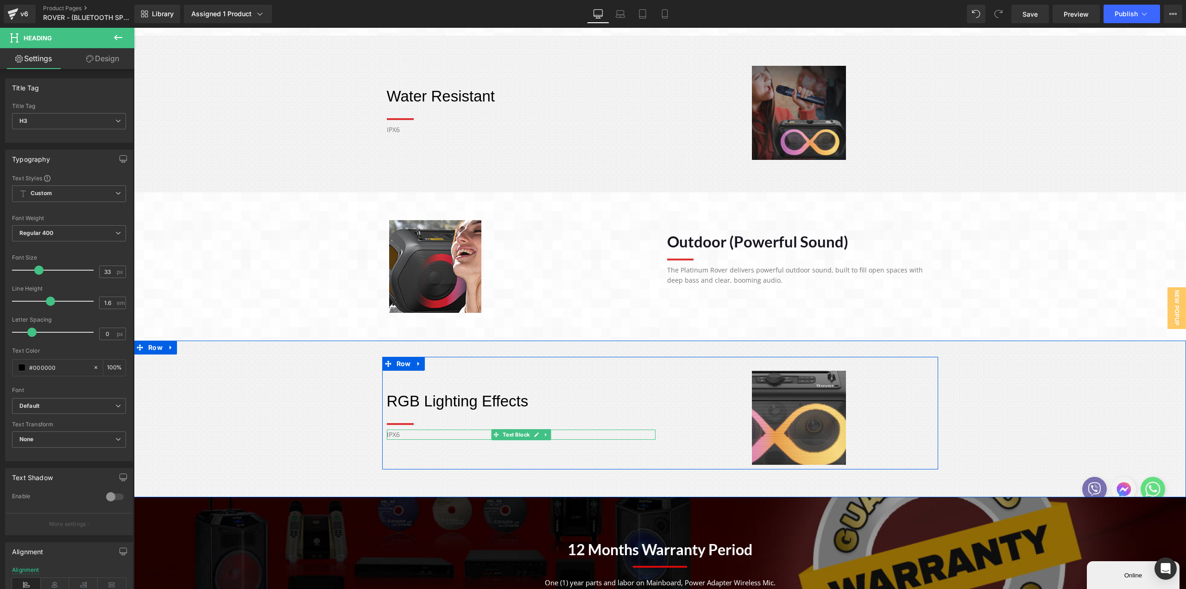
click at [388, 433] on p "IPX6" at bounding box center [521, 434] width 269 height 10
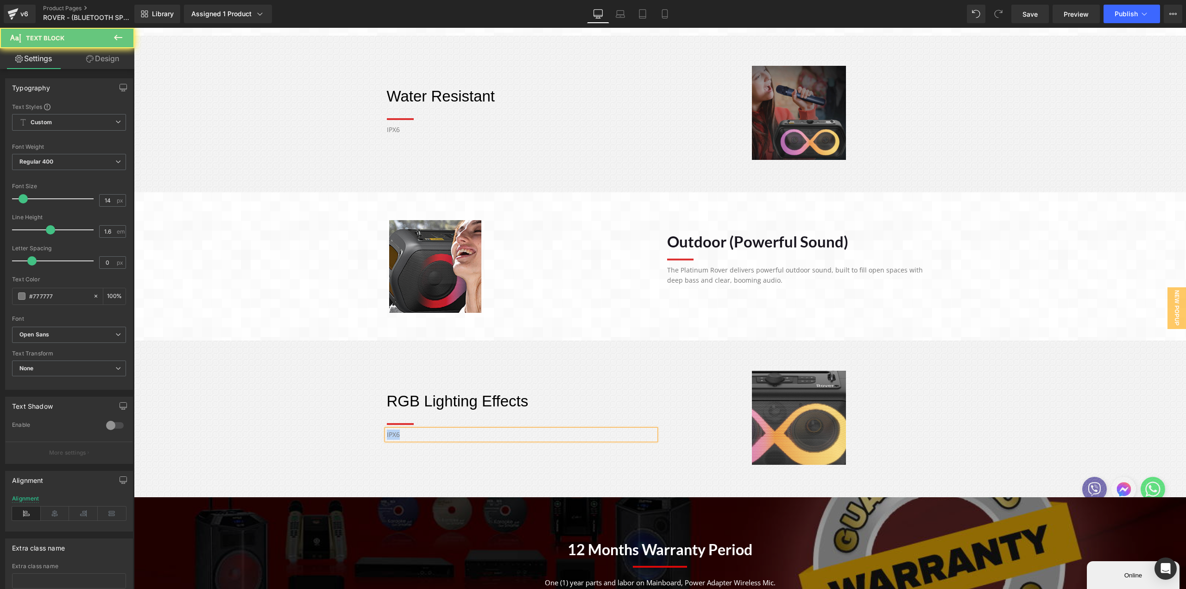
paste div
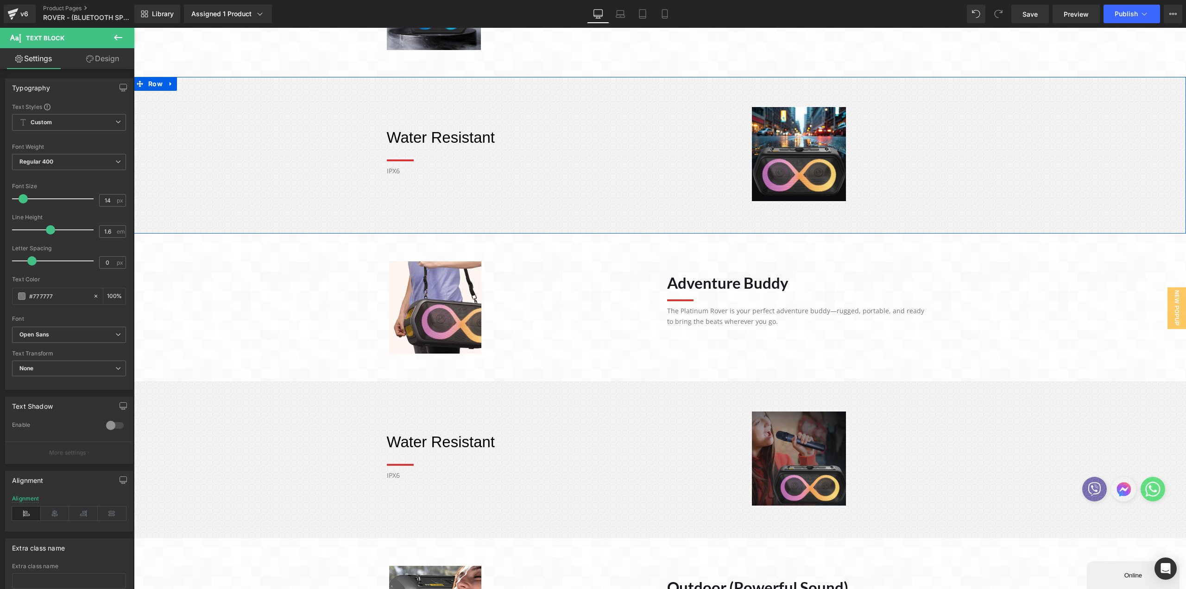
scroll to position [643, 0]
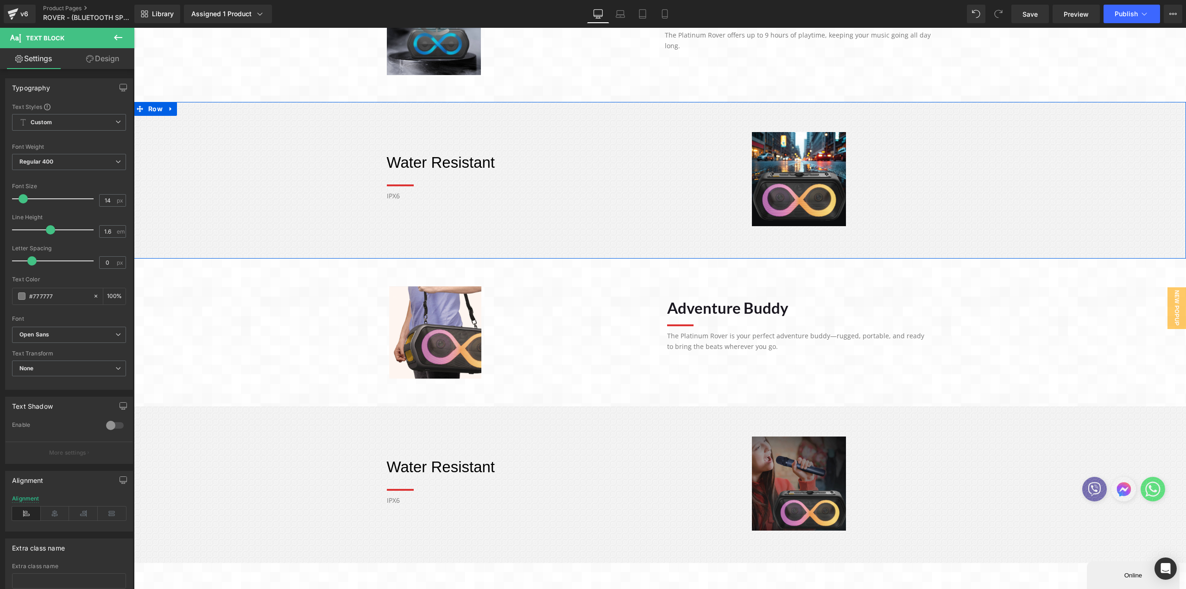
click at [412, 160] on p "Water Resistant" at bounding box center [521, 163] width 269 height 25
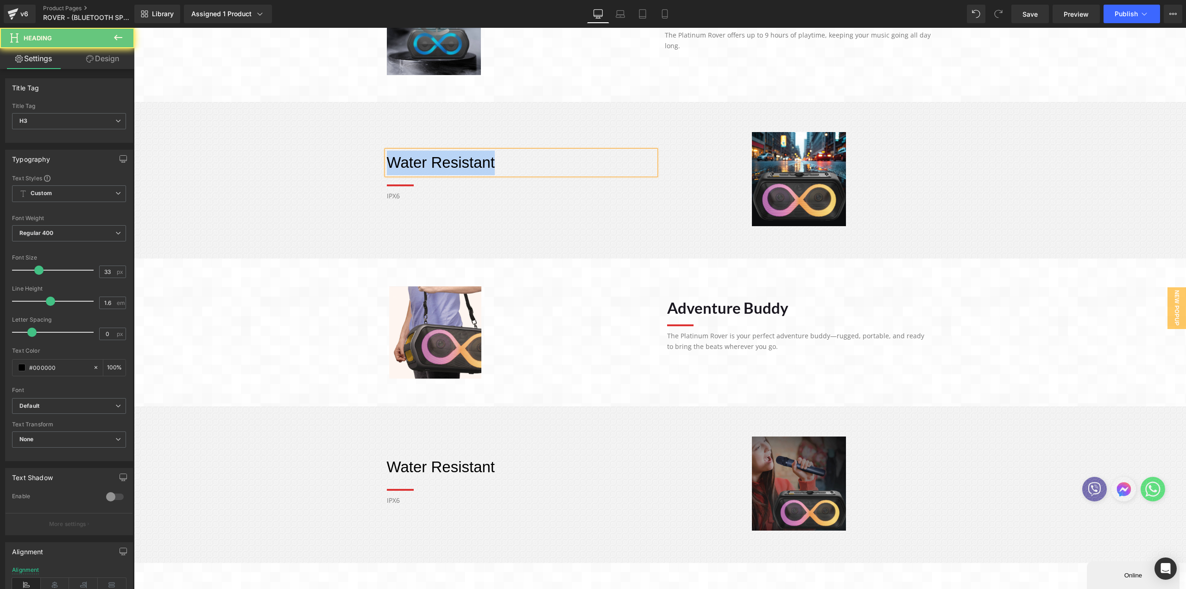
paste div
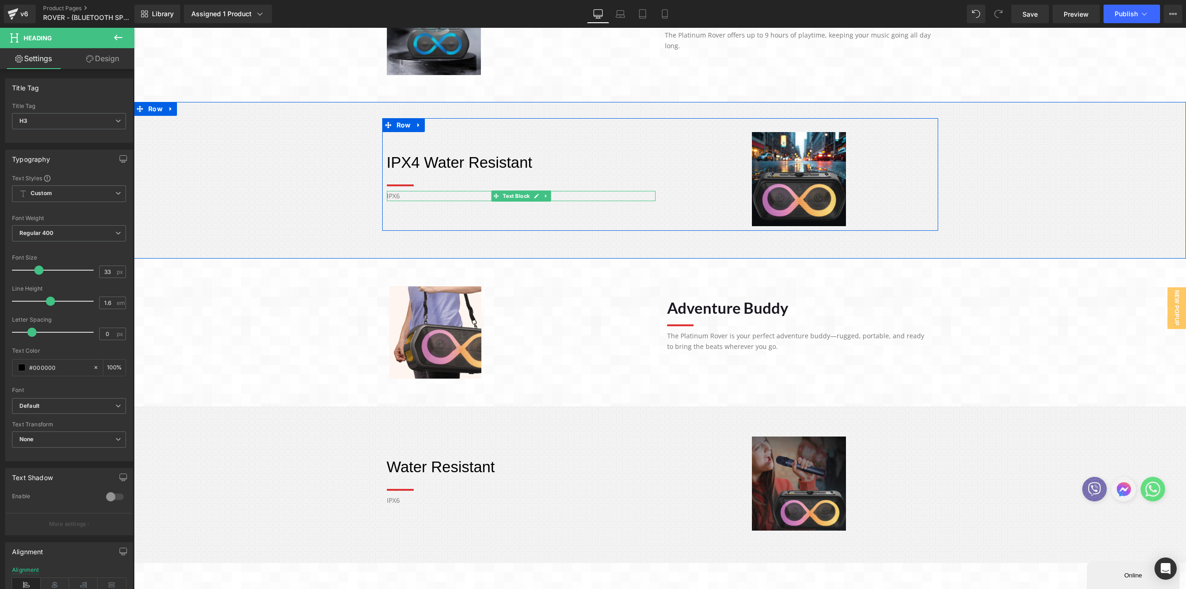
click at [388, 194] on p "IPX6" at bounding box center [521, 196] width 269 height 10
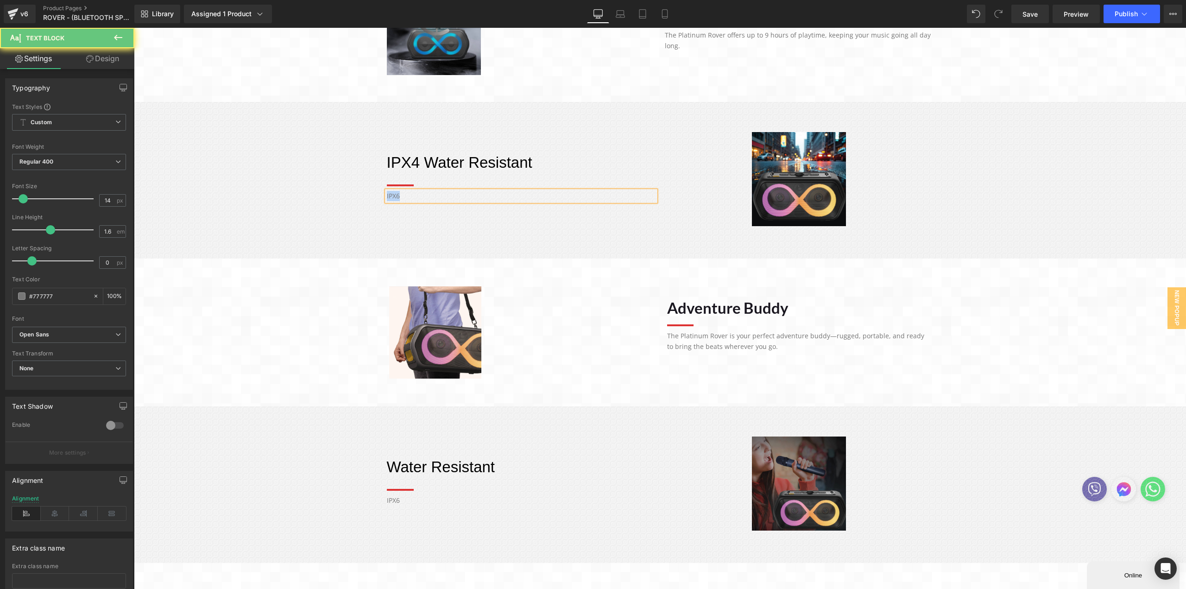
paste div
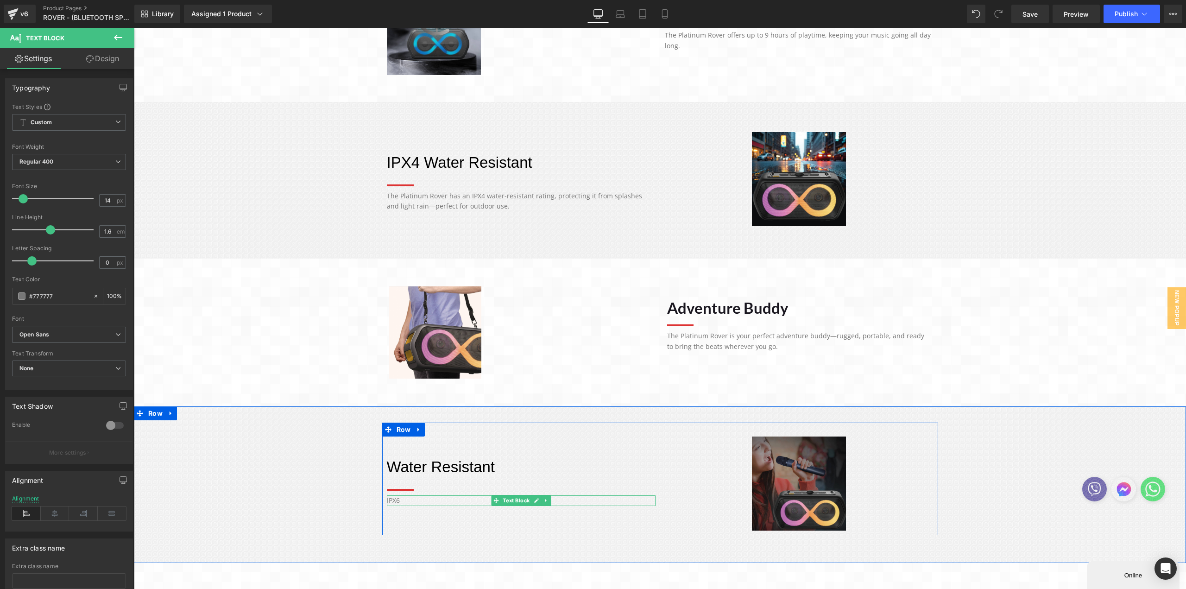
click at [395, 499] on p "IPX6" at bounding box center [521, 500] width 269 height 10
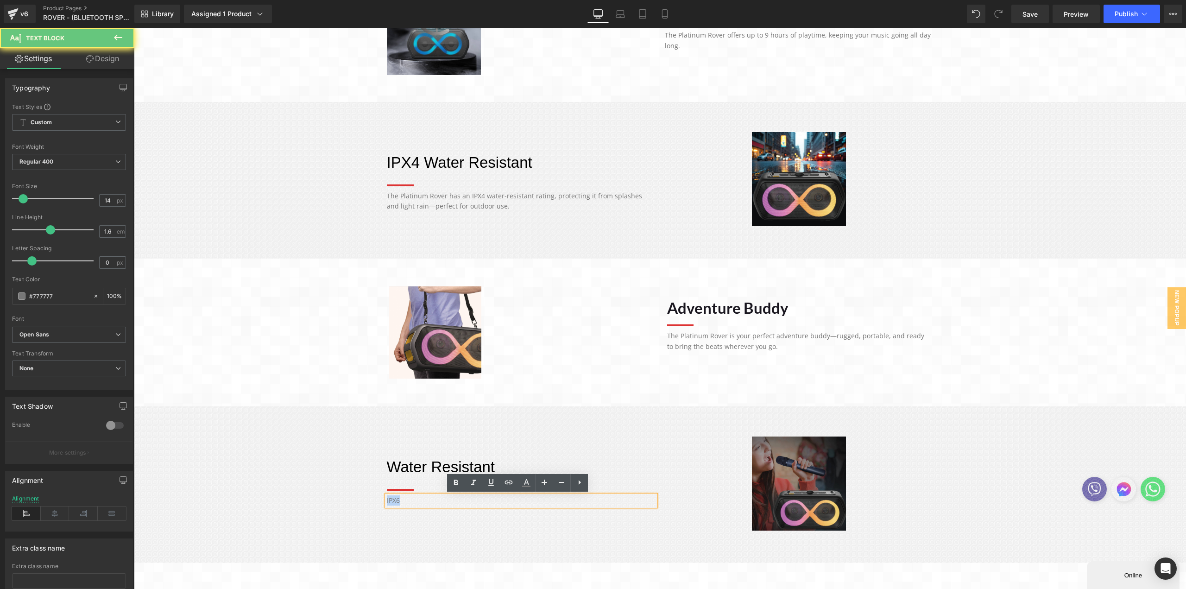
paste div
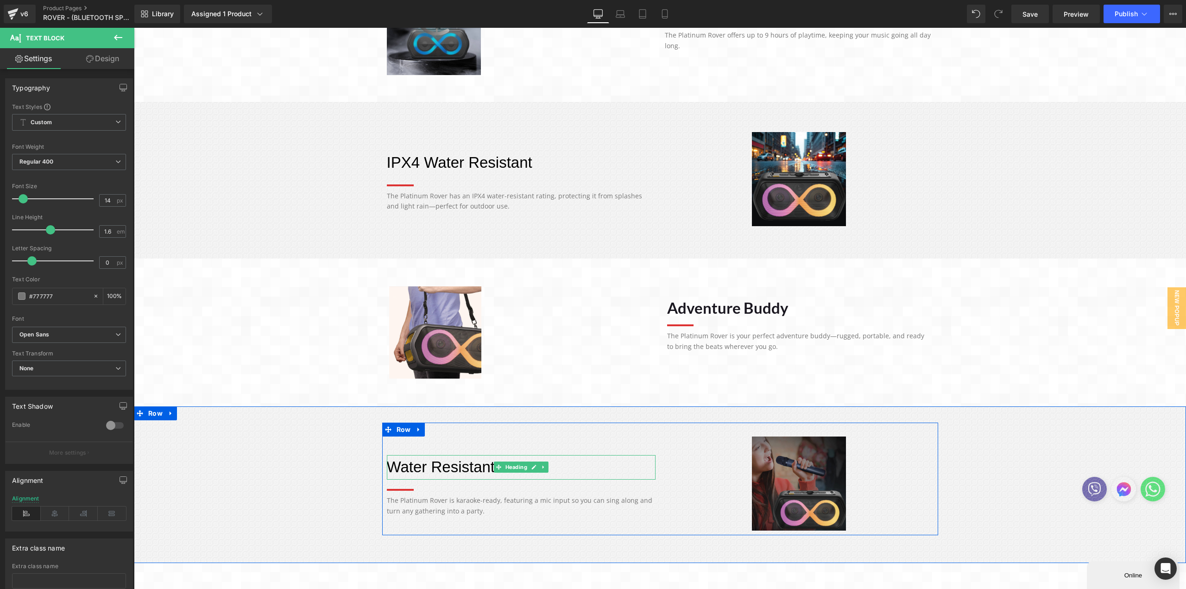
click at [444, 460] on p "Water Resistant" at bounding box center [521, 467] width 269 height 25
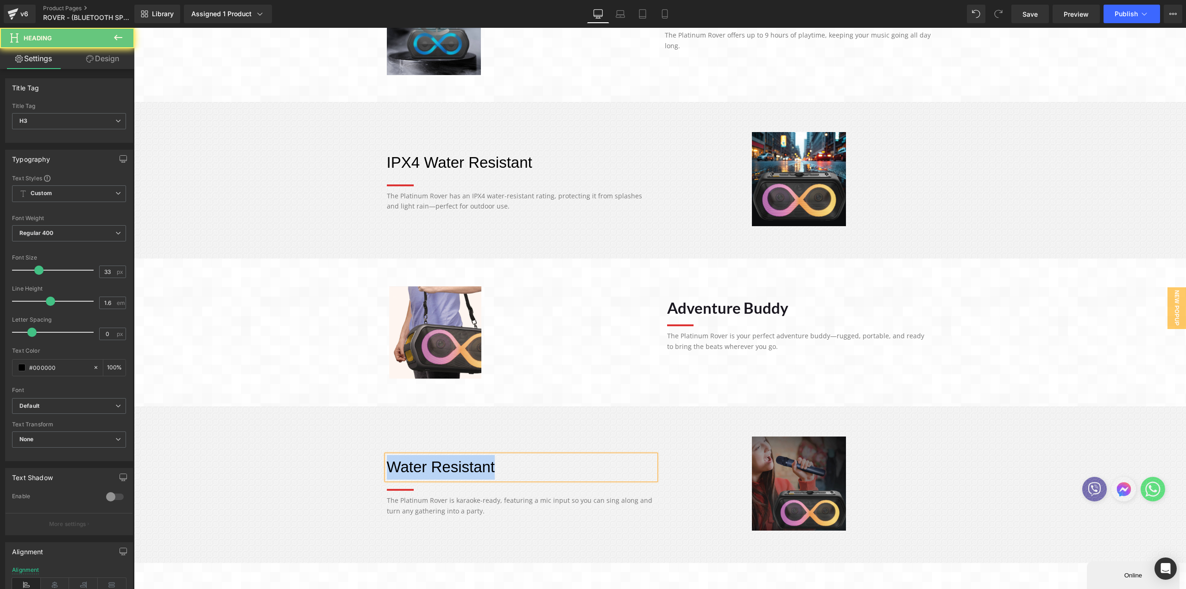
paste div
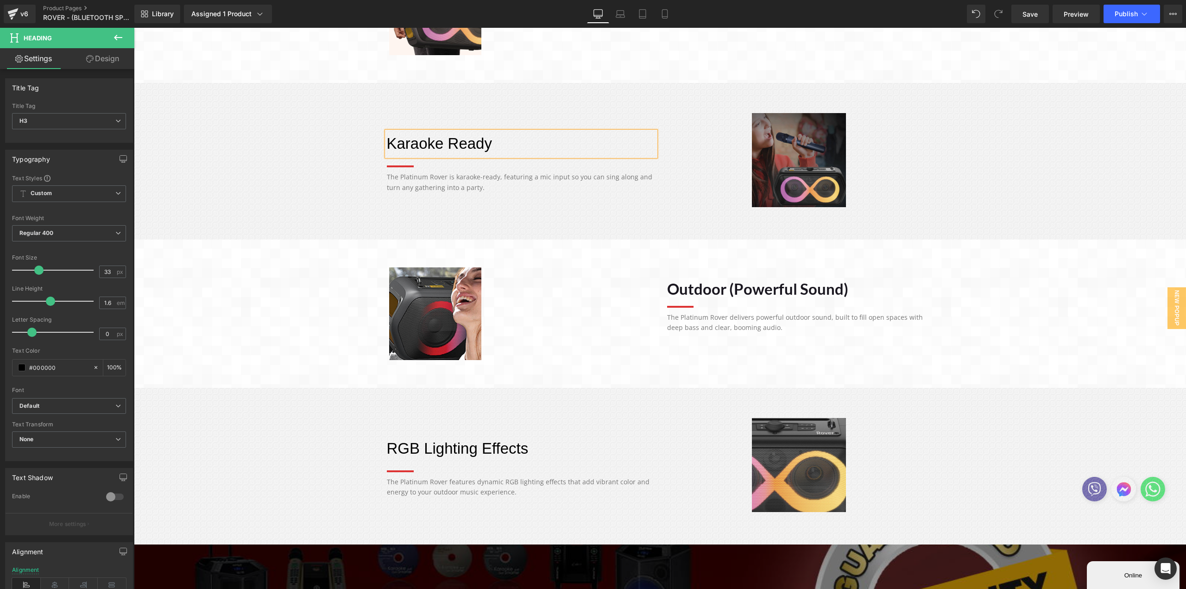
scroll to position [829, 0]
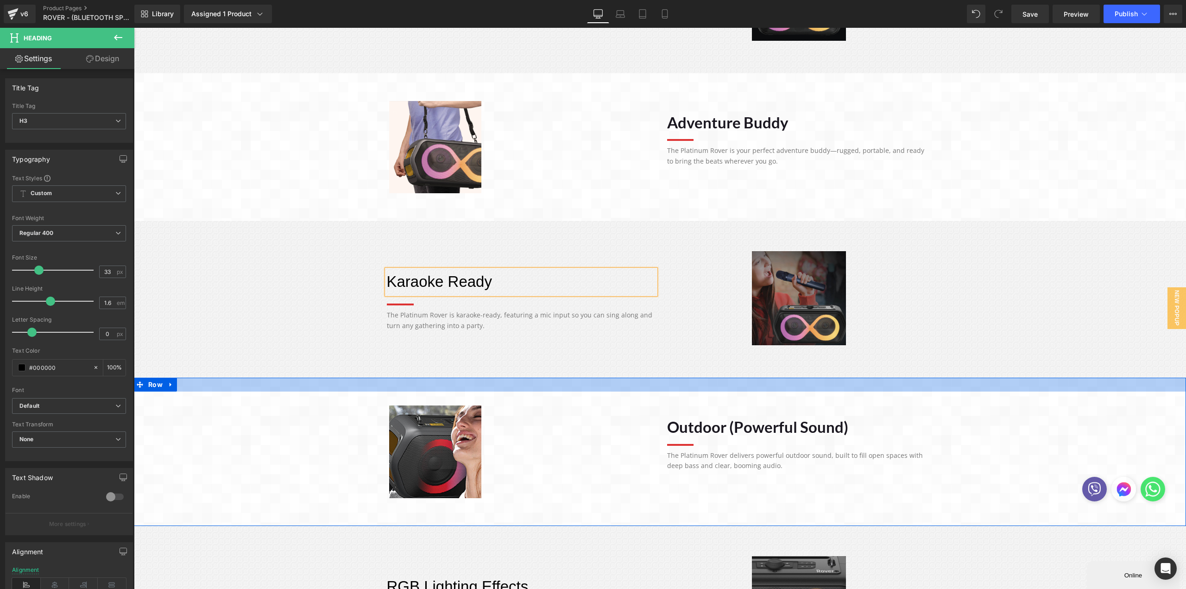
click at [584, 365] on div "Karaoke Ready Heading Separator The Platinum Rover is karaoke-ready, featuring …" at bounding box center [660, 299] width 1052 height 157
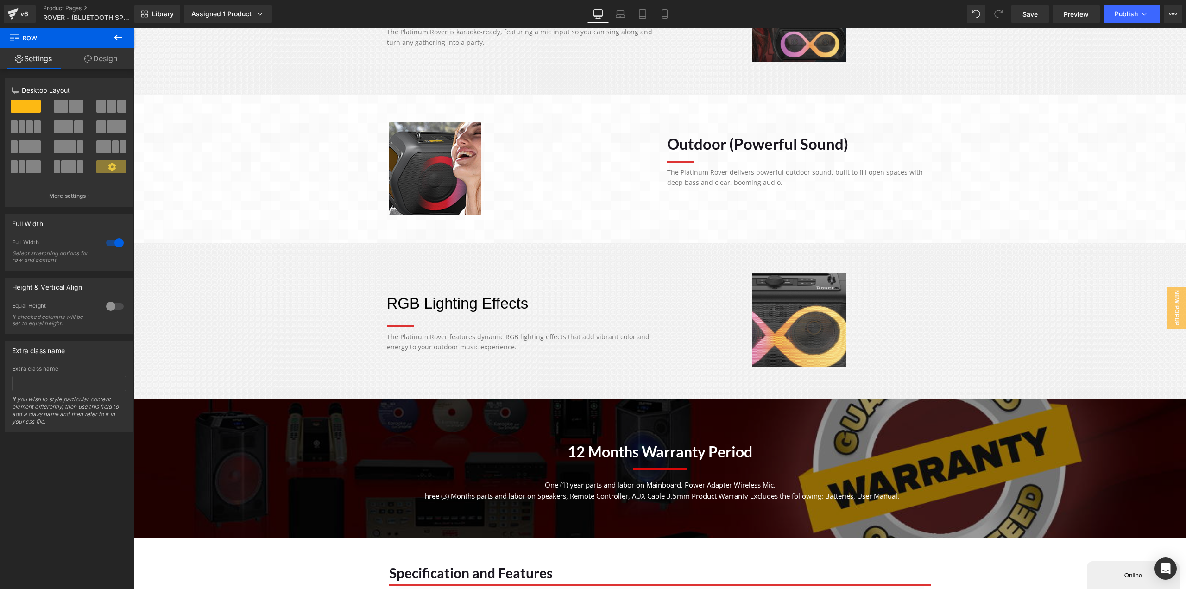
scroll to position [1482, 0]
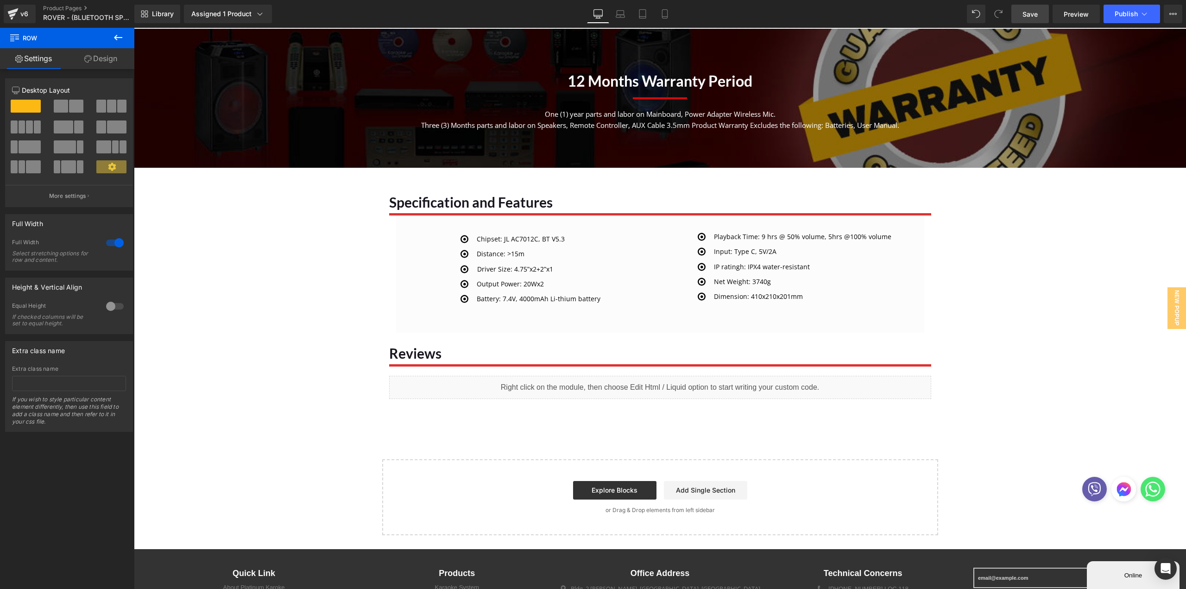
click at [1033, 11] on span "Save" at bounding box center [1029, 14] width 15 height 10
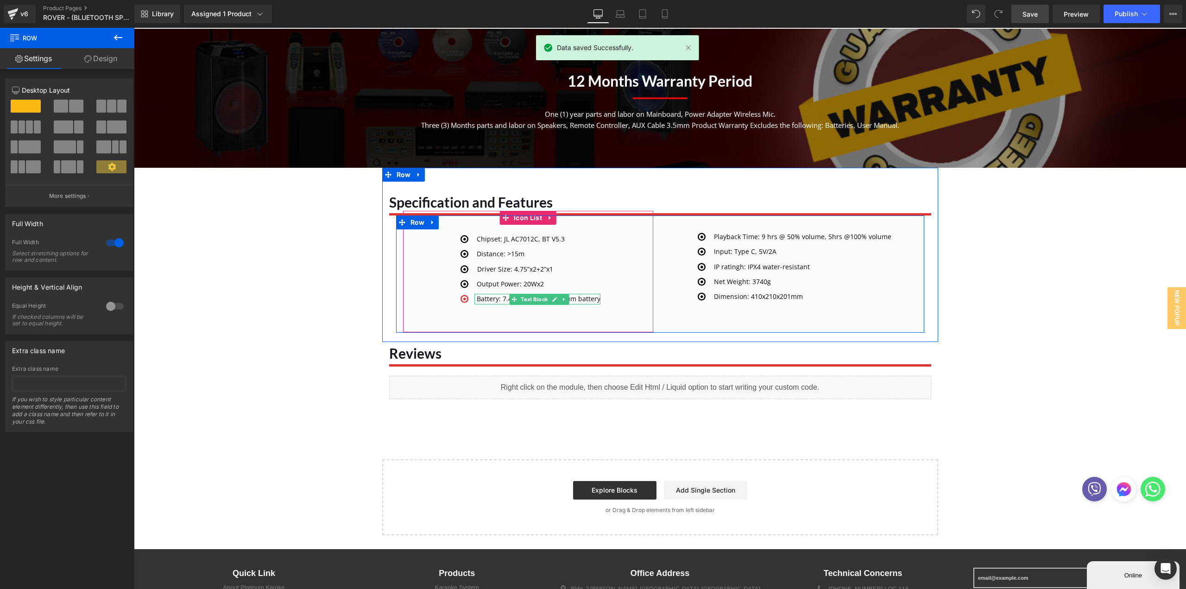
click at [477, 298] on p "Battery: 7.4V, 4000mAh Li-thium battery" at bounding box center [539, 299] width 124 height 10
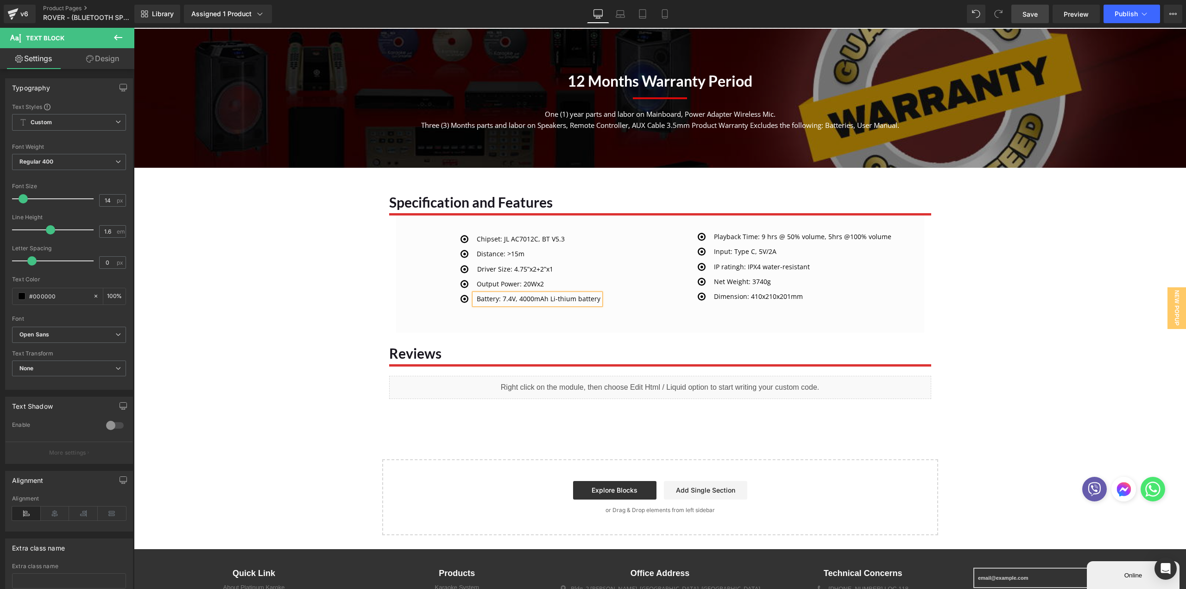
click at [1023, 15] on span "Save" at bounding box center [1029, 14] width 15 height 10
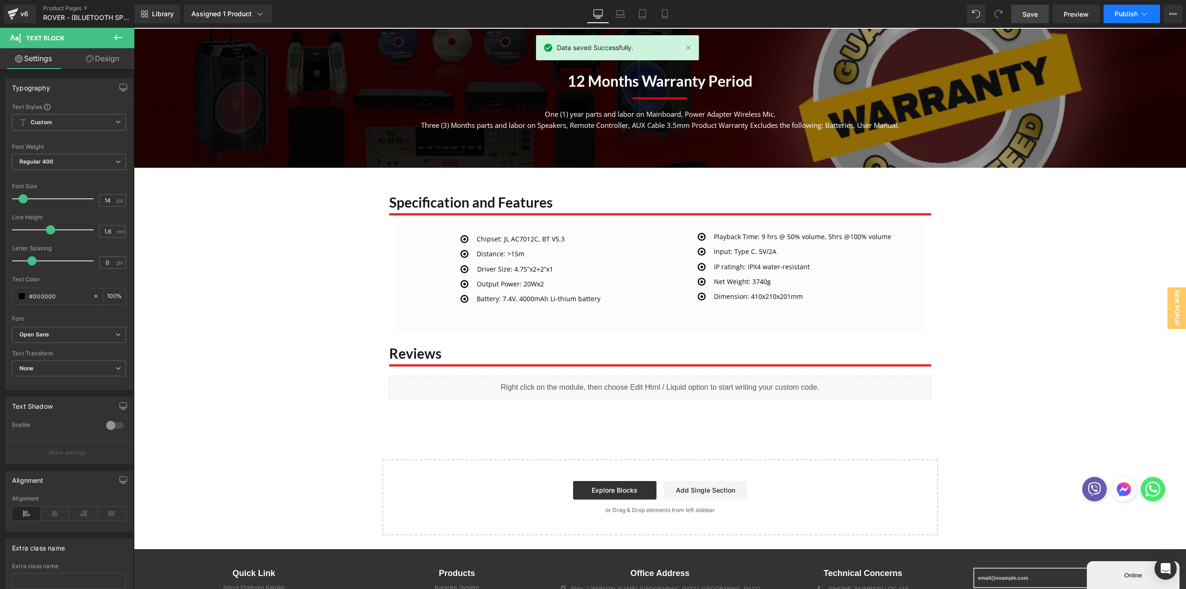
click at [1131, 13] on span "Publish" at bounding box center [1125, 13] width 23 height 7
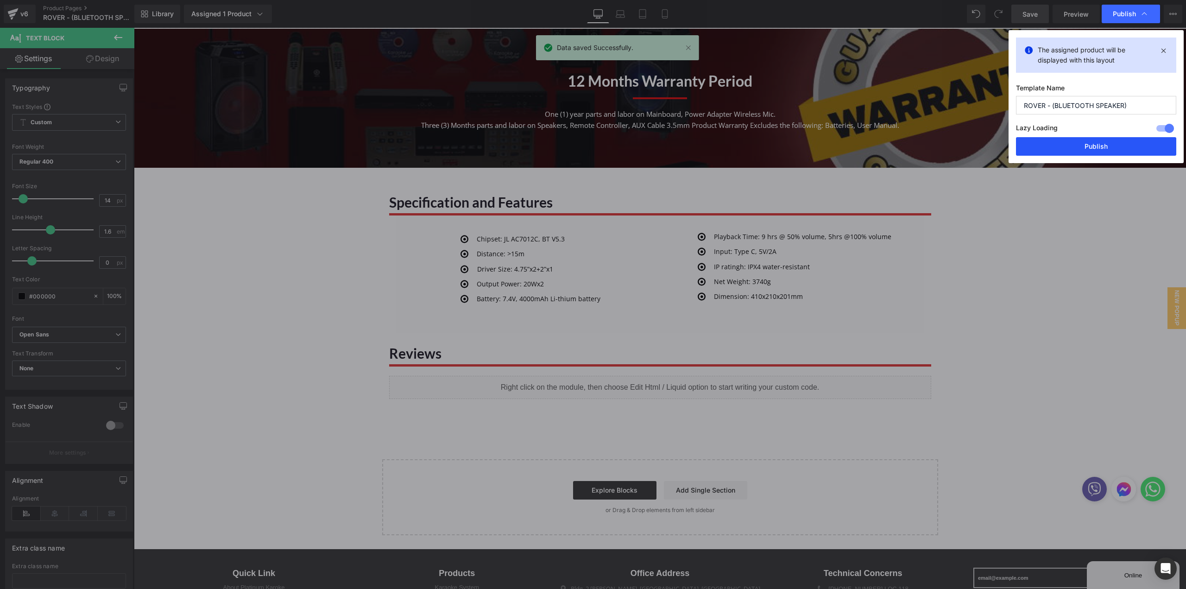
click at [1077, 151] on button "Publish" at bounding box center [1096, 146] width 160 height 19
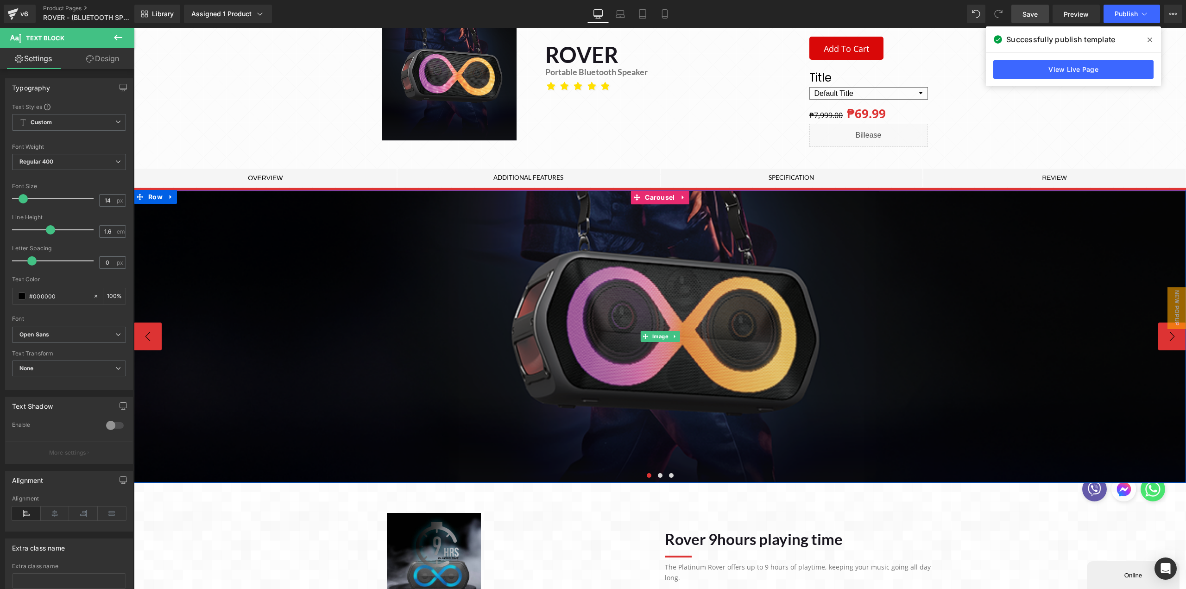
scroll to position [139, 0]
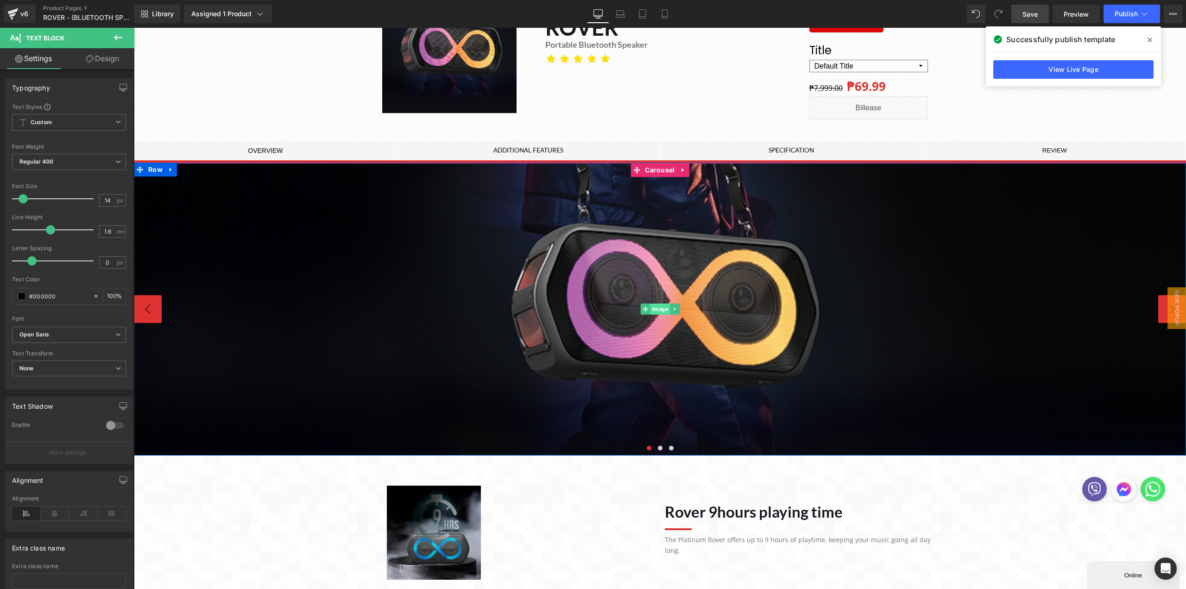
click at [664, 307] on div "Image" at bounding box center [660, 309] width 1052 height 292
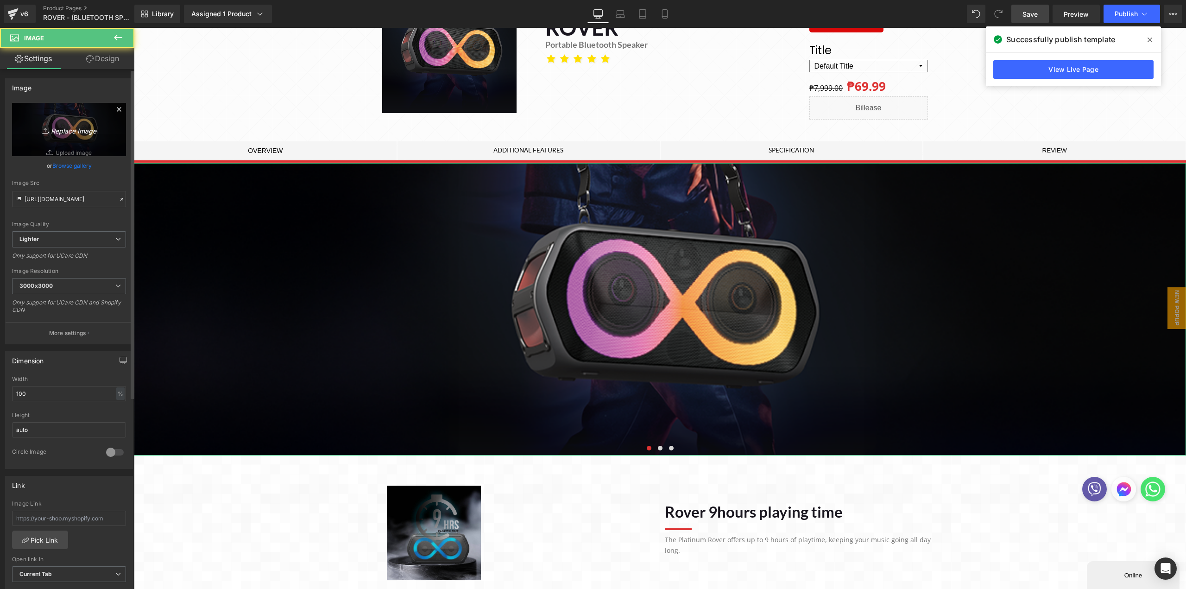
click at [67, 131] on icon "Replace Image" at bounding box center [69, 130] width 74 height 12
type input "C:\fakepath\BANNER.webp"
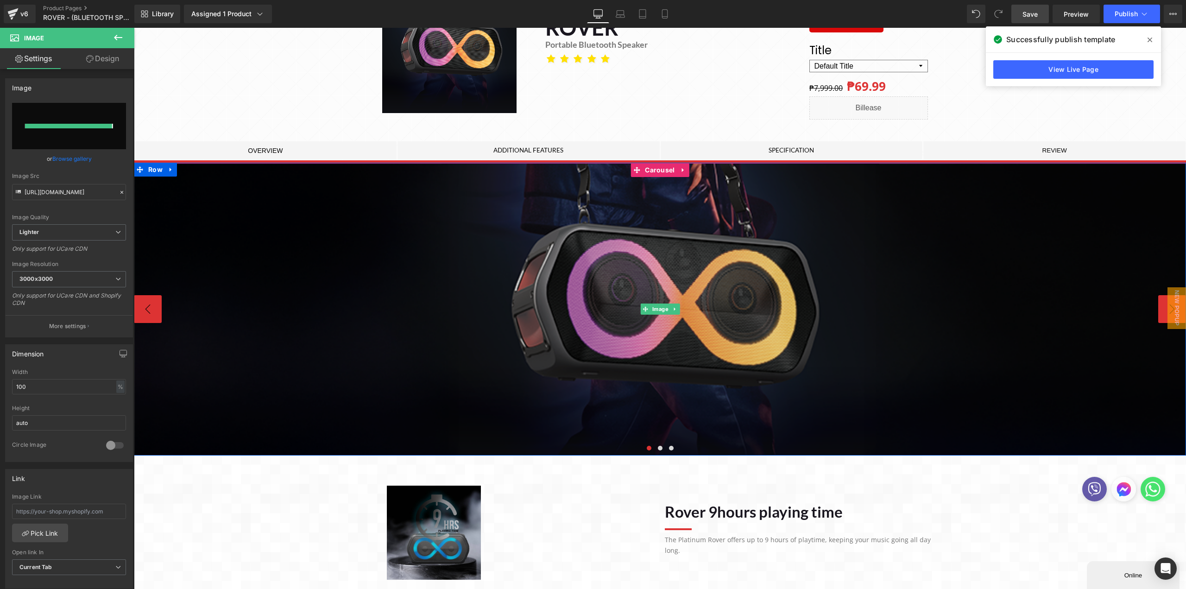
type input "https://ucarecdn.com/7906f515-2eb9-4456-a422-03314f78f16c/-/format/auto/-/previ…"
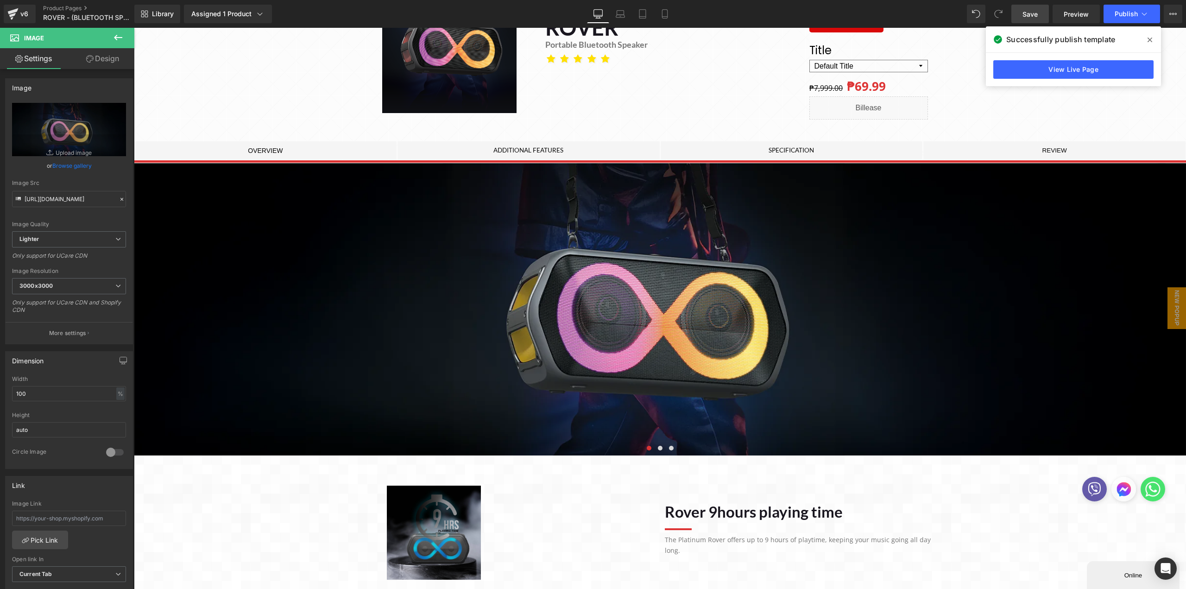
click at [1033, 21] on link "Save" at bounding box center [1030, 14] width 38 height 19
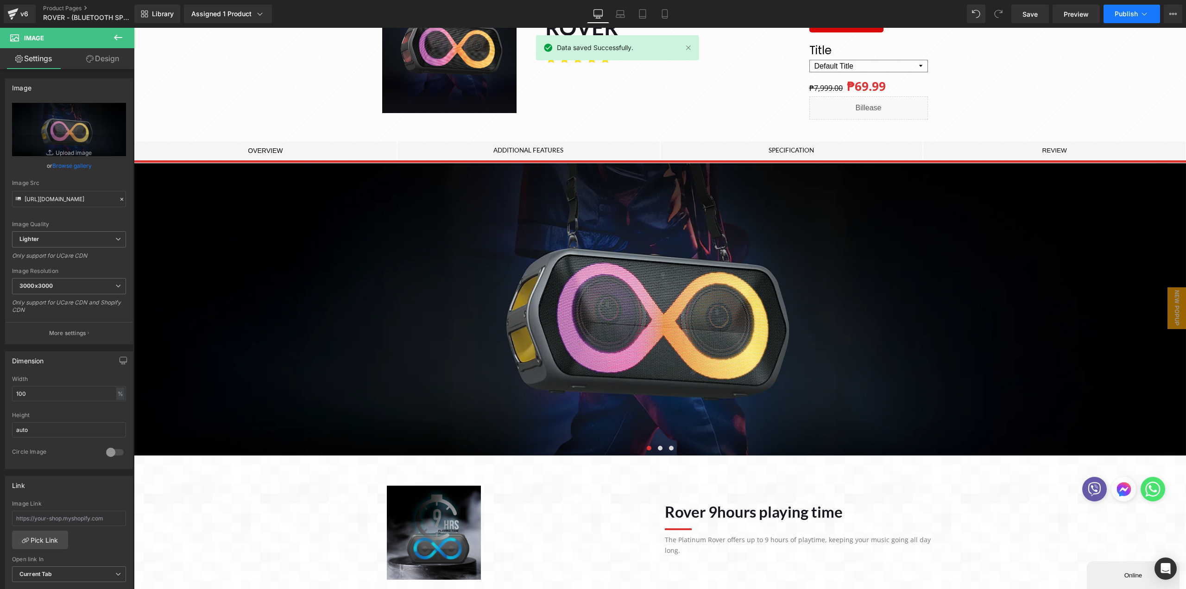
click at [1112, 17] on button "Publish" at bounding box center [1131, 14] width 57 height 19
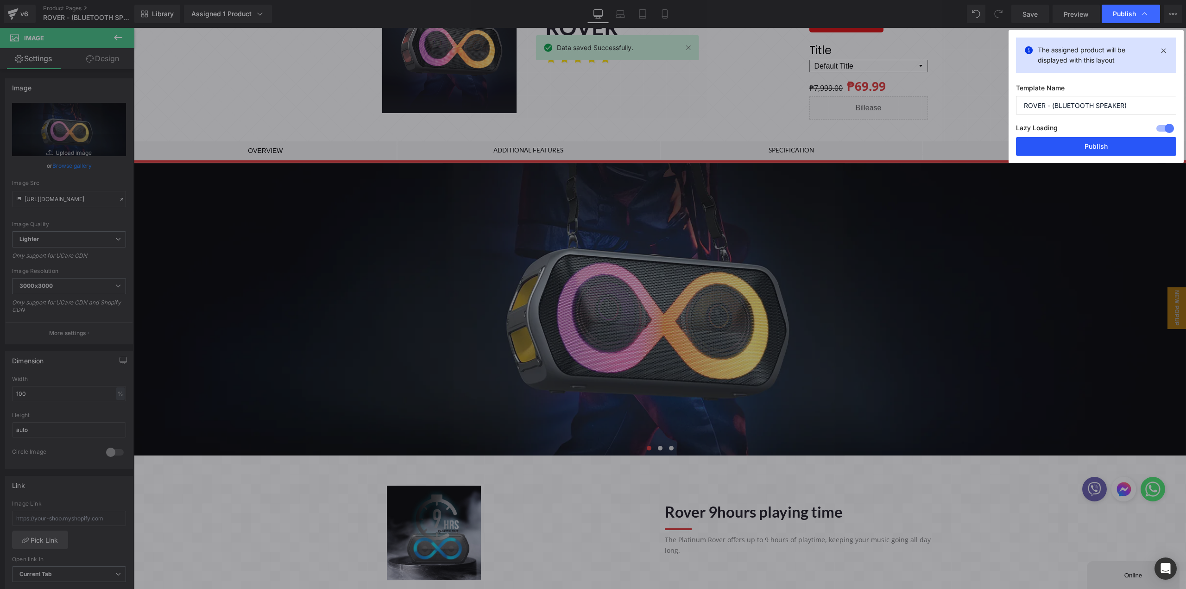
drag, startPoint x: 1080, startPoint y: 137, endPoint x: 205, endPoint y: 252, distance: 882.5
click at [1080, 137] on button "Publish" at bounding box center [1096, 146] width 160 height 19
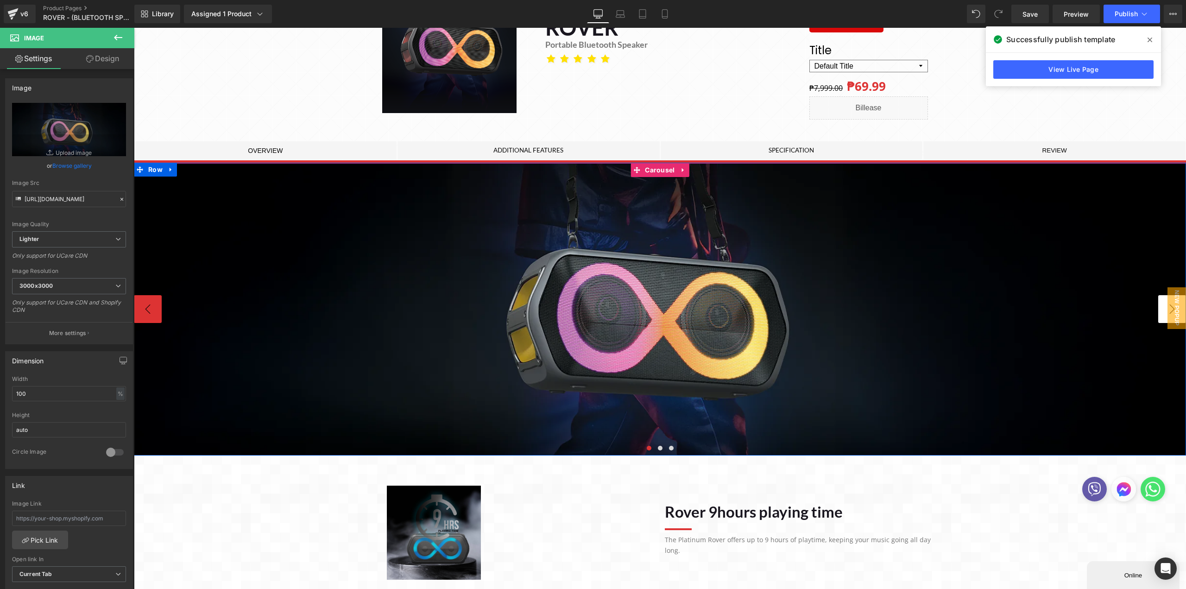
click at [1158, 315] on button "›" at bounding box center [1172, 309] width 28 height 28
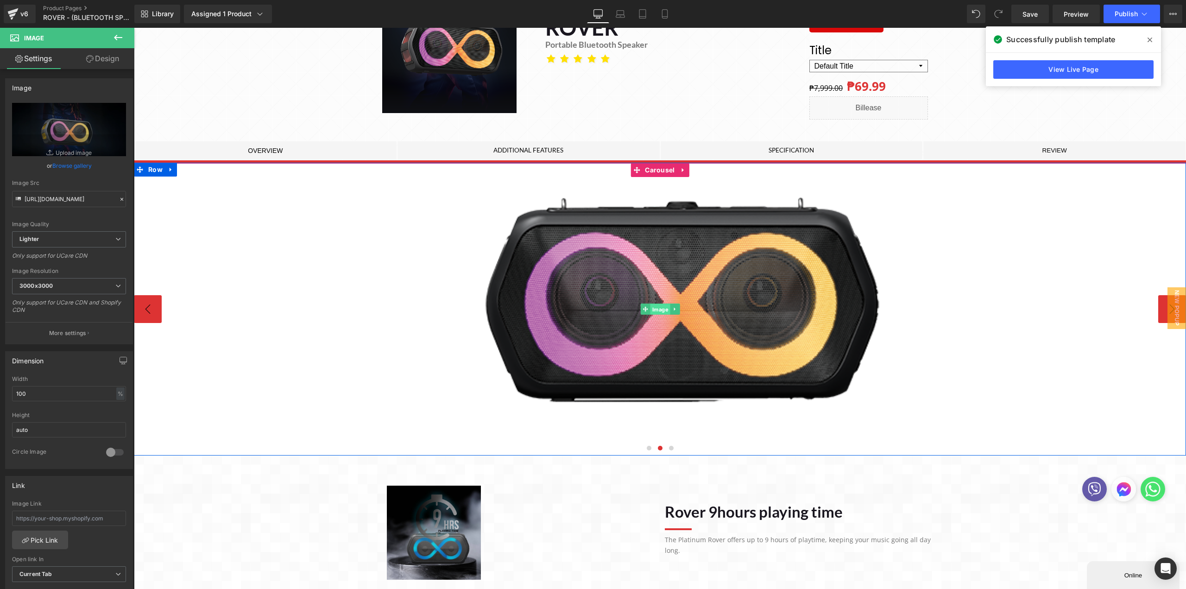
click at [653, 311] on span "Image" at bounding box center [660, 309] width 20 height 11
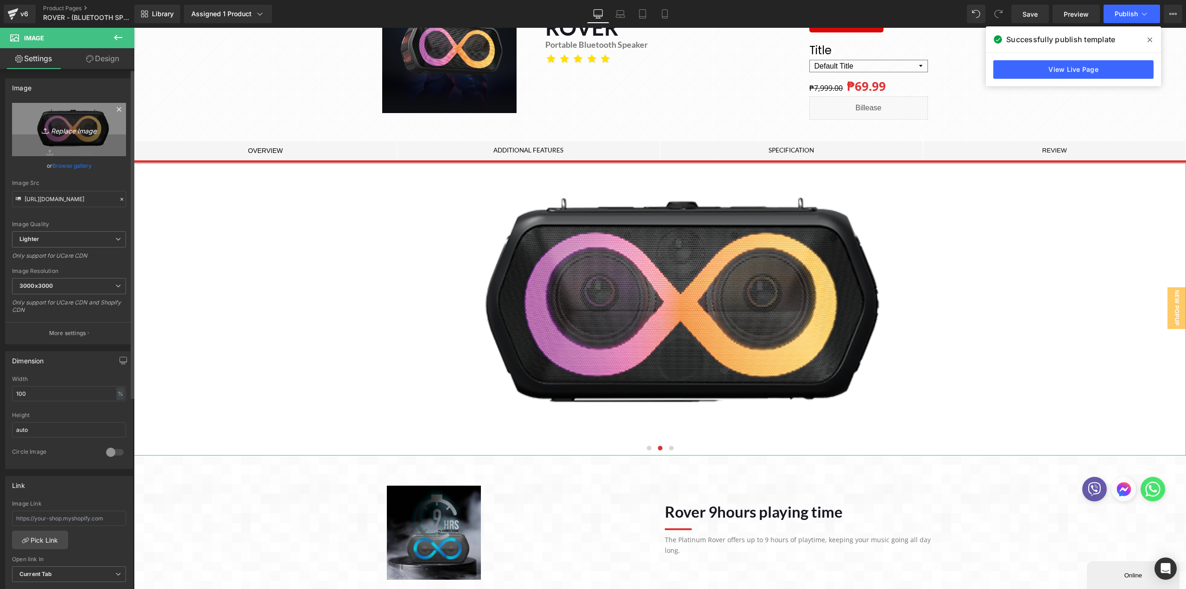
click at [76, 132] on icon "Replace Image" at bounding box center [69, 130] width 74 height 12
type input "C:\fakepath\1.webp"
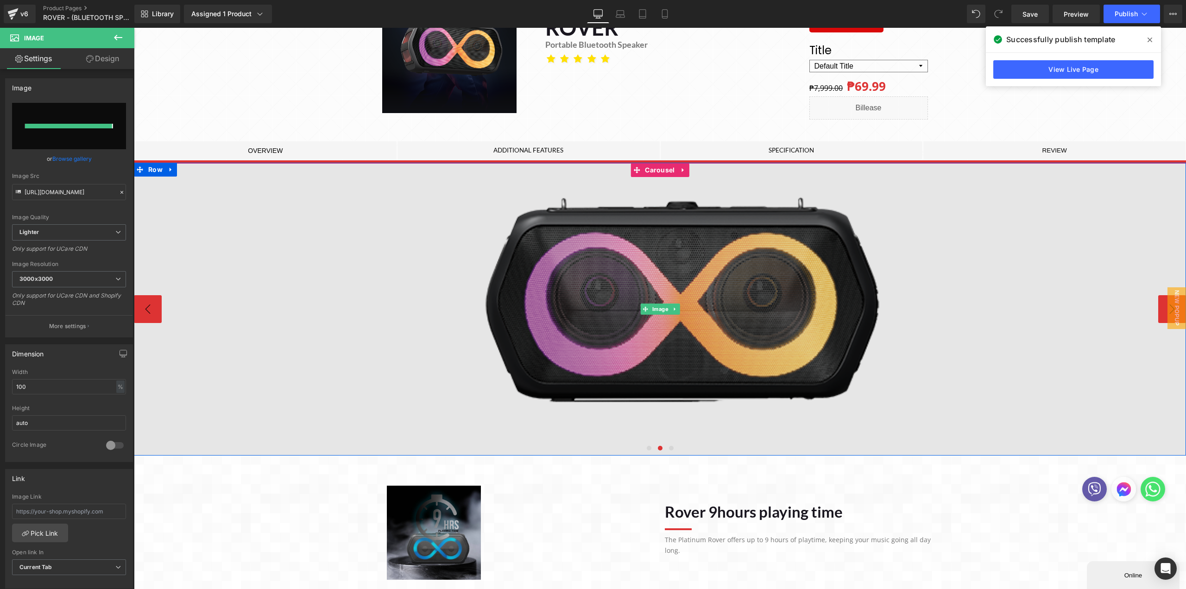
type input "https://ucarecdn.com/8f4dff23-1104-4327-a2f4-eccf780f1b9c/-/format/auto/-/previ…"
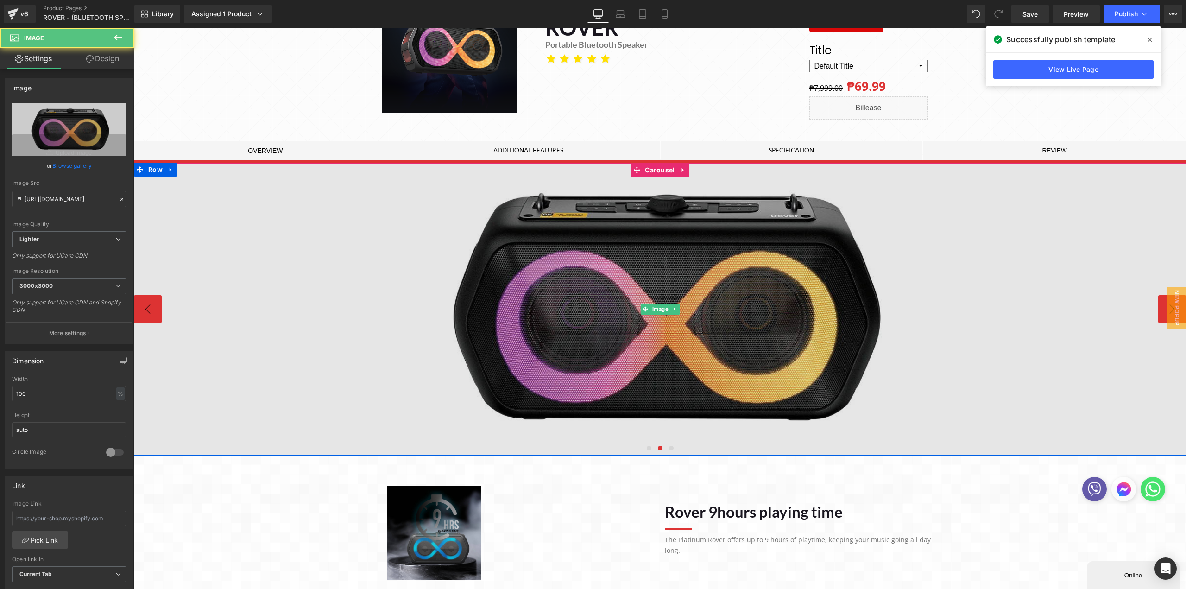
click at [1154, 317] on img at bounding box center [660, 309] width 1052 height 292
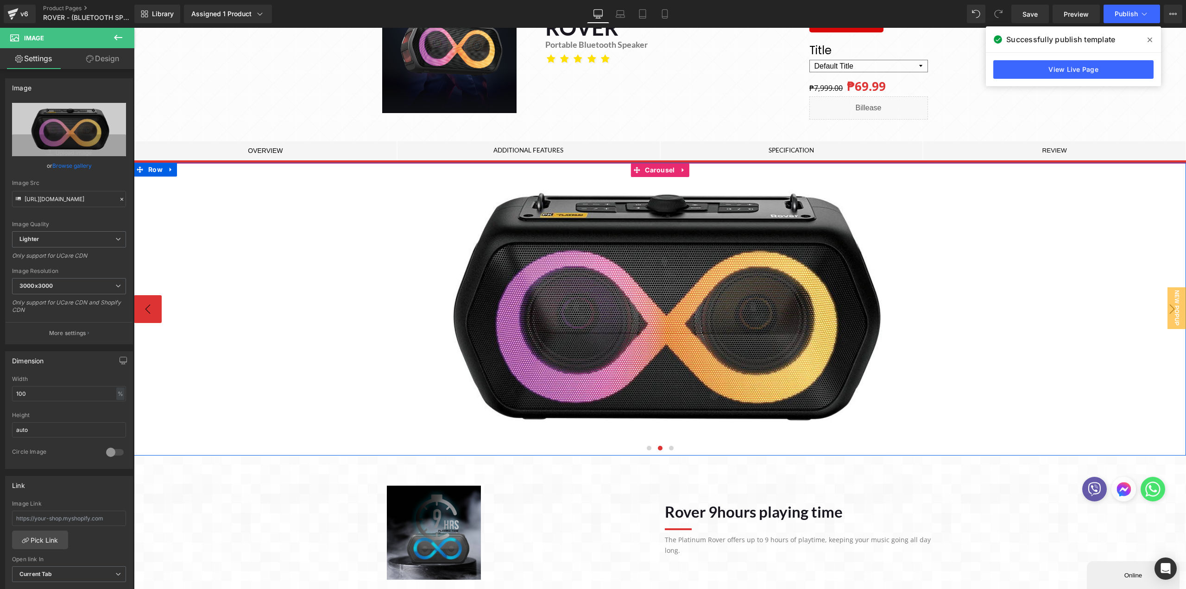
click at [1158, 319] on button "›" at bounding box center [1172, 309] width 28 height 28
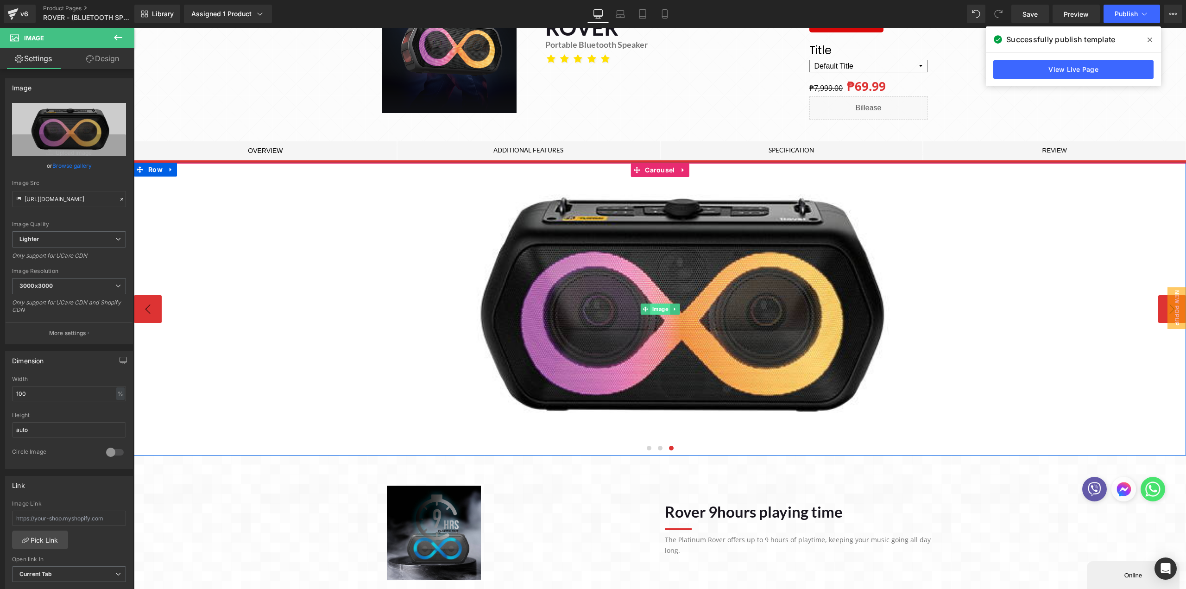
click at [650, 310] on span "Image" at bounding box center [660, 308] width 20 height 11
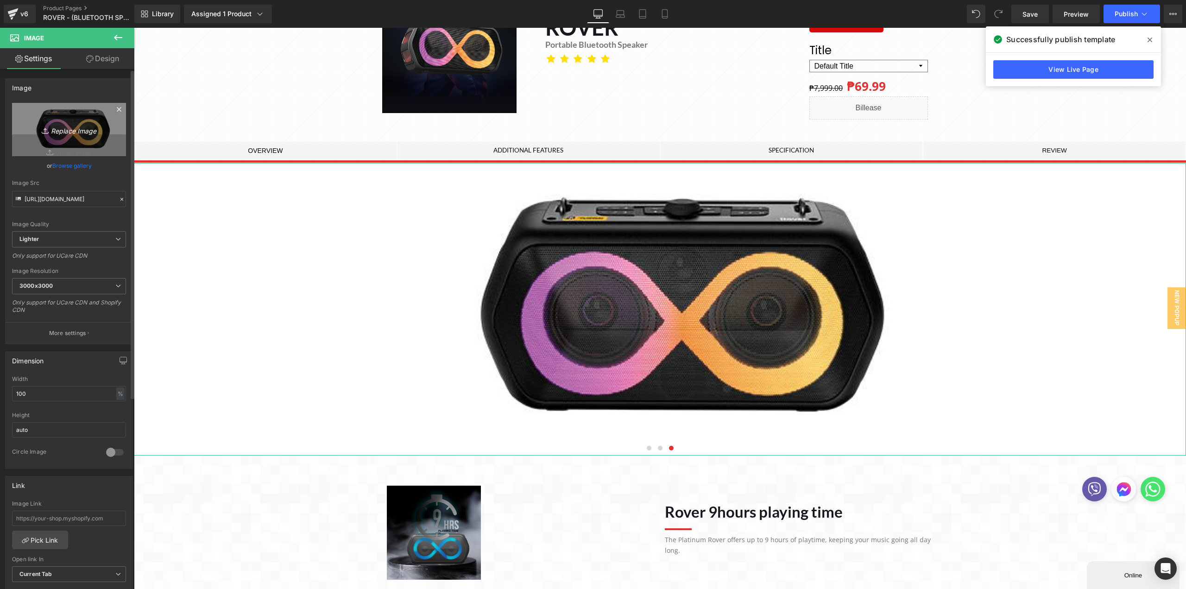
click at [66, 129] on icon "Replace Image" at bounding box center [69, 130] width 74 height 12
type input "C:\fakepath\2.webp"
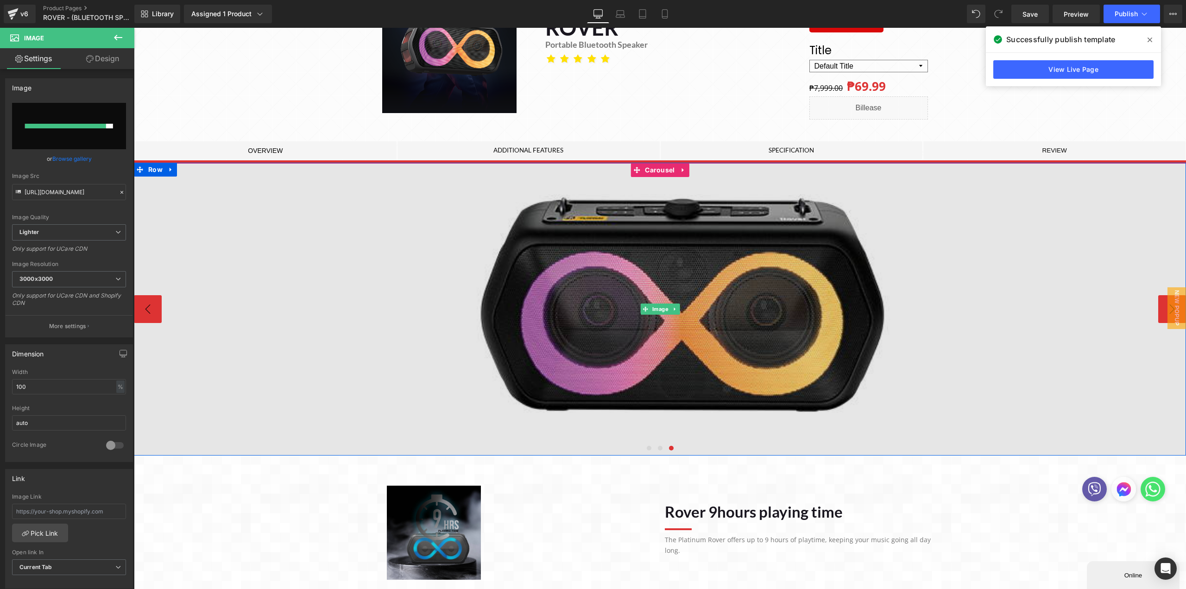
type input "https://ucarecdn.com/5ff83589-08ba-4e37-8080-4a6b49a29ced/-/format/auto/-/previ…"
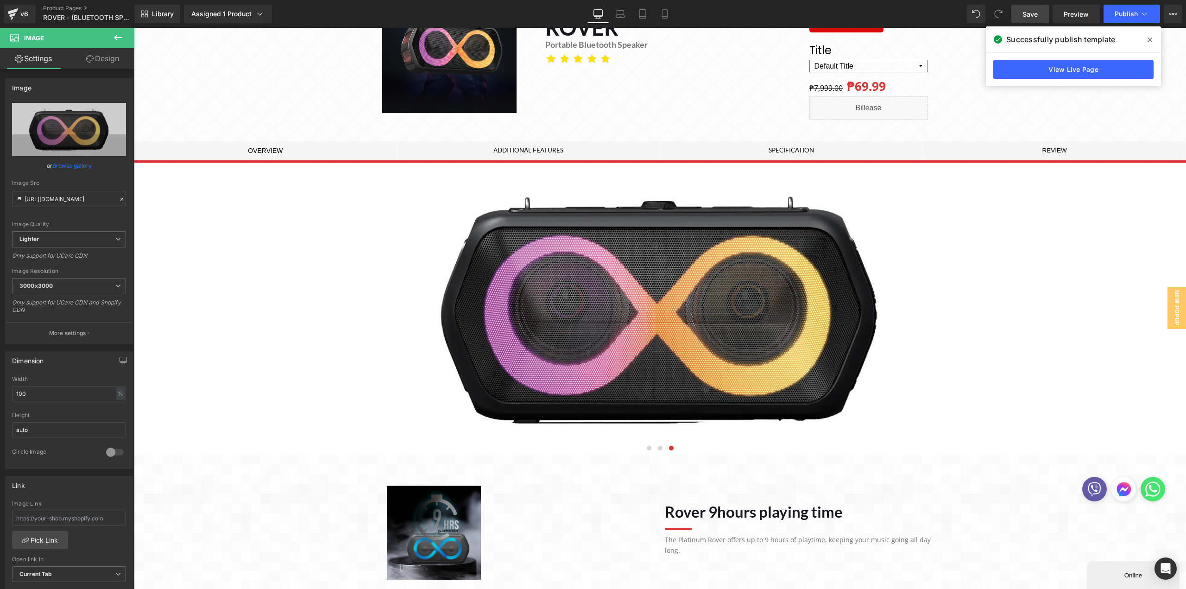
click at [1037, 8] on link "Save" at bounding box center [1030, 14] width 38 height 19
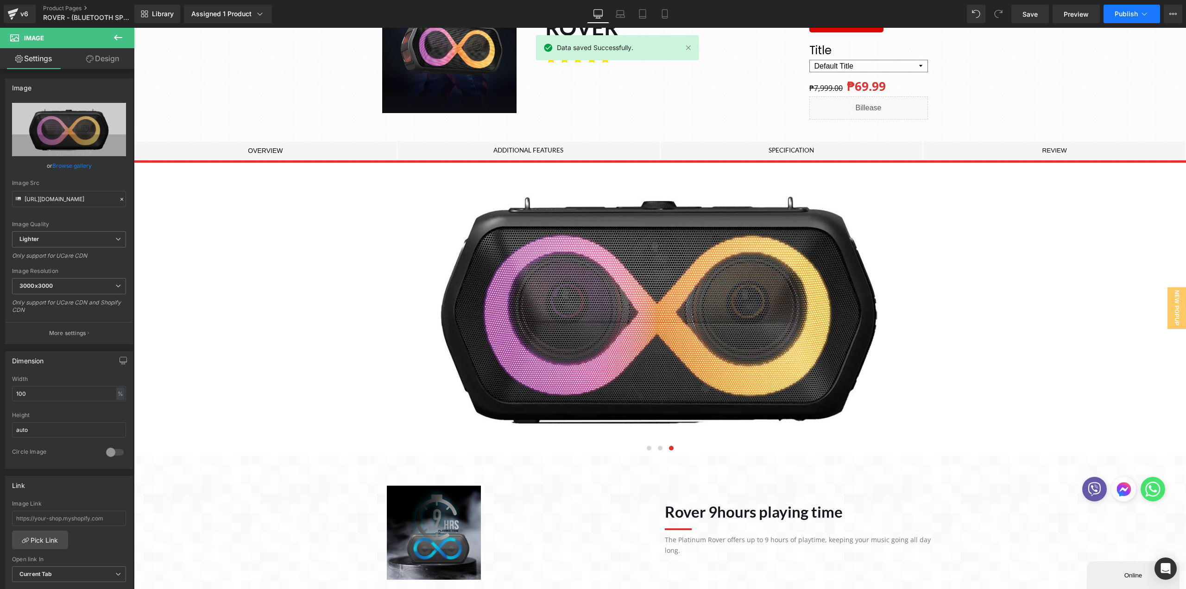
click at [1143, 15] on icon at bounding box center [1143, 13] width 9 height 9
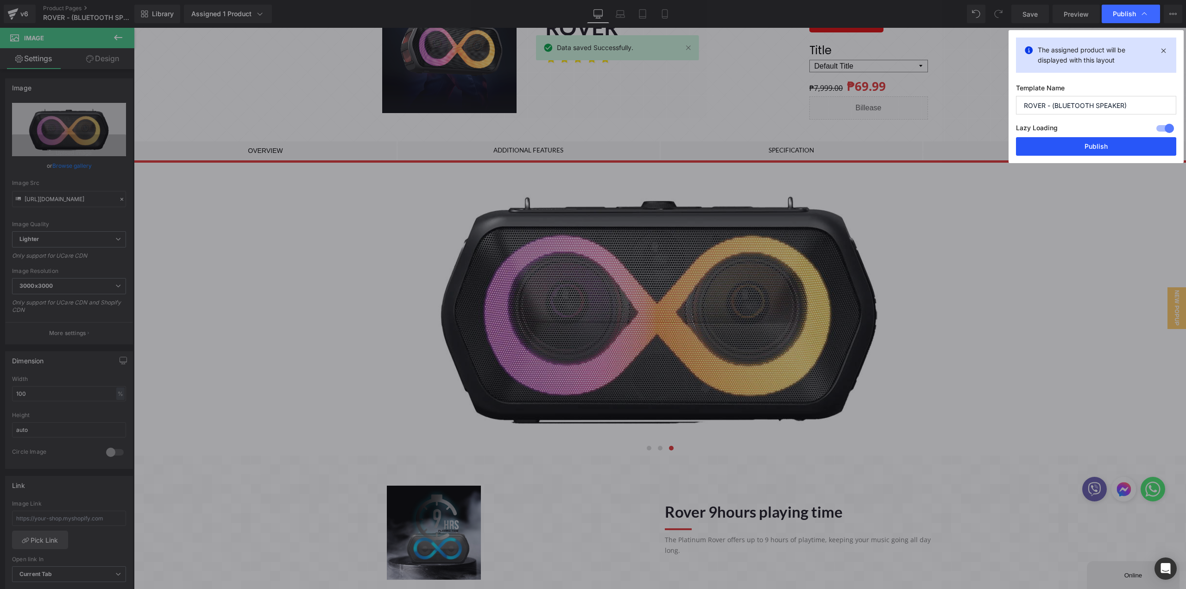
drag, startPoint x: 1070, startPoint y: 145, endPoint x: 736, endPoint y: 122, distance: 333.8
click at [1070, 145] on button "Publish" at bounding box center [1096, 146] width 160 height 19
